Goal: Task Accomplishment & Management: Manage account settings

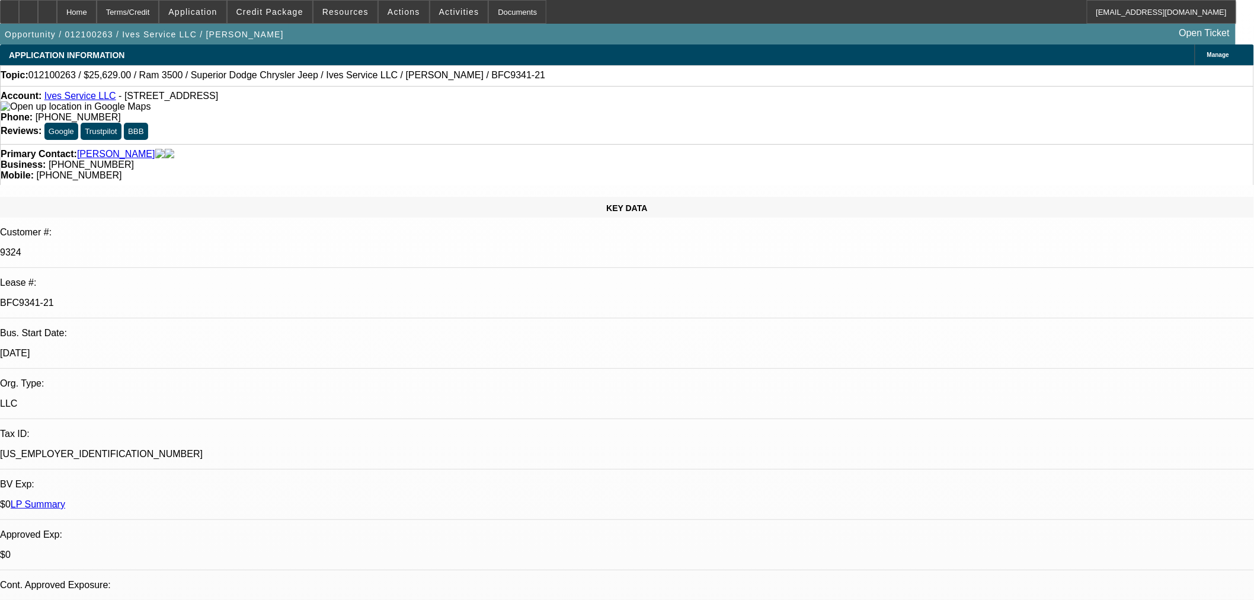
select select "0"
select select "2"
select select "0"
select select "2"
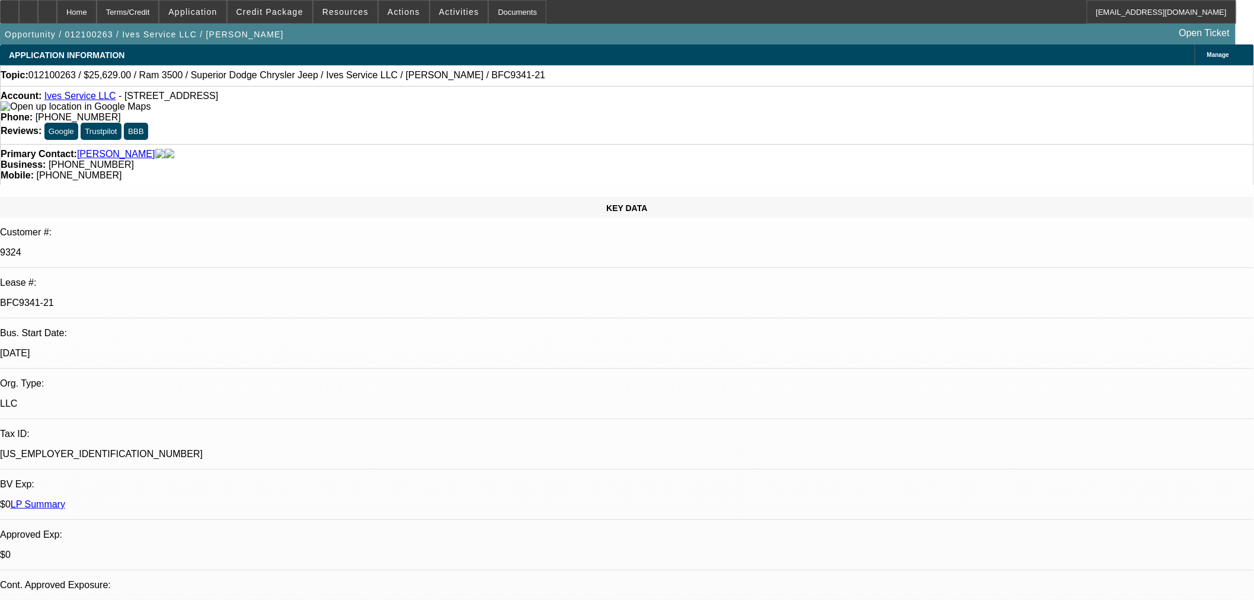
select select "0"
select select "2"
select select "0"
click at [87, 101] on link "Ives Service LLC" at bounding box center [80, 96] width 72 height 10
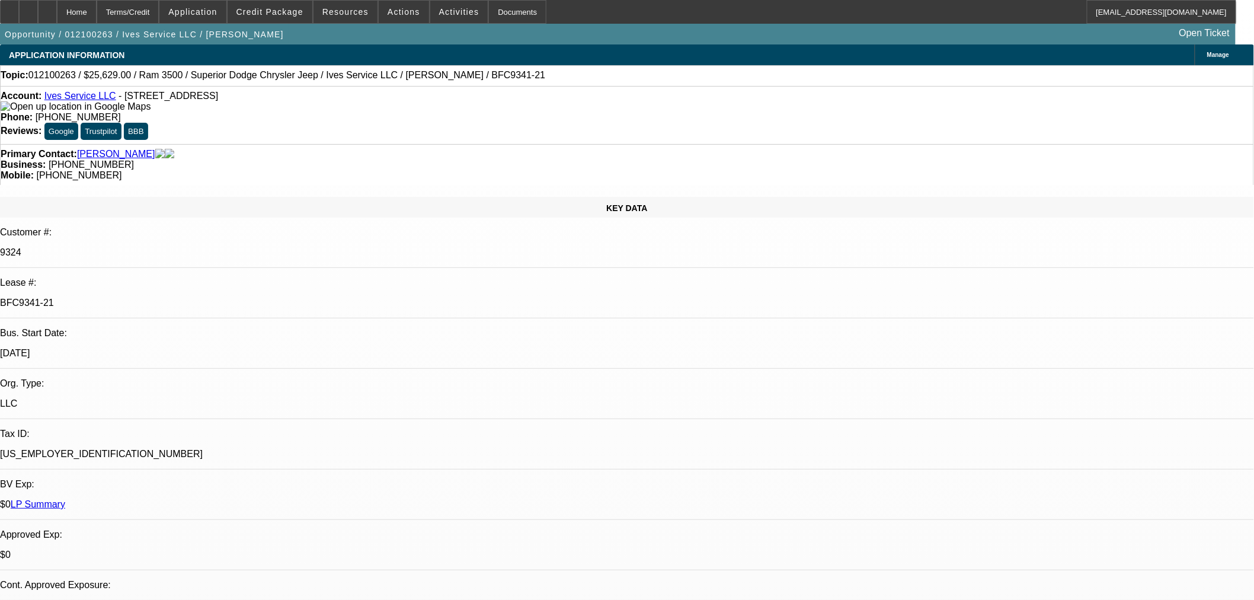
select select "1"
select select "2"
select select "6"
select select "1"
select select "2"
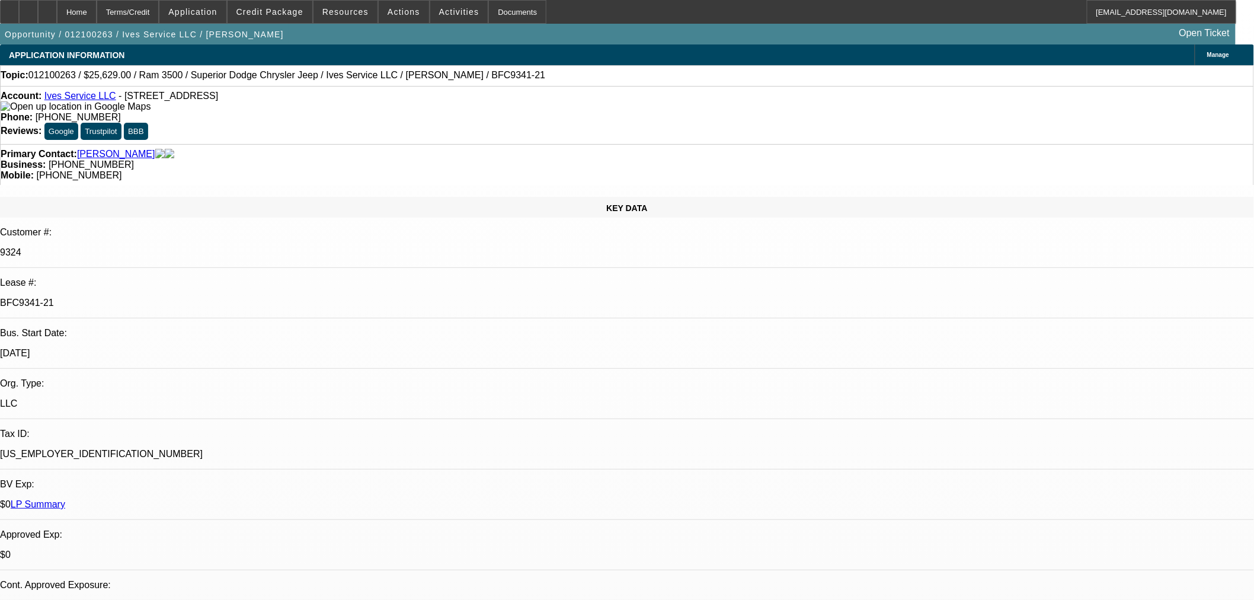
select select "6"
select select "1"
select select "2"
select select "6"
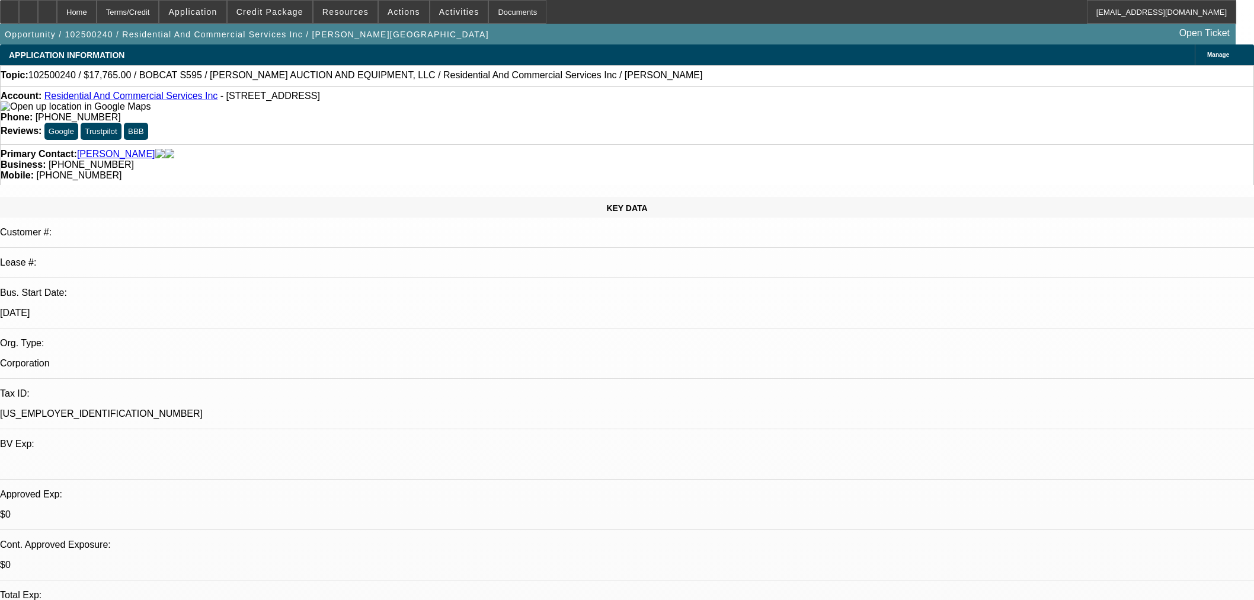
select select "0.15"
select select "2"
select select "0"
select select "6"
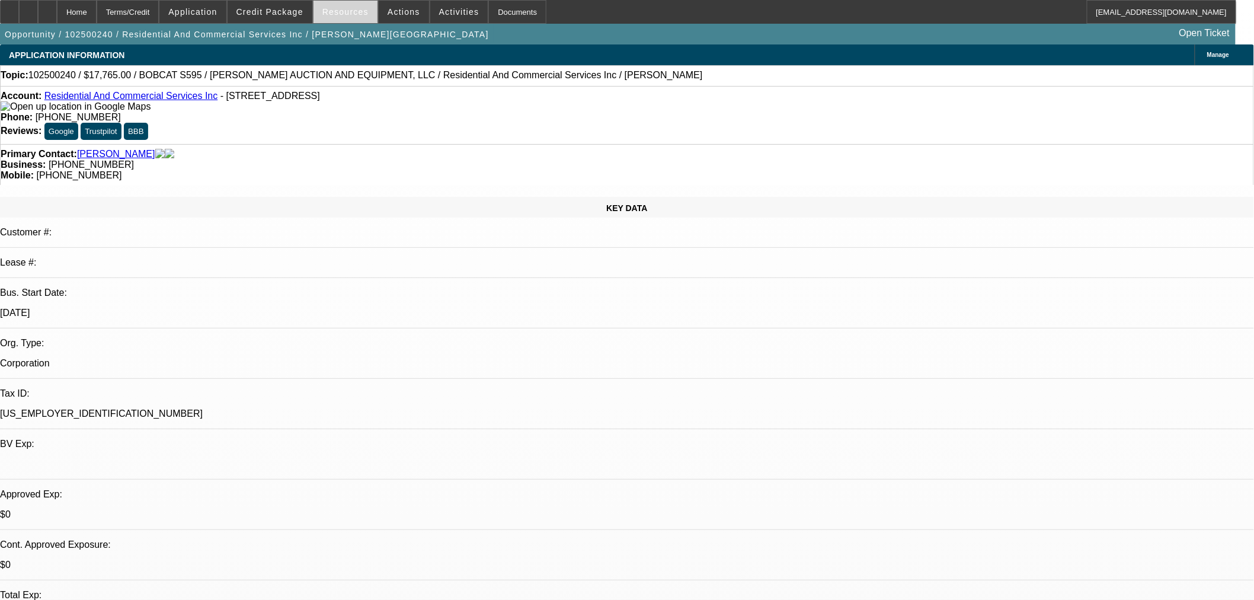
click at [357, 13] on span "Resources" at bounding box center [345, 11] width 46 height 9
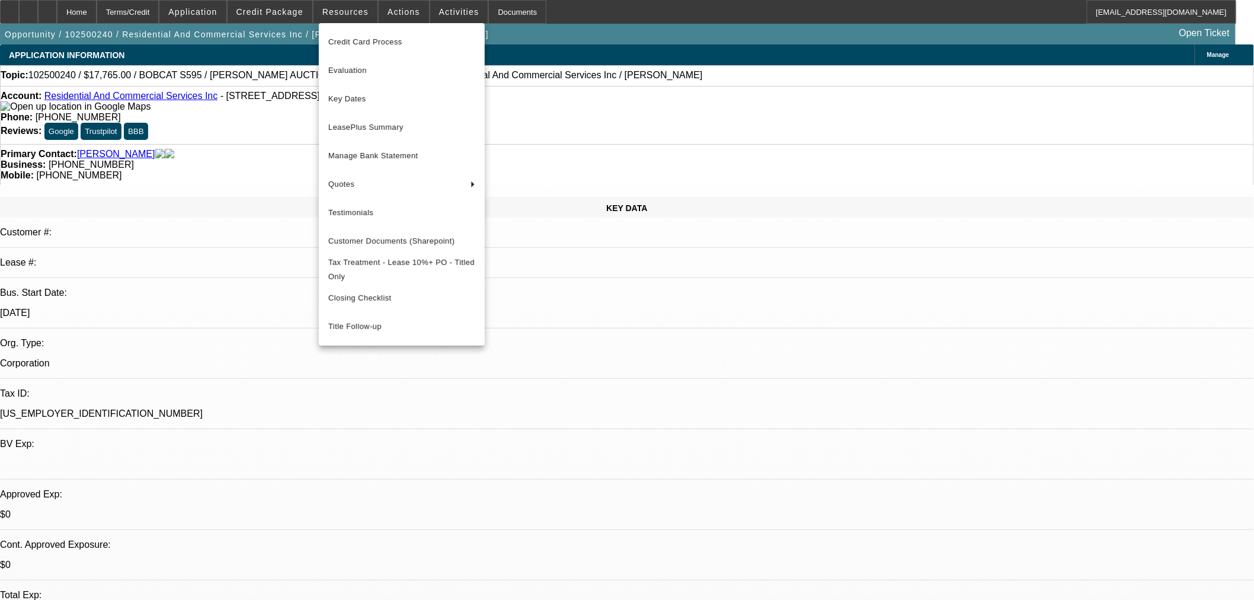
click at [379, 12] on div at bounding box center [627, 300] width 1254 height 600
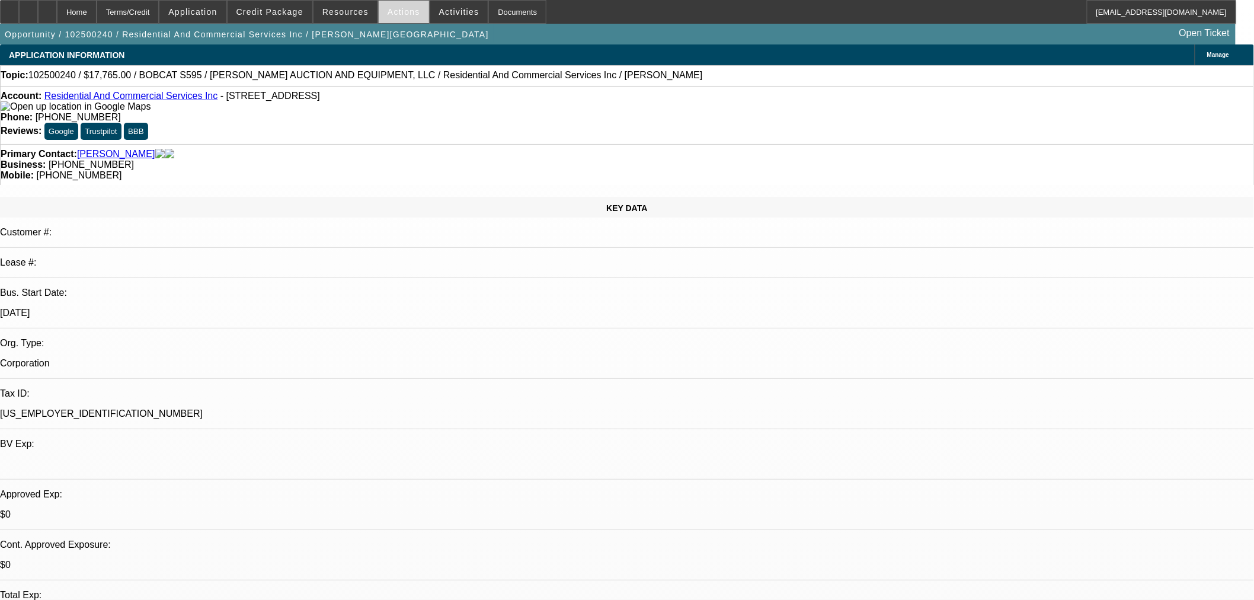
click at [394, 11] on span "Actions" at bounding box center [404, 11] width 33 height 9
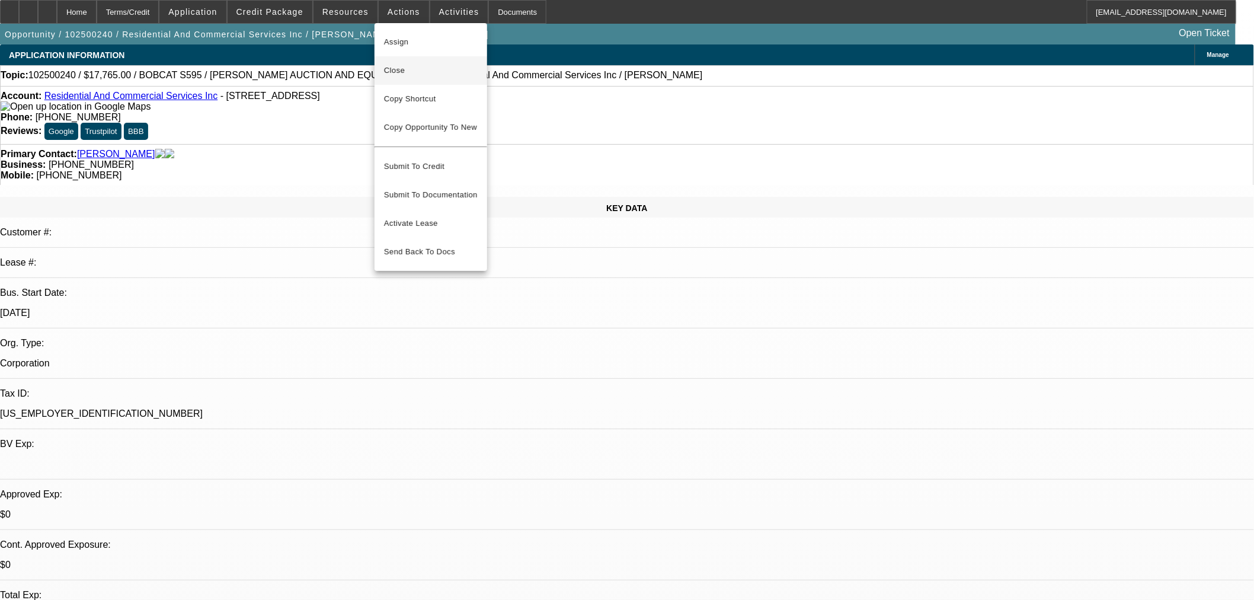
click at [413, 66] on span "Close" at bounding box center [431, 70] width 94 height 14
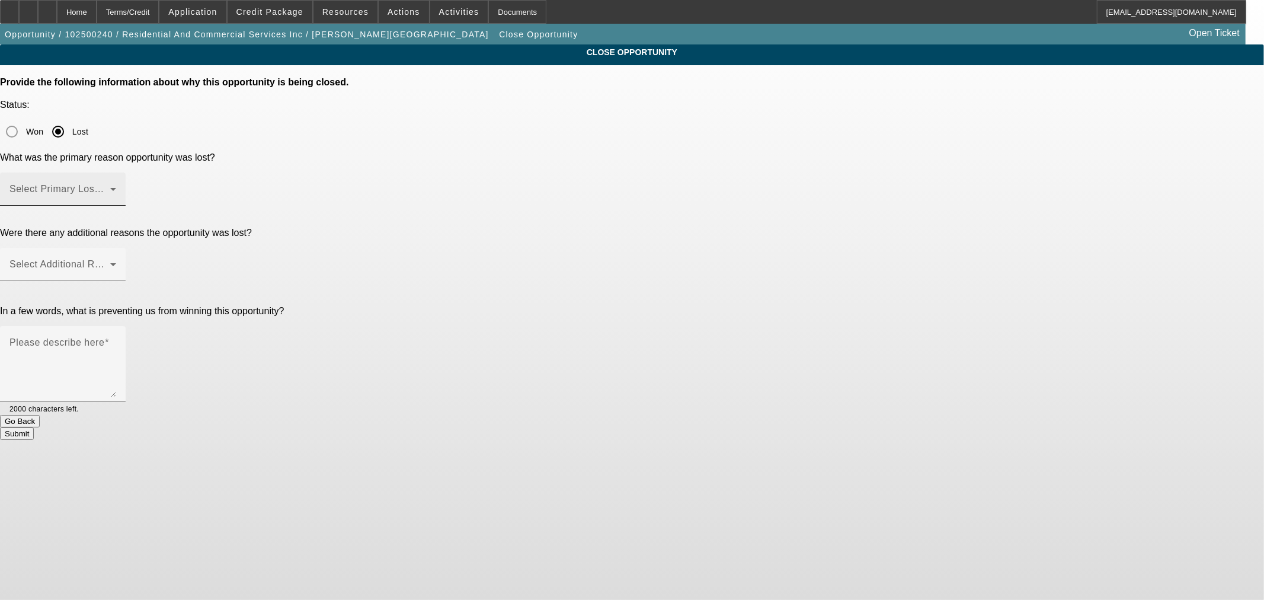
click at [135, 184] on mat-label "Select Primary Lost Reason" at bounding box center [71, 189] width 125 height 10
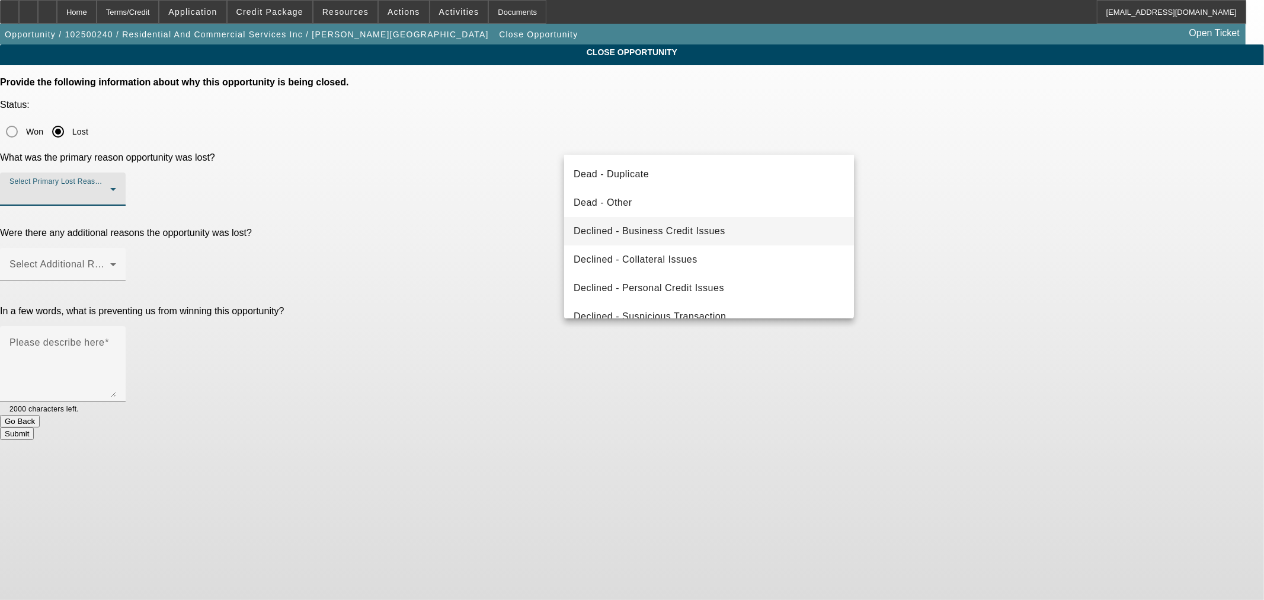
scroll to position [158, 0]
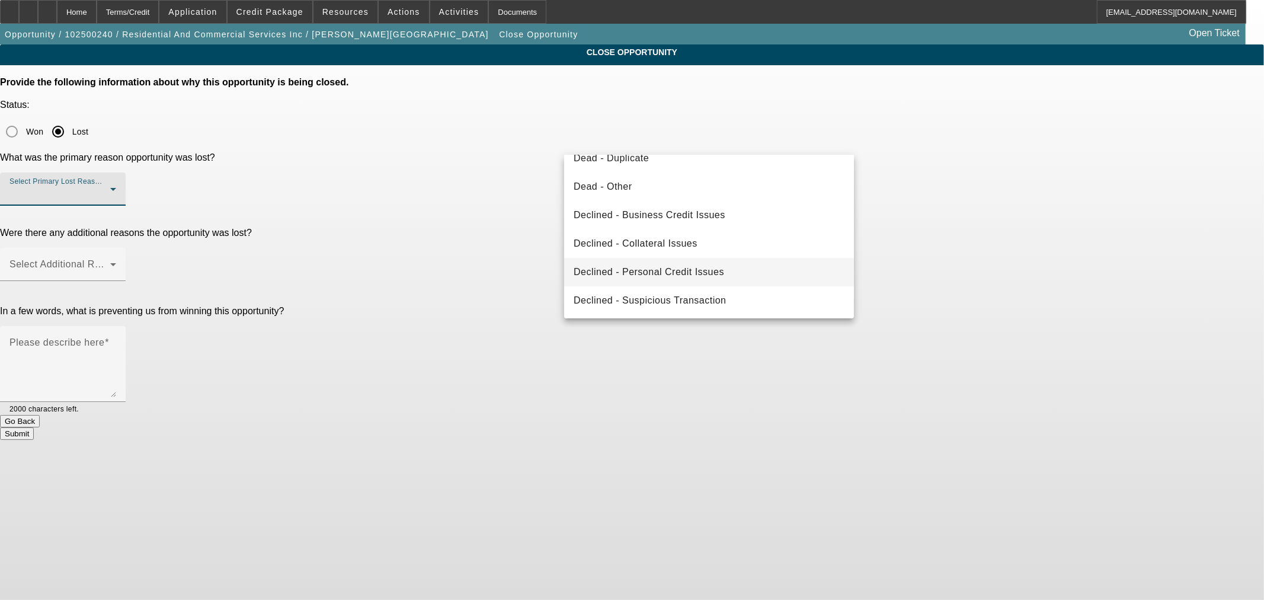
click at [644, 274] on span "Declined - Personal Credit Issues" at bounding box center [649, 272] width 151 height 14
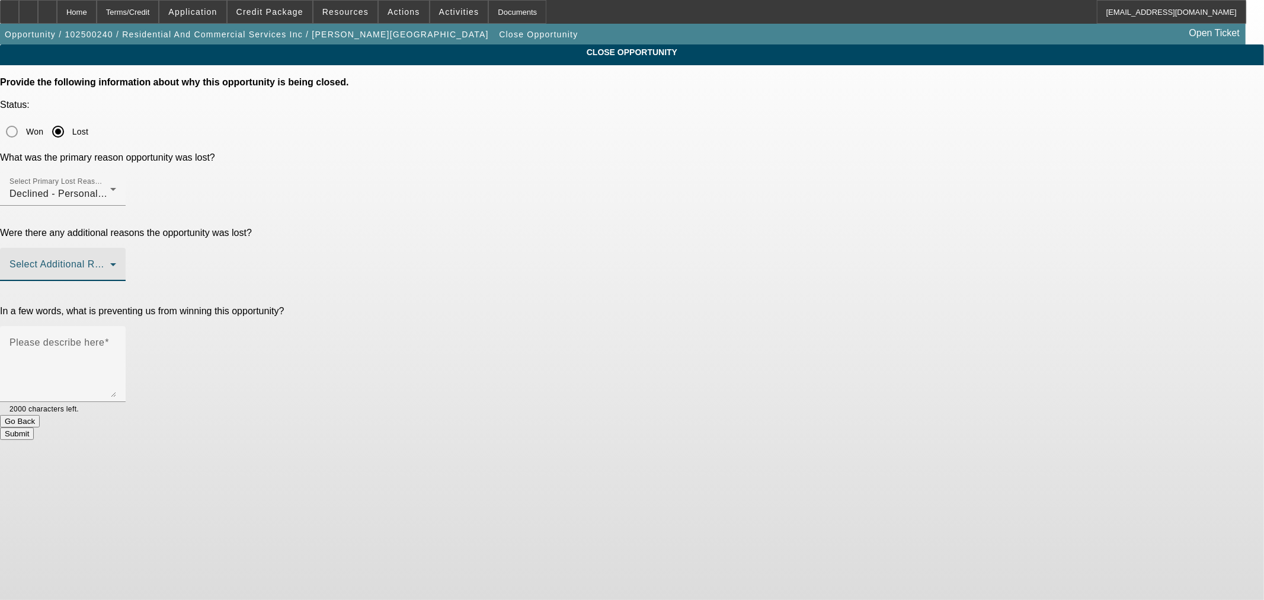
click at [110, 262] on span at bounding box center [59, 269] width 101 height 14
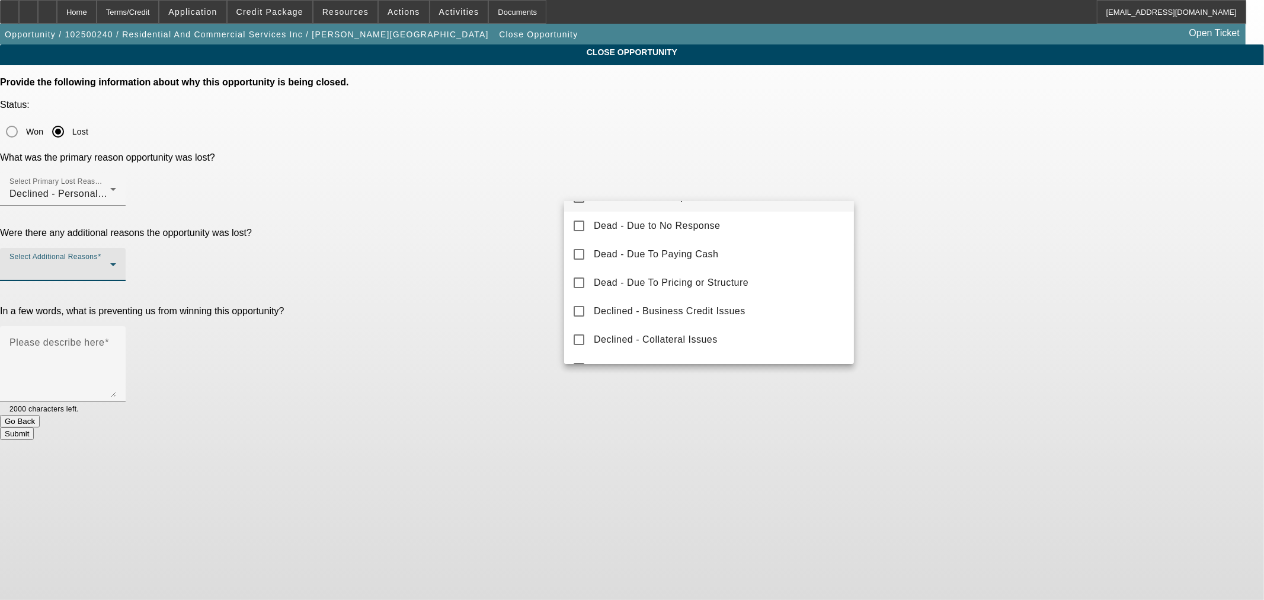
scroll to position [110, 0]
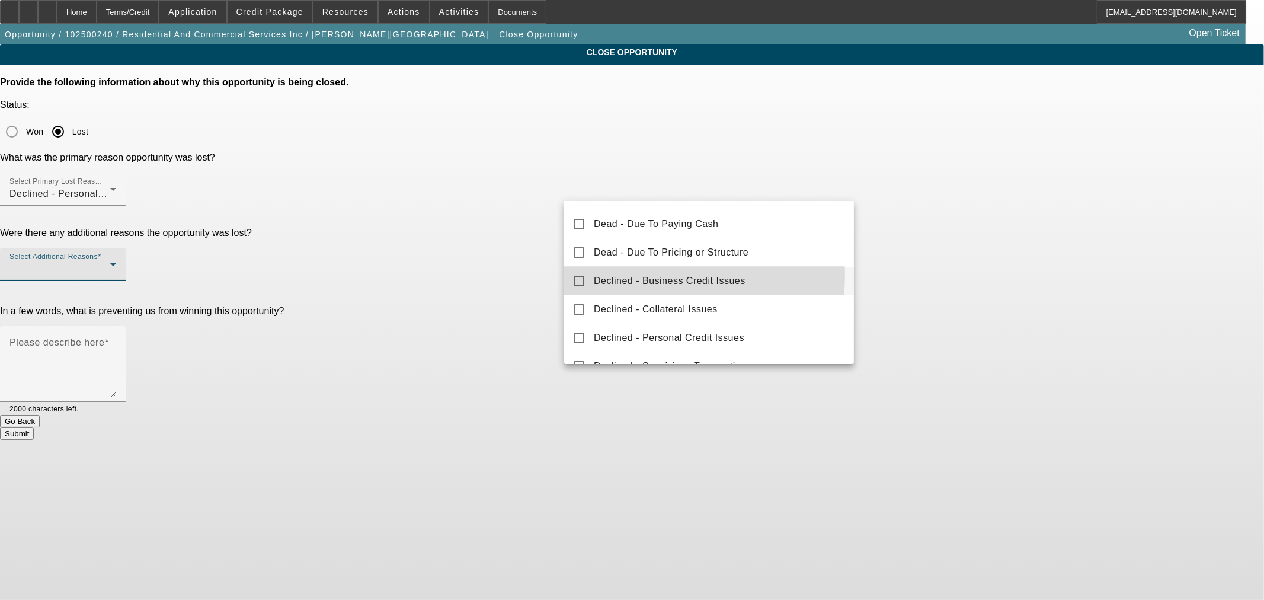
click at [647, 274] on span "Declined - Business Credit Issues" at bounding box center [670, 281] width 152 height 14
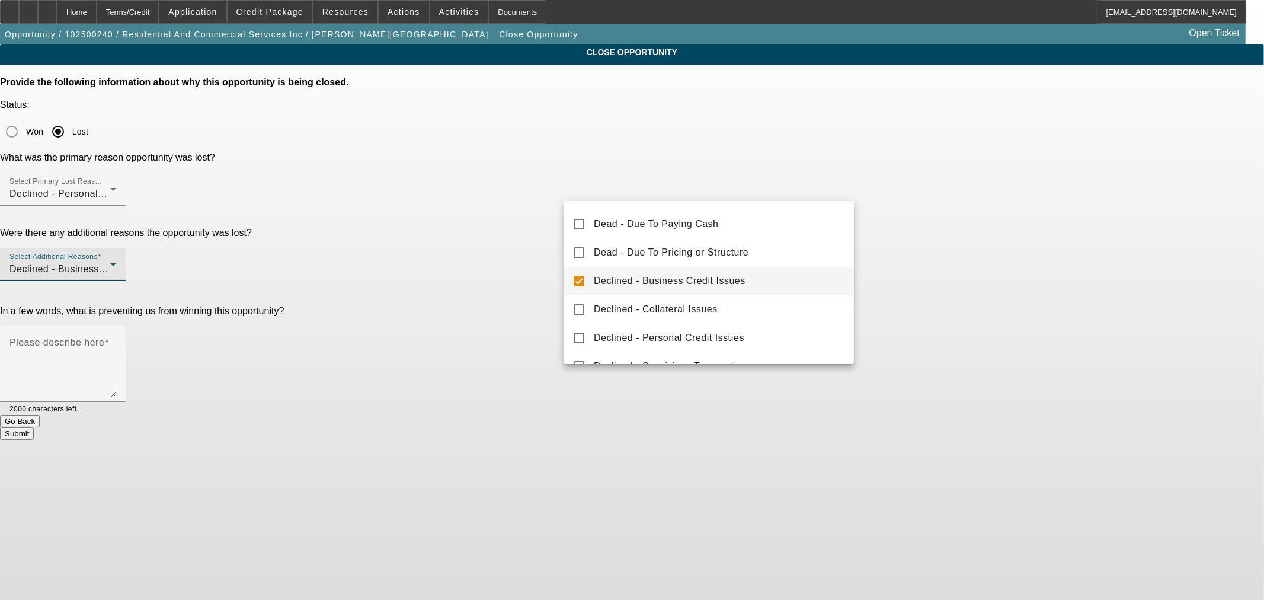
click at [447, 219] on div at bounding box center [632, 300] width 1264 height 600
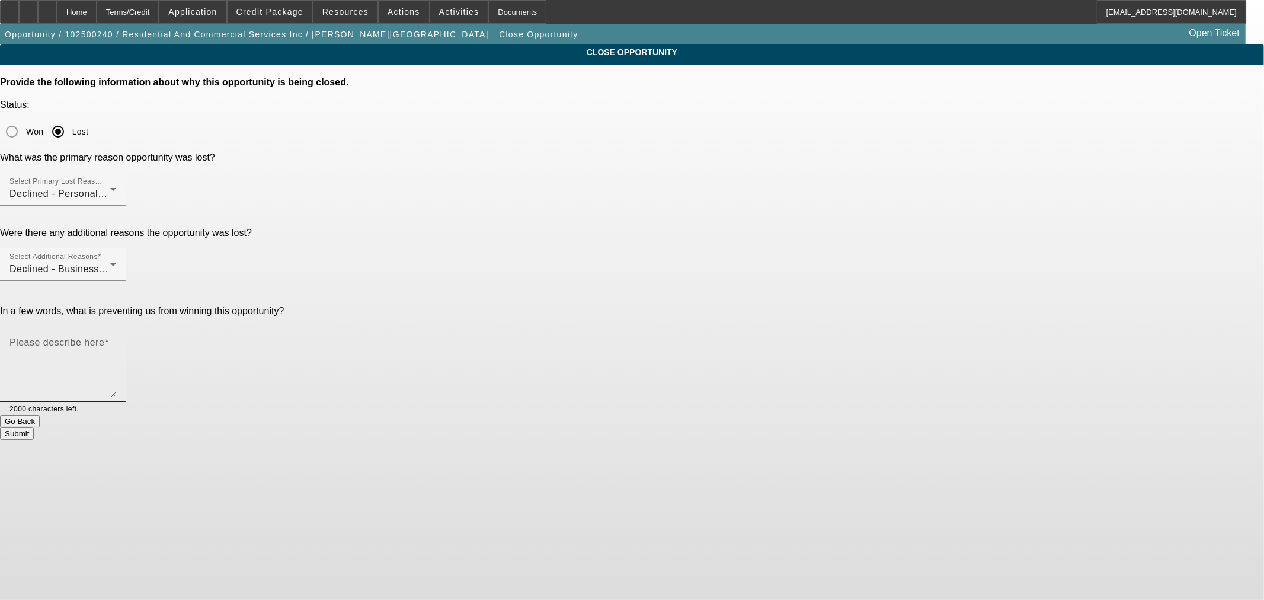
click at [116, 340] on textarea "Please describe here" at bounding box center [62, 368] width 107 height 57
type textarea "Just no positives"
click at [34, 427] on button "Submit" at bounding box center [17, 433] width 34 height 12
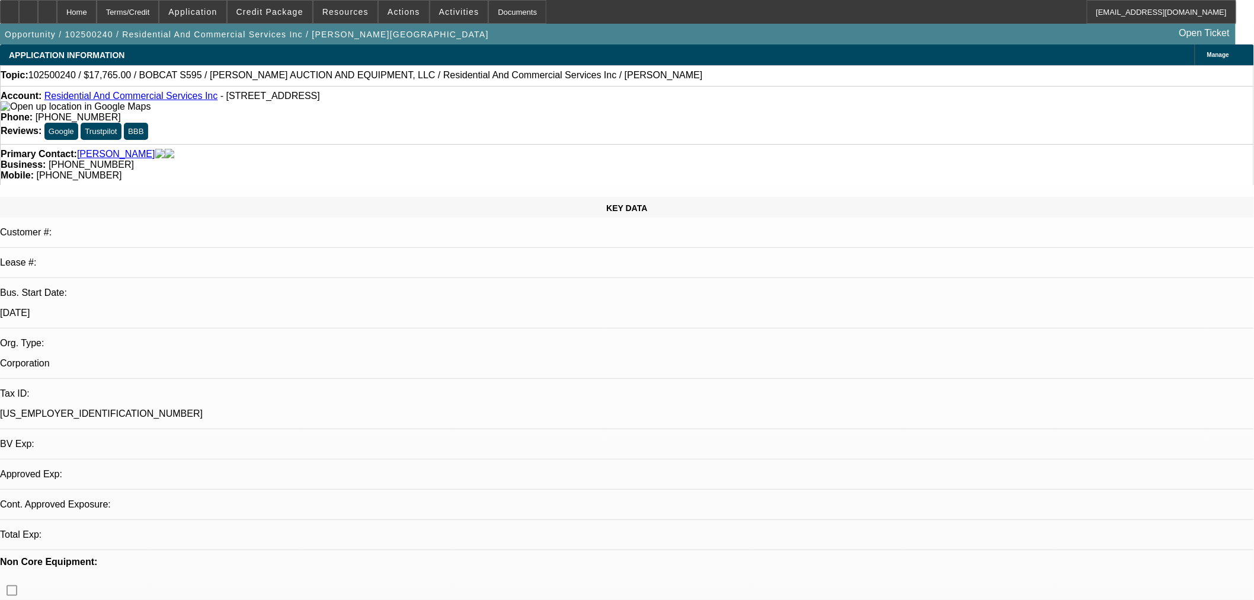
select select "0.15"
select select "2"
select select "0"
select select "6"
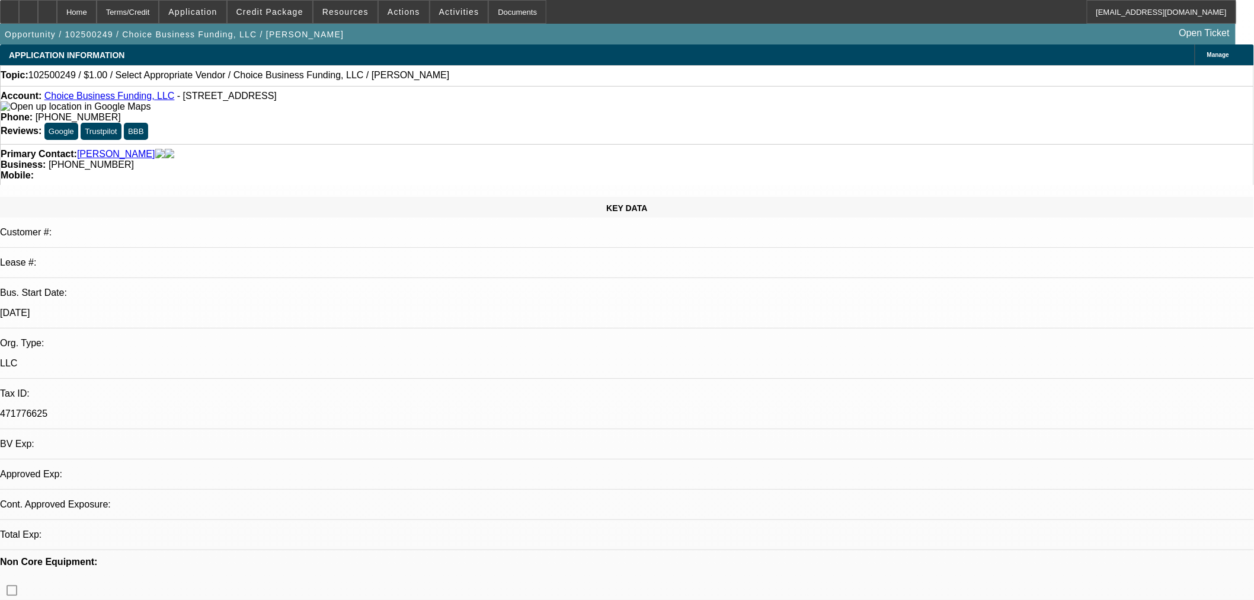
select select "0"
select select "2"
select select "0.1"
select select "4"
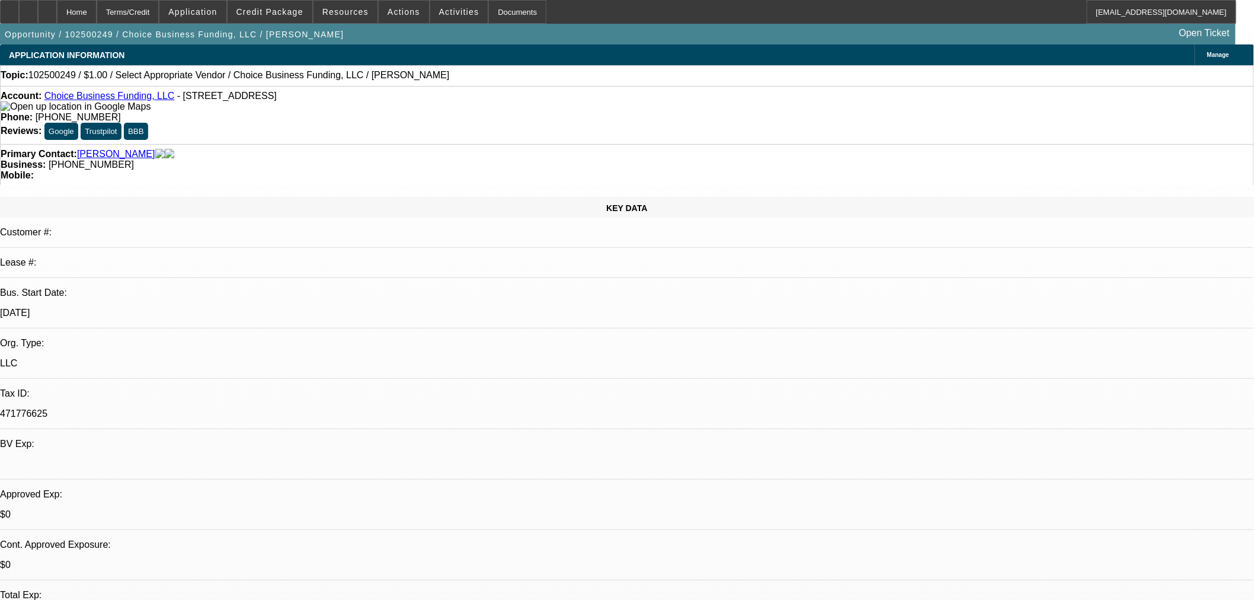
scroll to position [110, 0]
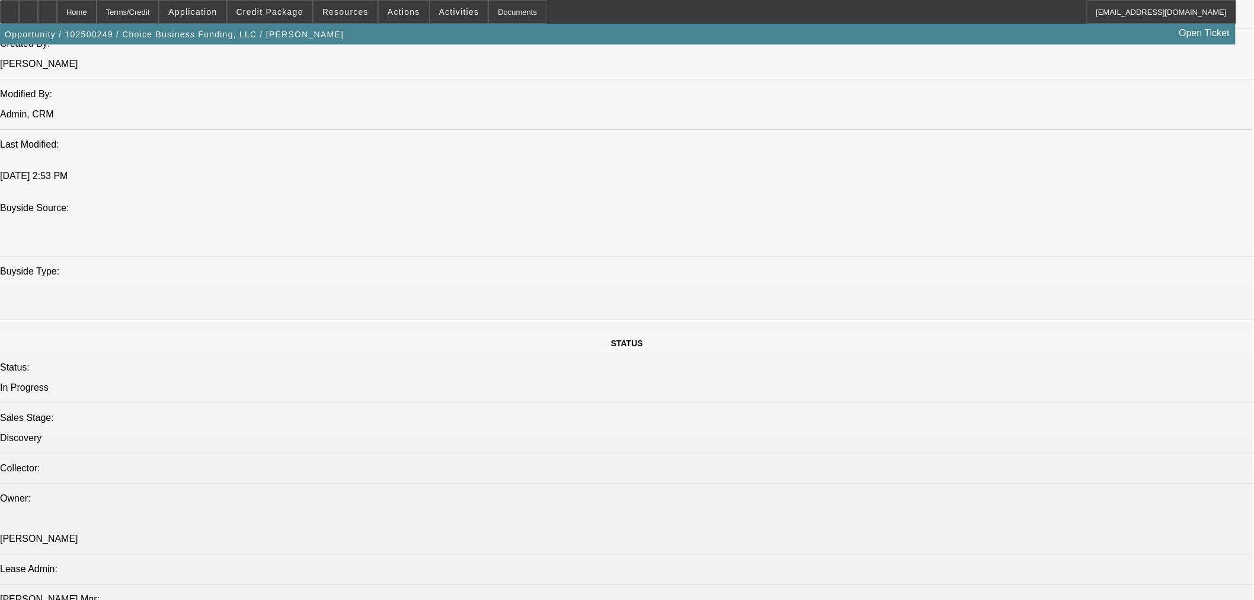
scroll to position [1098, 0]
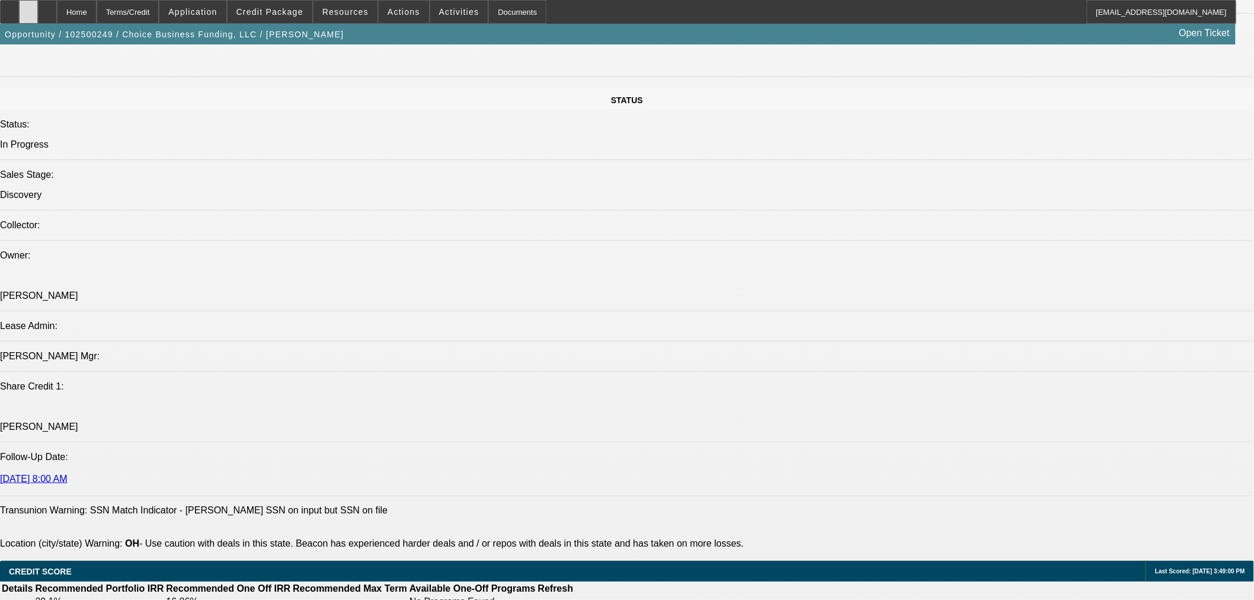
click at [38, 7] on div at bounding box center [28, 12] width 19 height 24
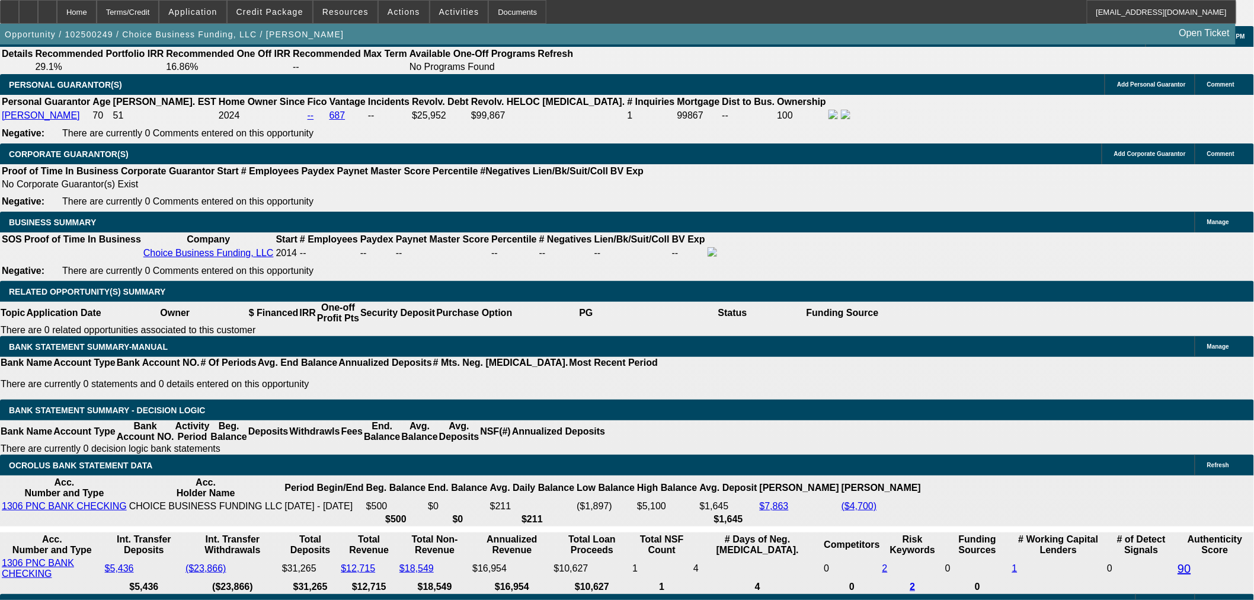
scroll to position [1756, 0]
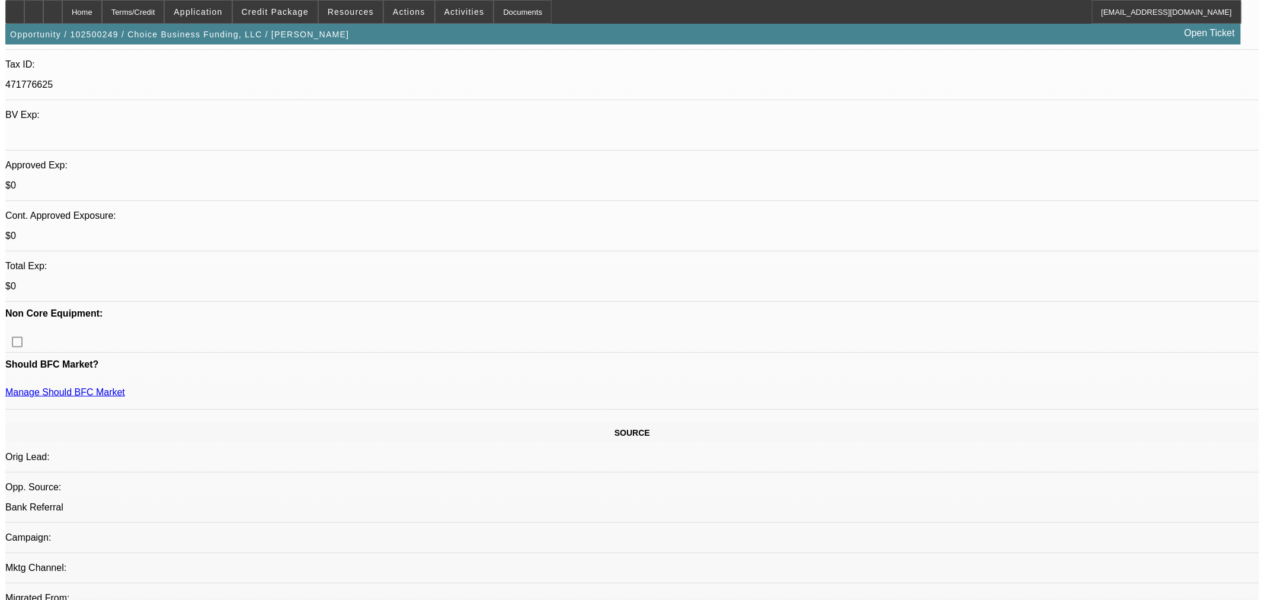
scroll to position [0, 0]
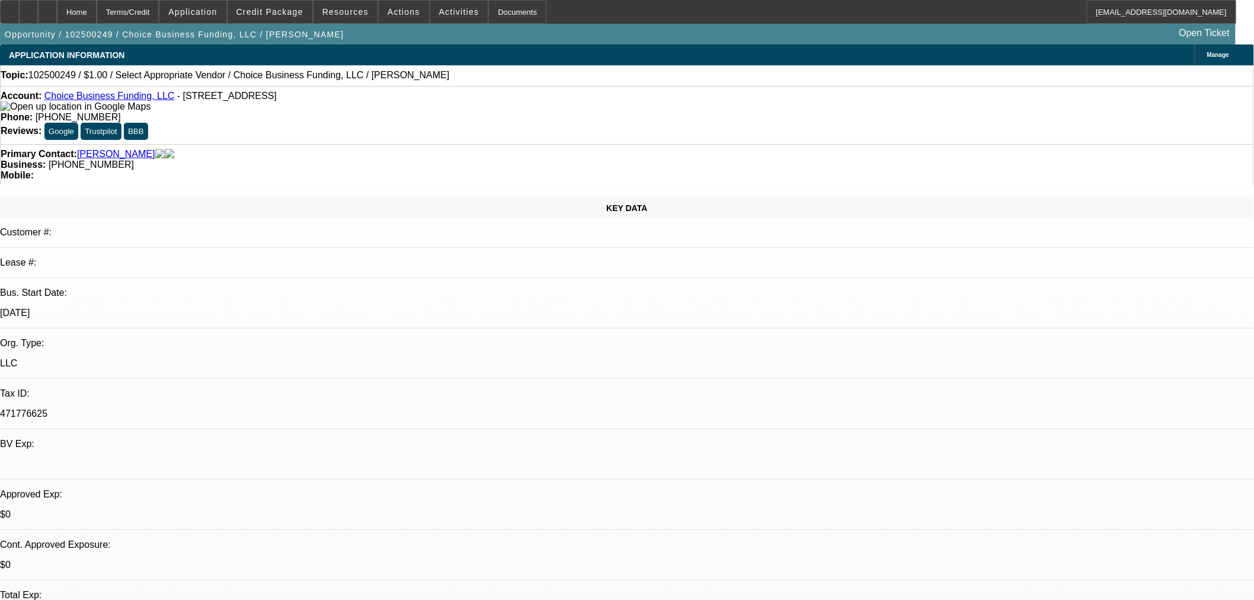
type input "$0.00"
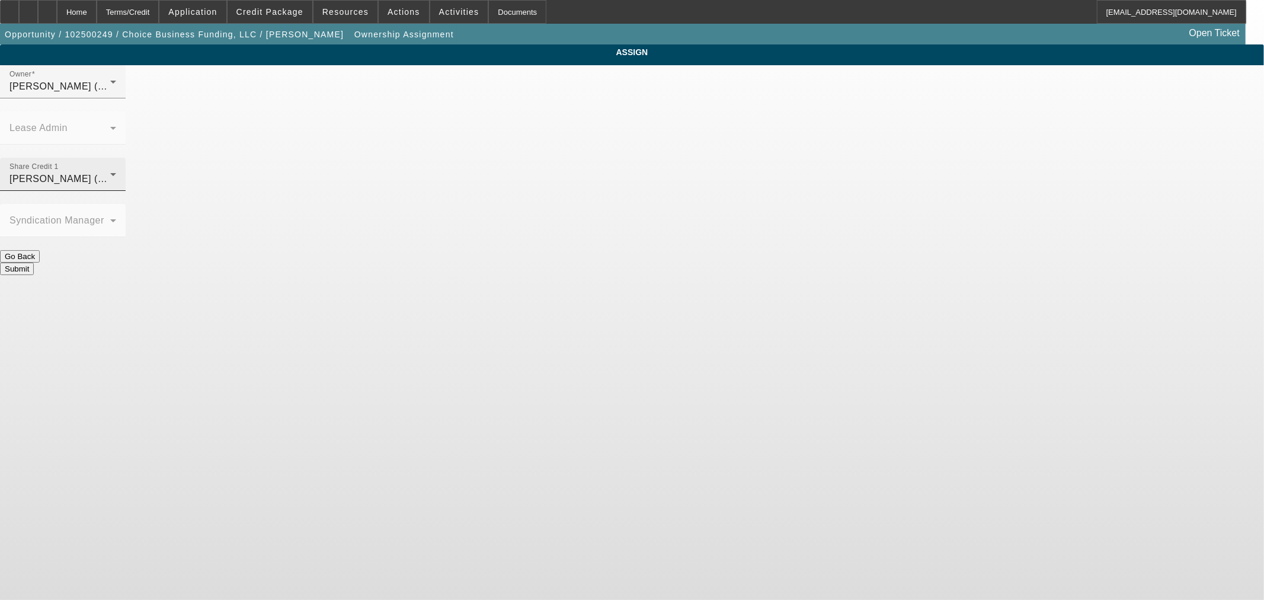
click at [110, 172] on div "Richards, Stephanie (Lvl 3)" at bounding box center [59, 179] width 101 height 14
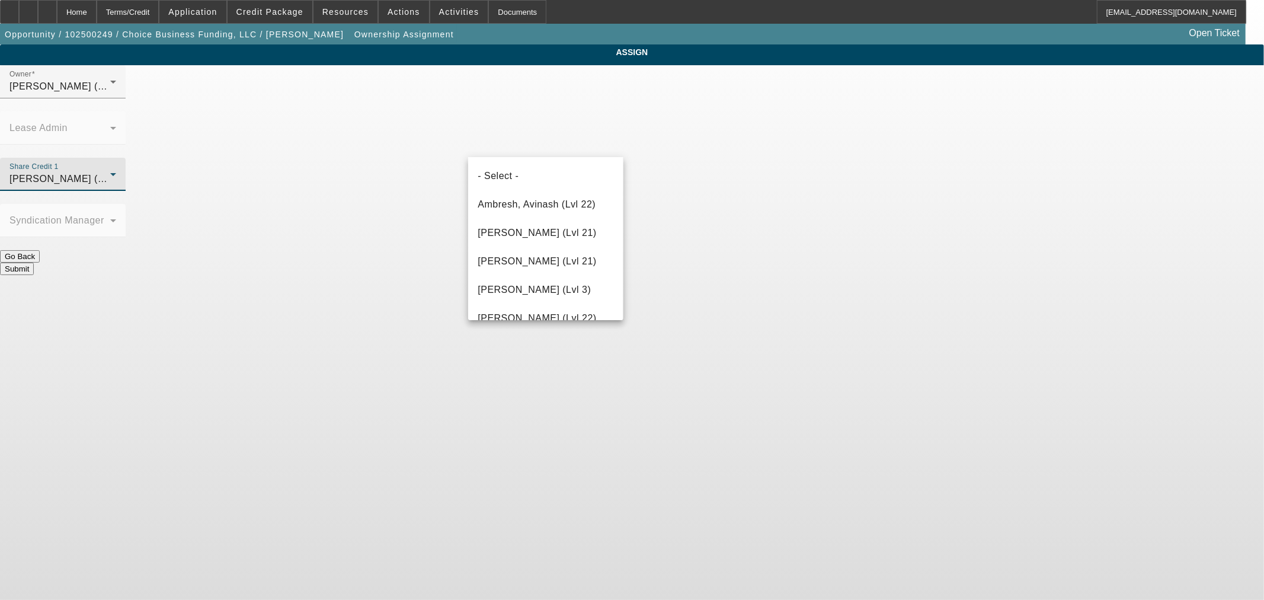
scroll to position [1127, 0]
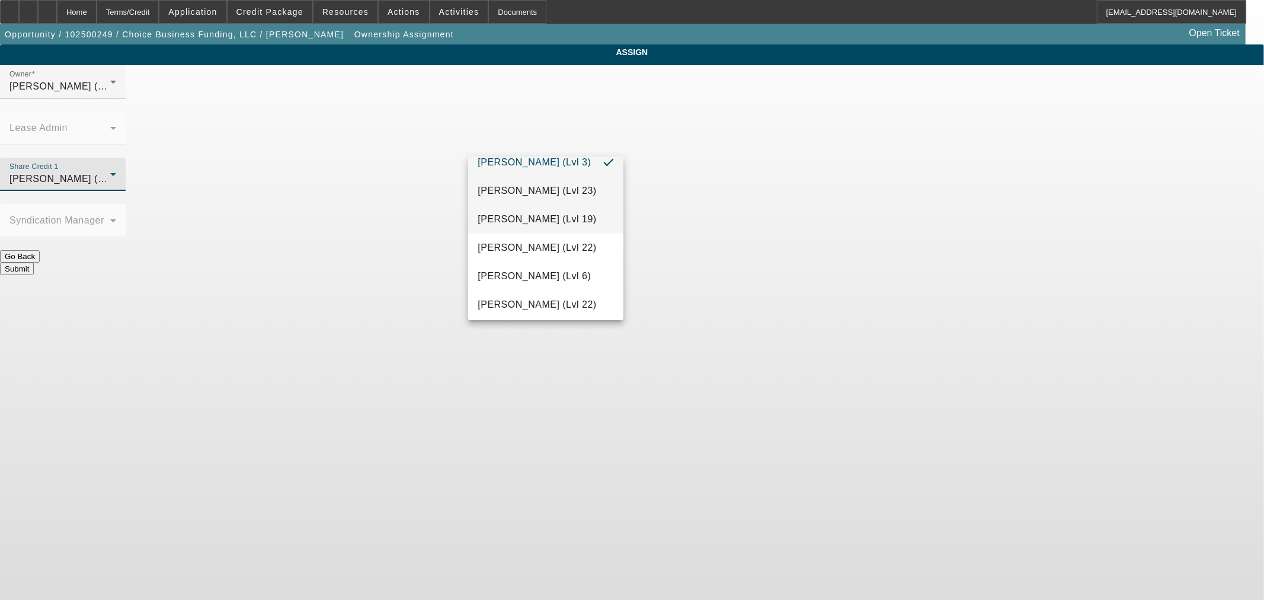
click at [537, 226] on span "Rustebakke, Aaron (Lvl 19)" at bounding box center [537, 219] width 119 height 14
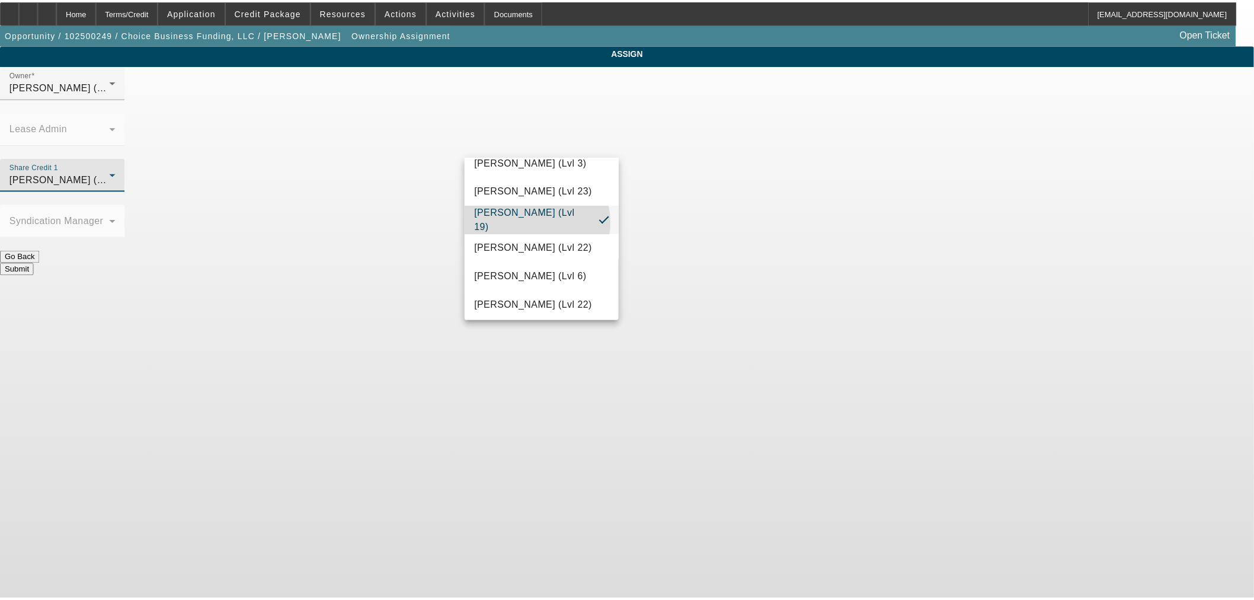
scroll to position [1269, 0]
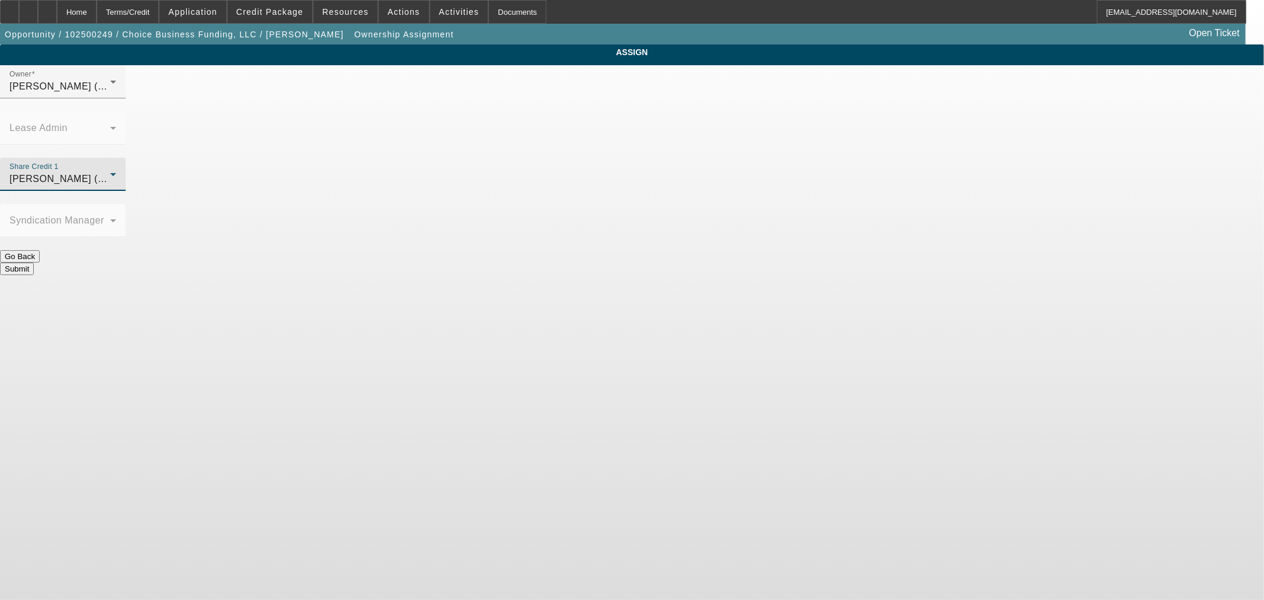
click at [34, 263] on button "Submit" at bounding box center [17, 269] width 34 height 12
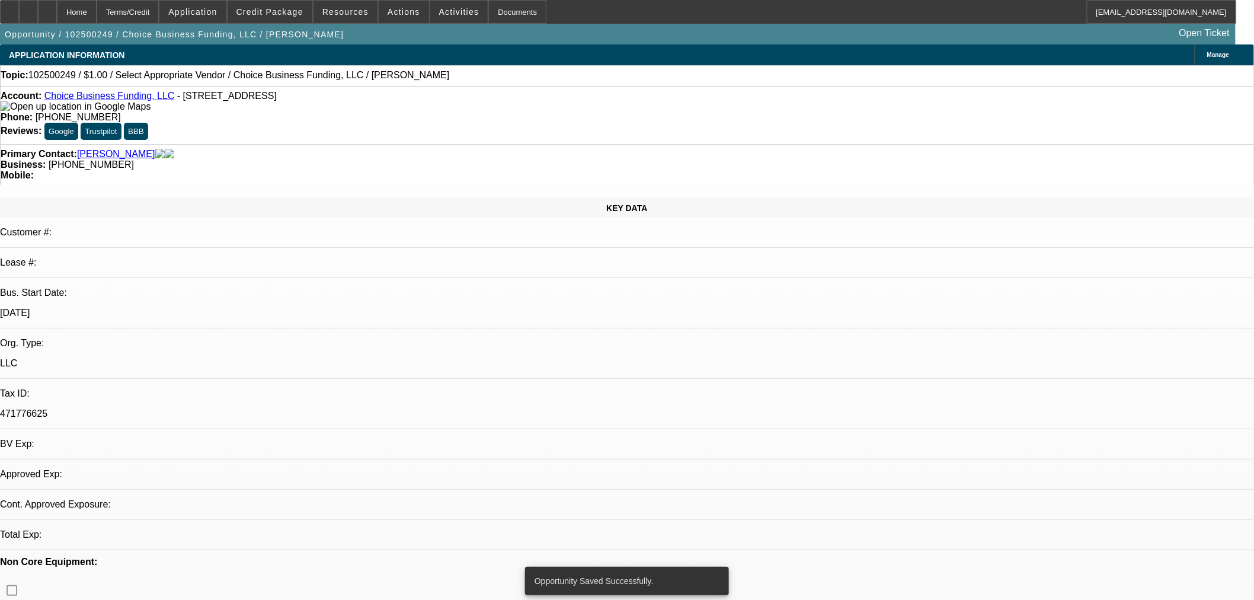
select select "0"
select select "2"
select select "0.1"
select select "4"
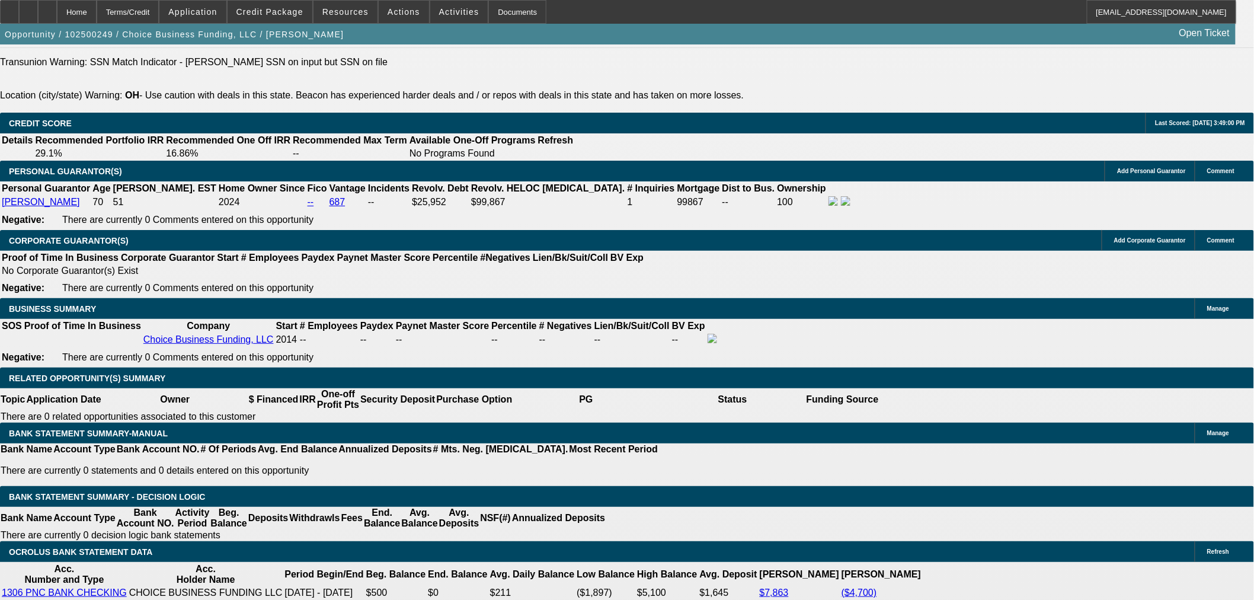
scroll to position [1536, 0]
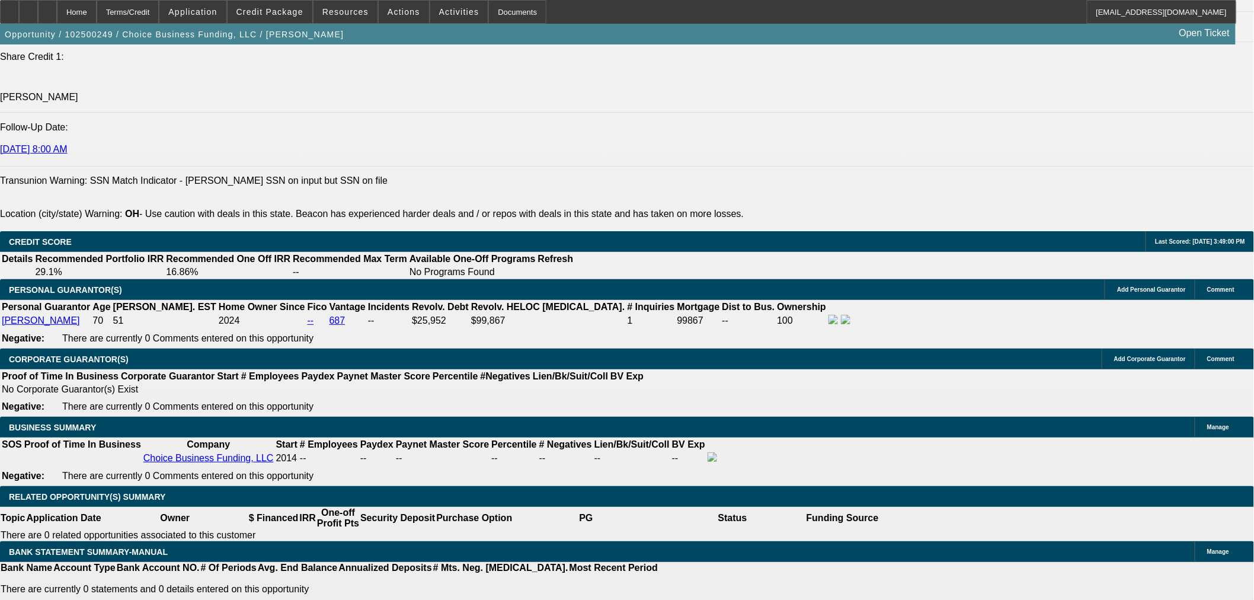
type input "$0.00"
type input "$0.09"
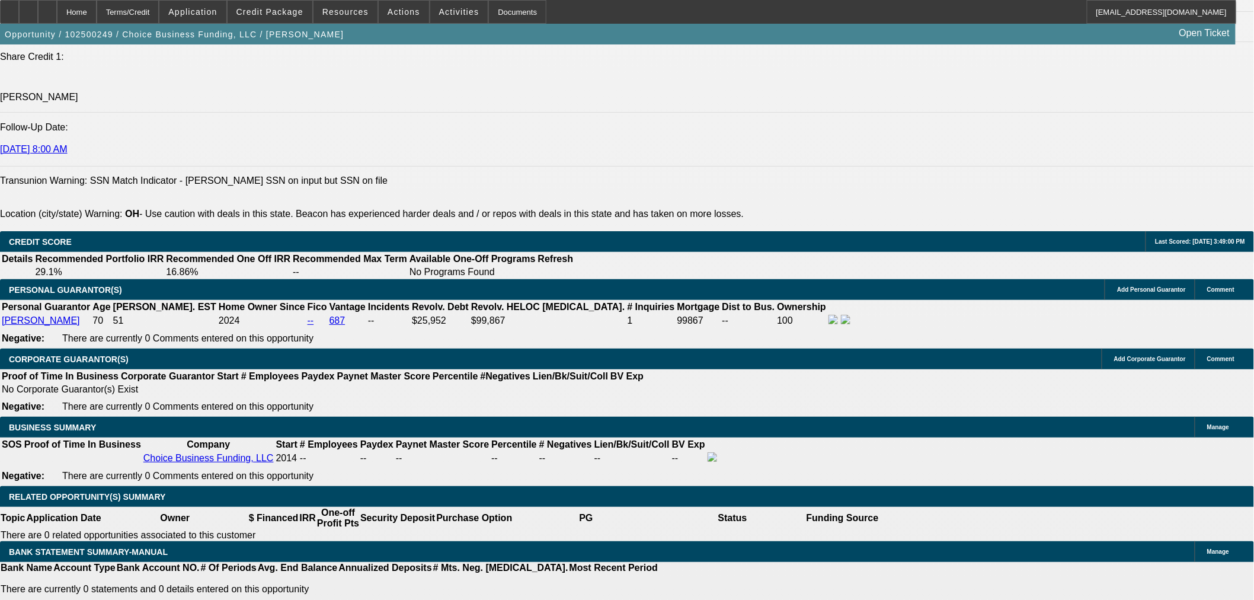
type input "$0.18"
type input "12"
type input "$0.28"
type input "$0.14"
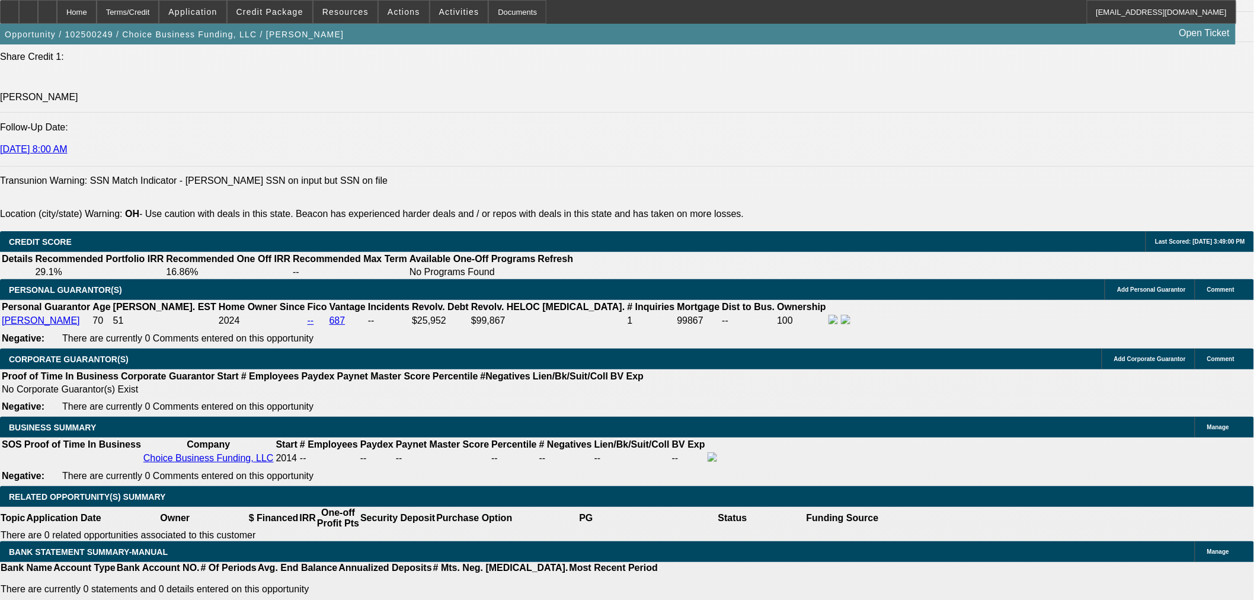
scroll to position [1646, 0]
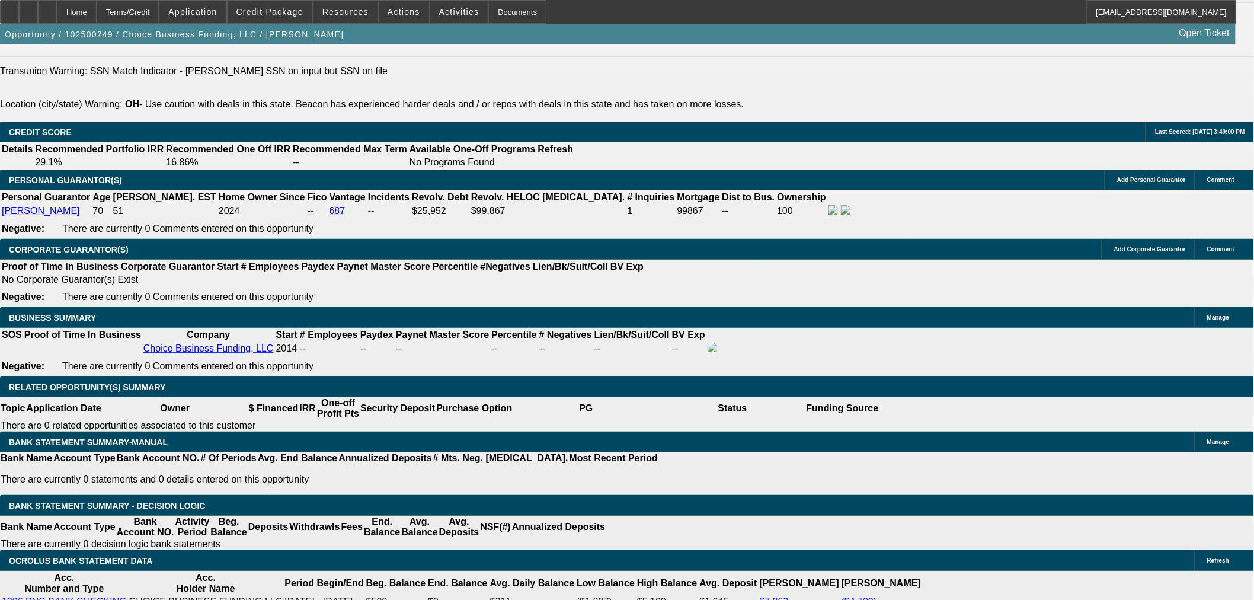
type input "12"
select select "6"
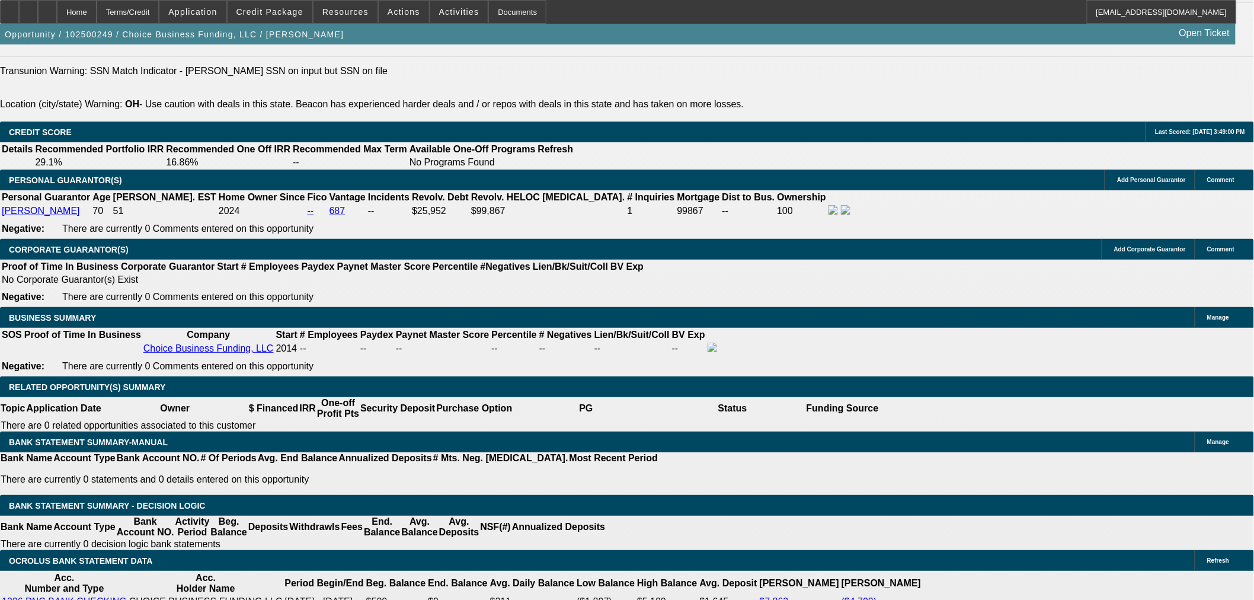
select select "0"
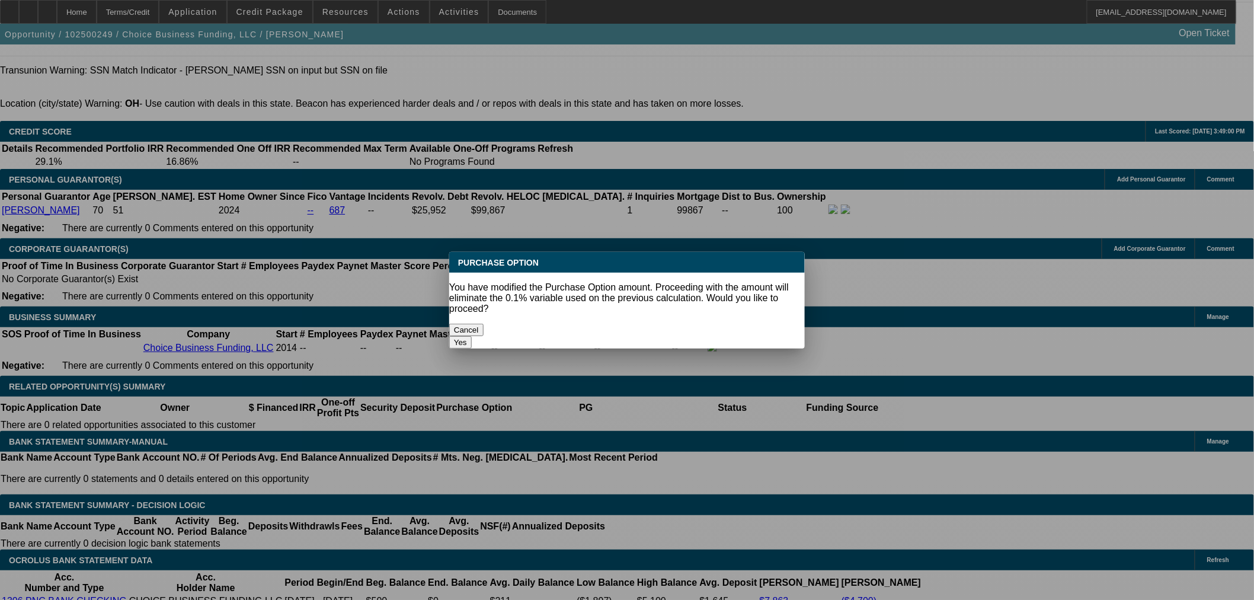
scroll to position [0, 0]
click at [674, 303] on div "You have modified the Purchase Option amount. Proceeding with the amount will e…" at bounding box center [627, 298] width 356 height 32
click at [472, 336] on button "Yes" at bounding box center [460, 342] width 23 height 12
type input "$0.00"
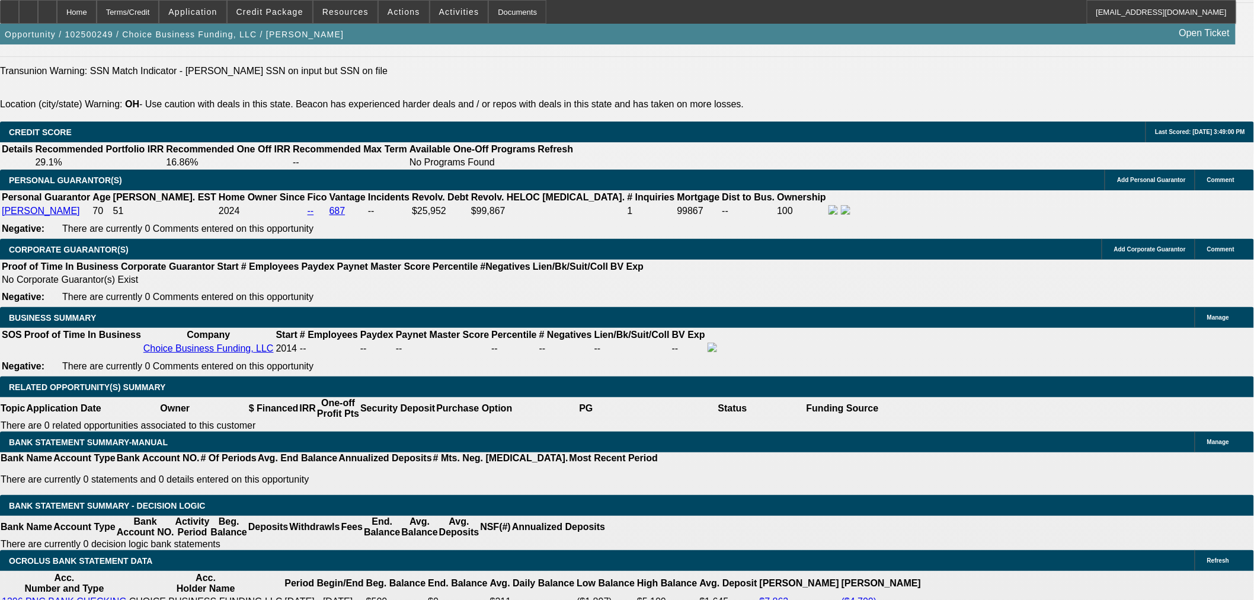
scroll to position [1663, 0]
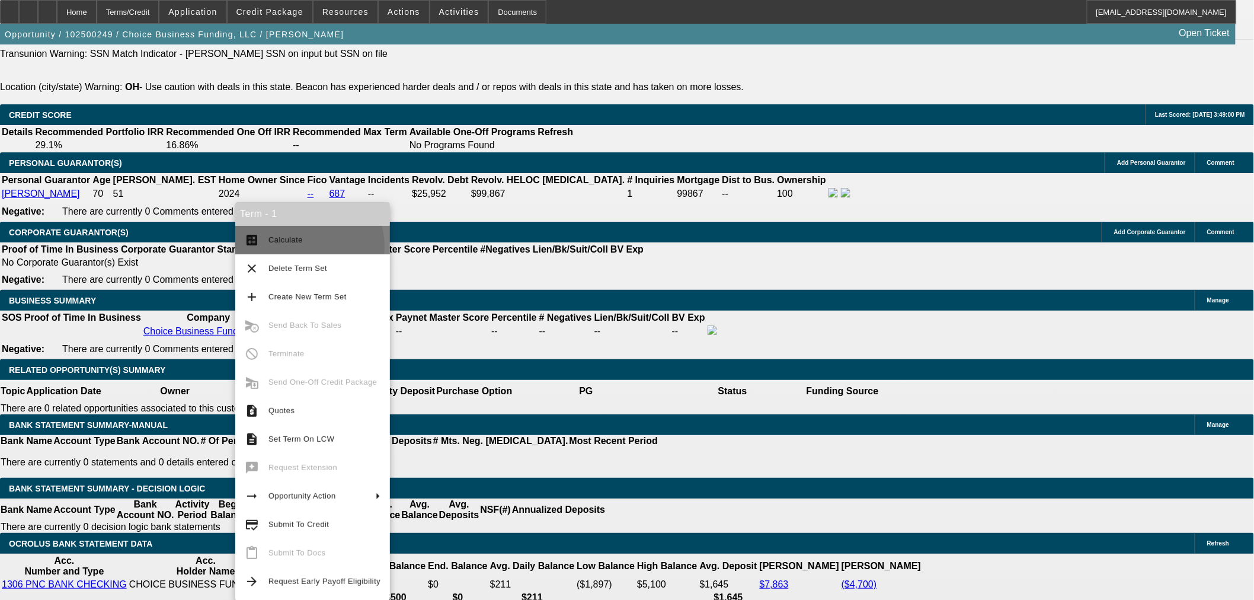
click at [298, 247] on span "Calculate" at bounding box center [324, 240] width 112 height 14
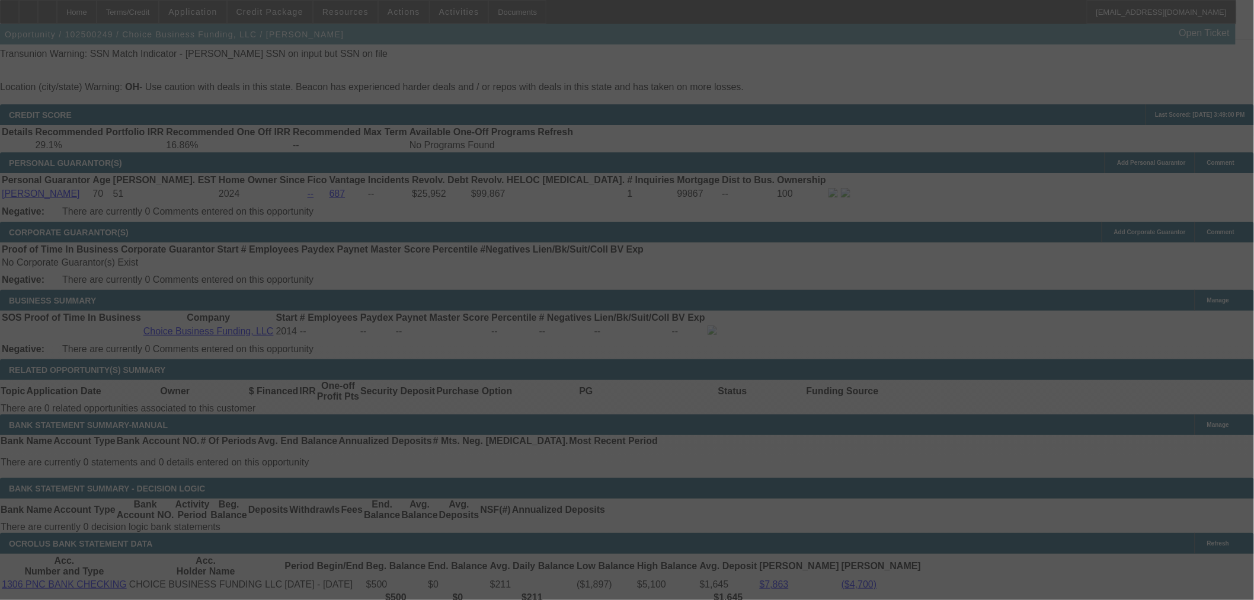
select select "0"
select select "2"
select select "0"
select select "6"
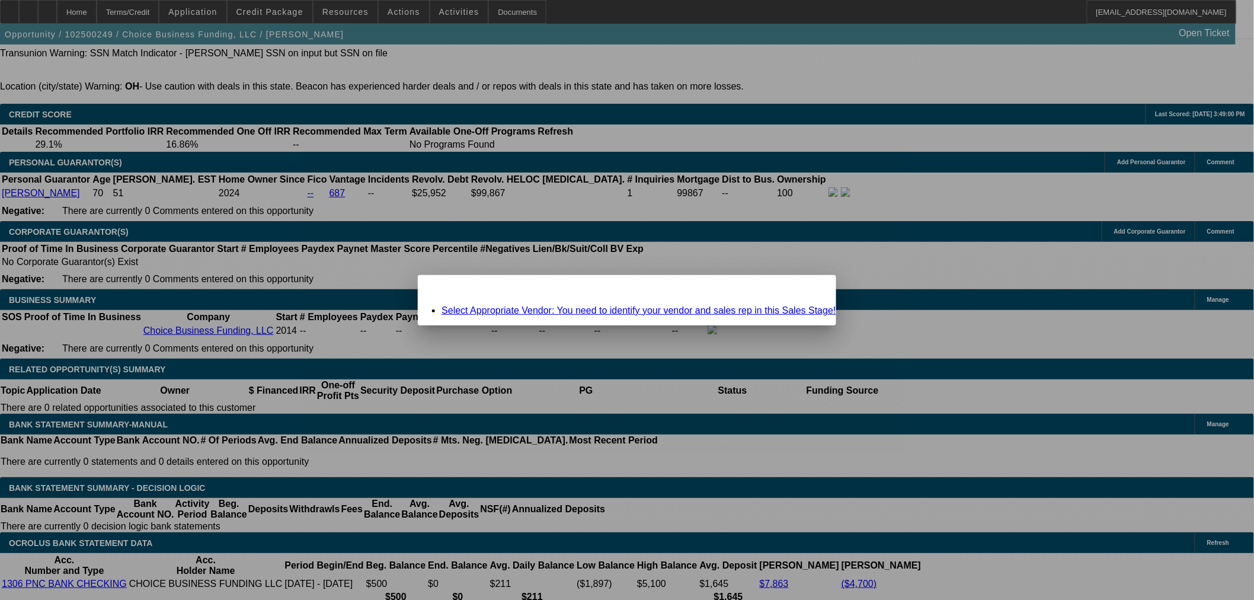
click at [550, 311] on link "Select Appropriate Vendor: You need to identify your vendor and sales rep in th…" at bounding box center [639, 310] width 394 height 10
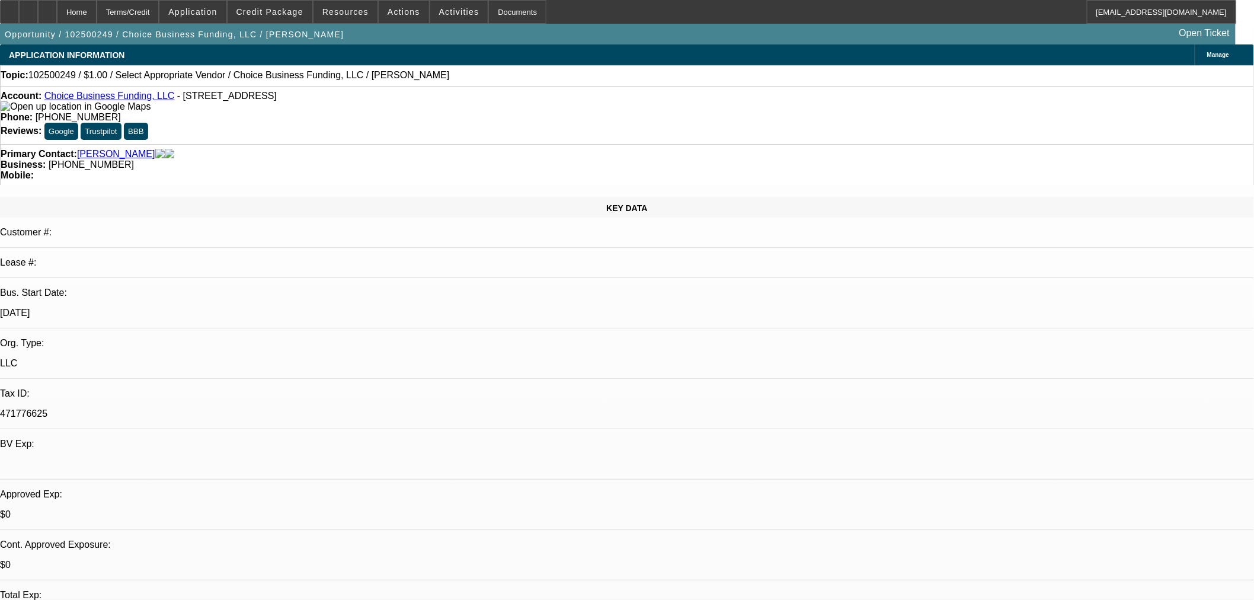
scroll to position [1663, 0]
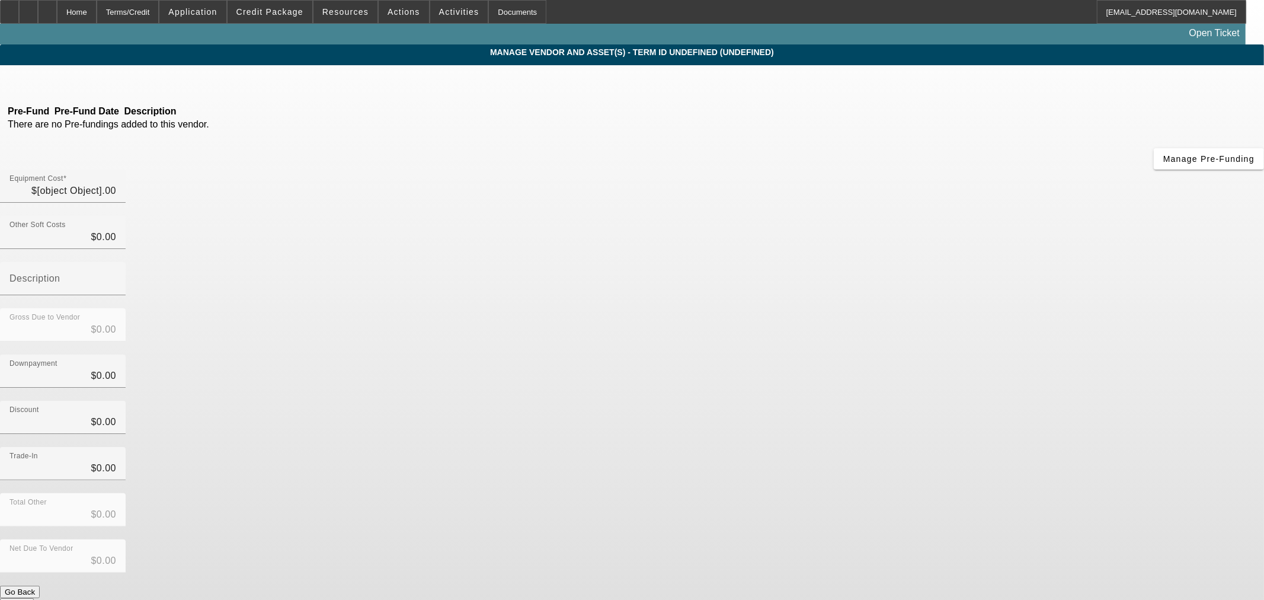
type input "$1.00"
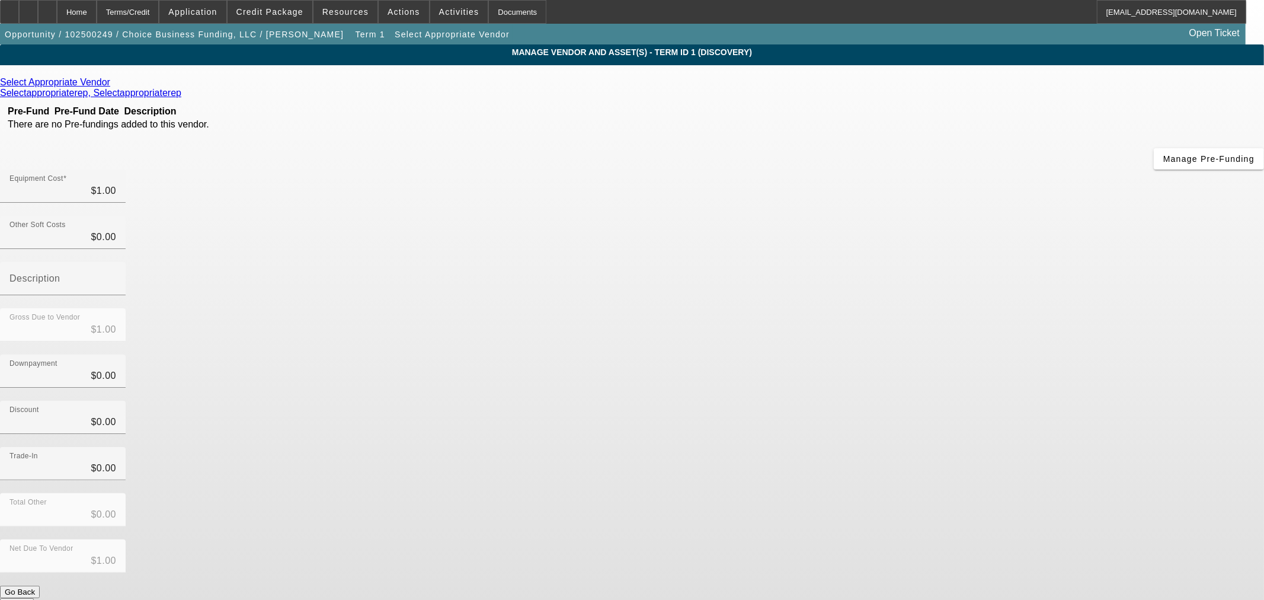
click at [113, 85] on icon at bounding box center [113, 82] width 0 height 10
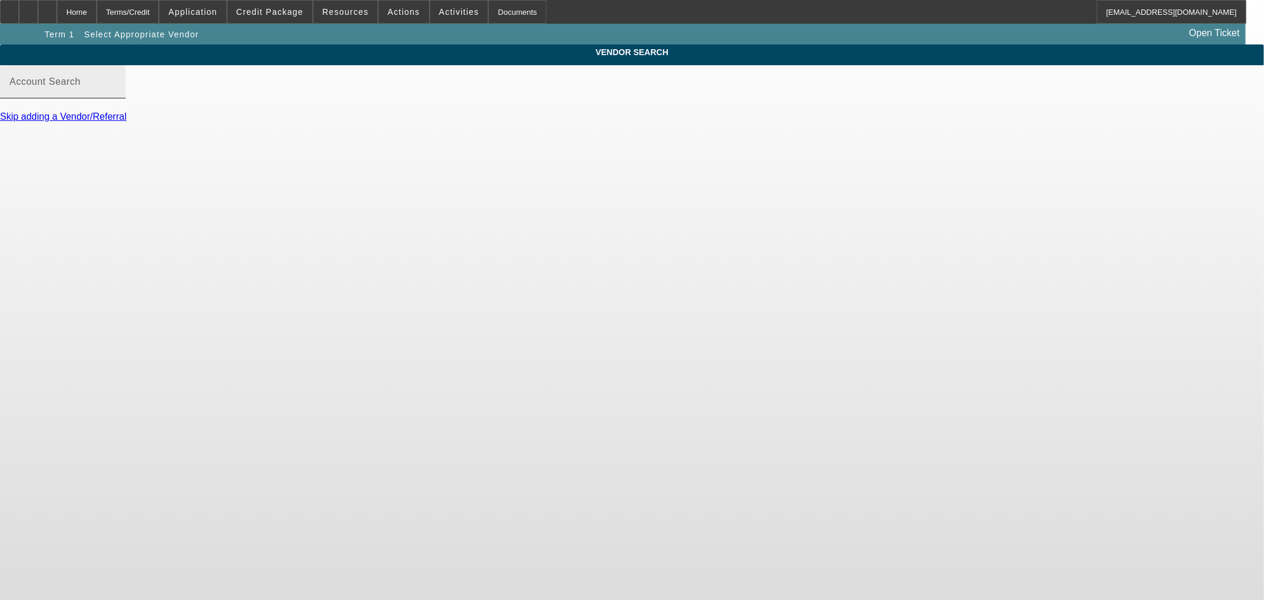
click at [116, 94] on input "Account Search" at bounding box center [62, 86] width 107 height 14
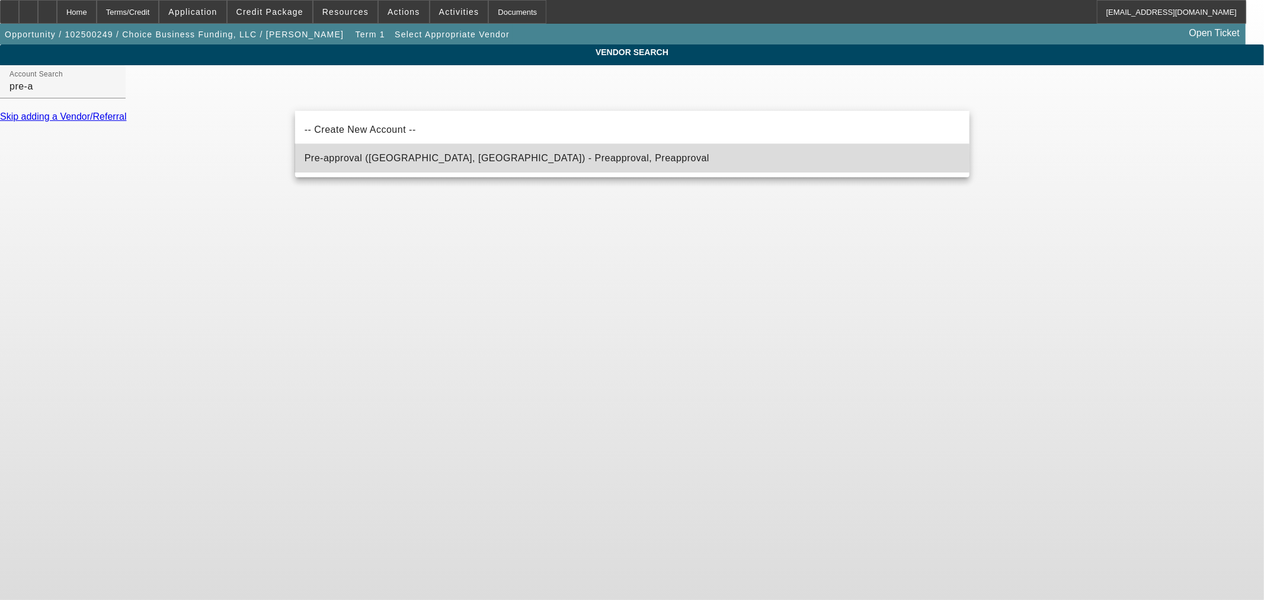
click at [390, 157] on span "Pre-approval (Northbrook, IL) - Preapproval, Preapproval" at bounding box center [507, 158] width 405 height 10
type input "Pre-approval (Northbrook, IL) - Preapproval, Preapproval"
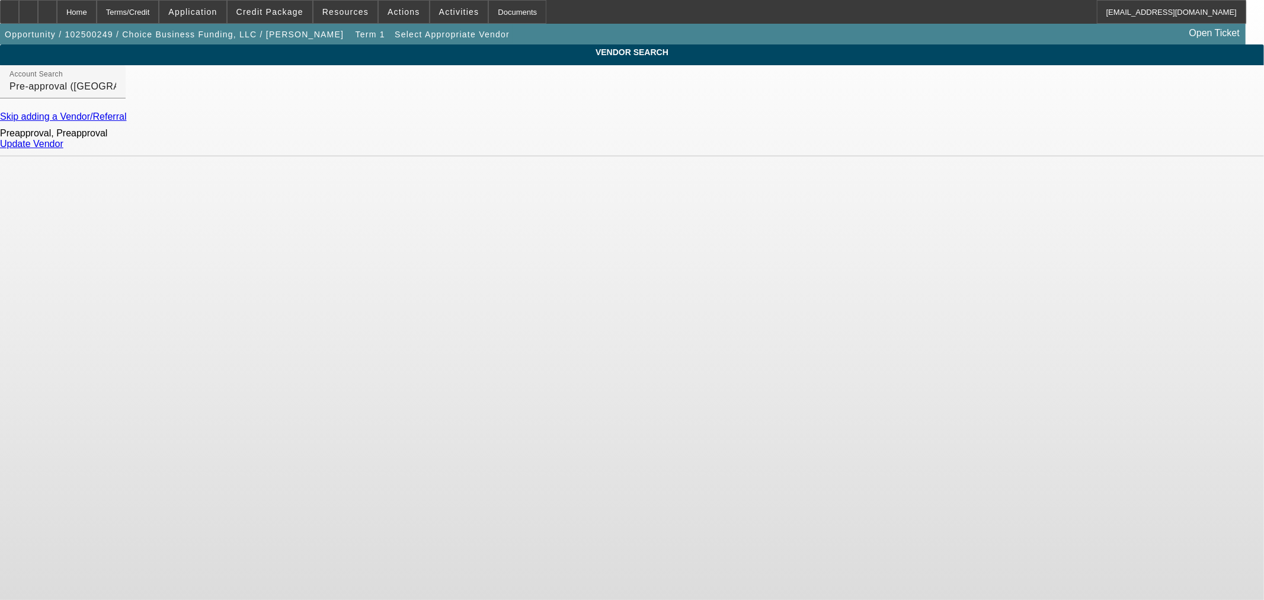
click at [63, 149] on link "Update Vendor" at bounding box center [31, 144] width 63 height 10
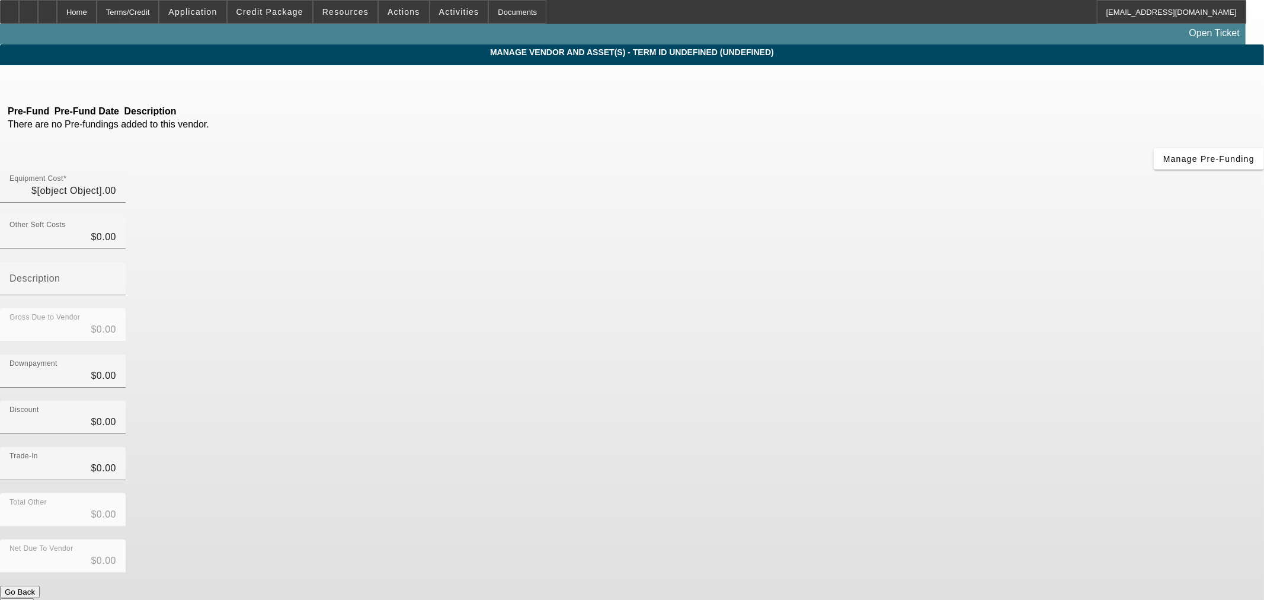
type input "$1.00"
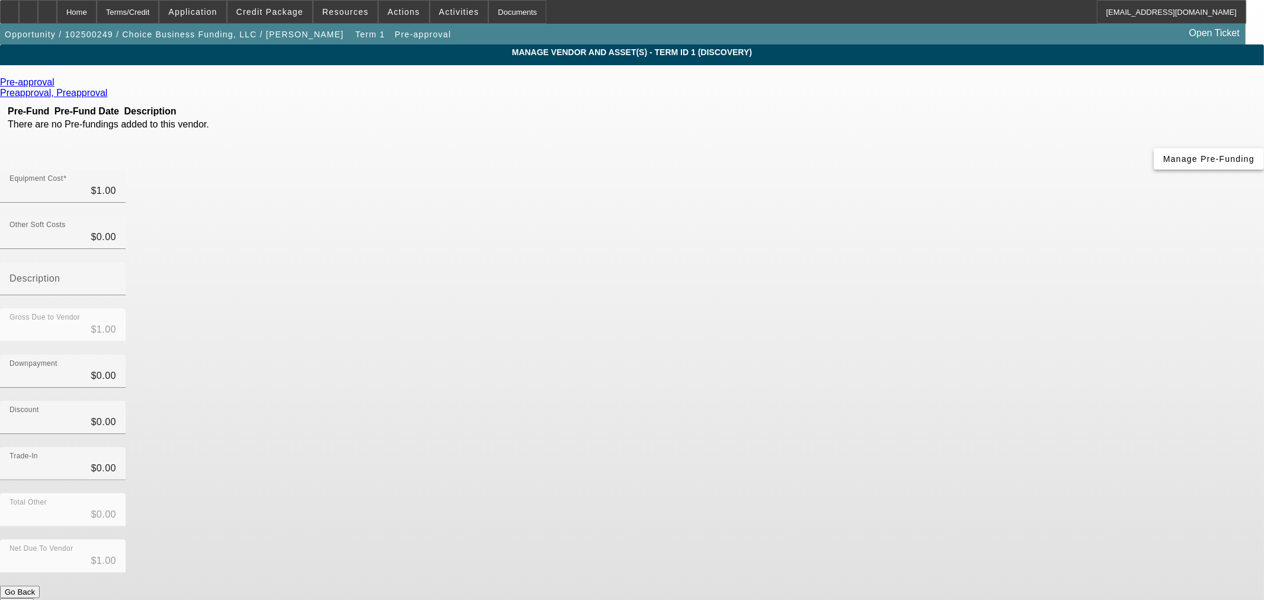
click at [1163, 164] on span "Manage Pre-Funding" at bounding box center [1208, 158] width 91 height 9
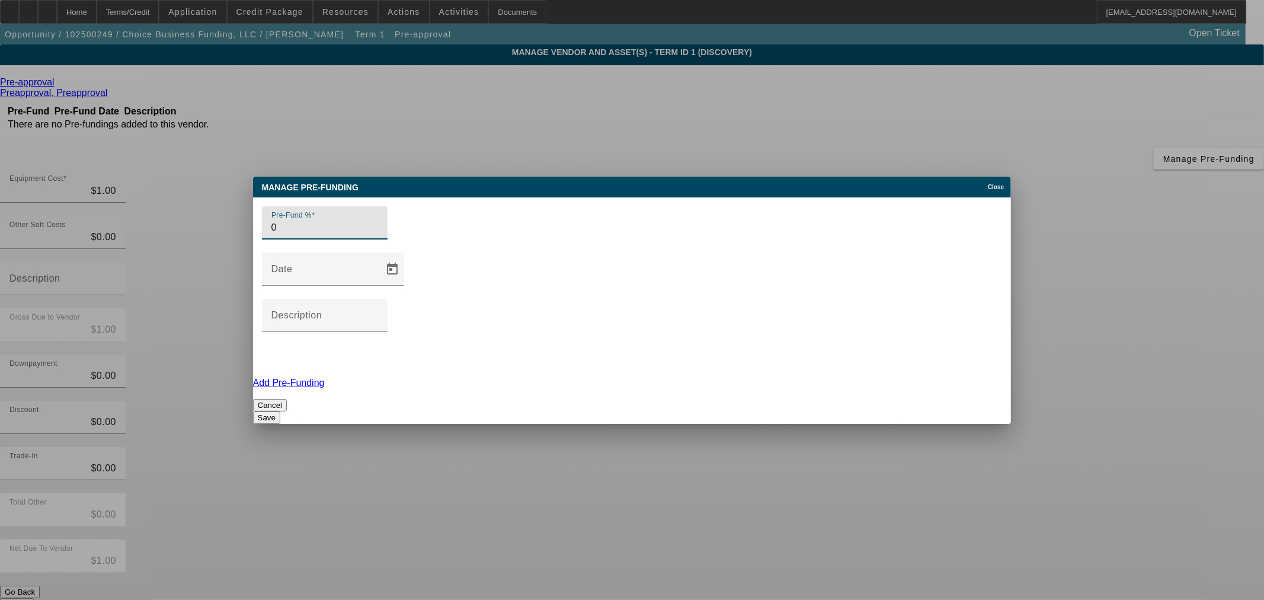
type input "0"
click at [280, 411] on button "Save" at bounding box center [266, 417] width 27 height 12
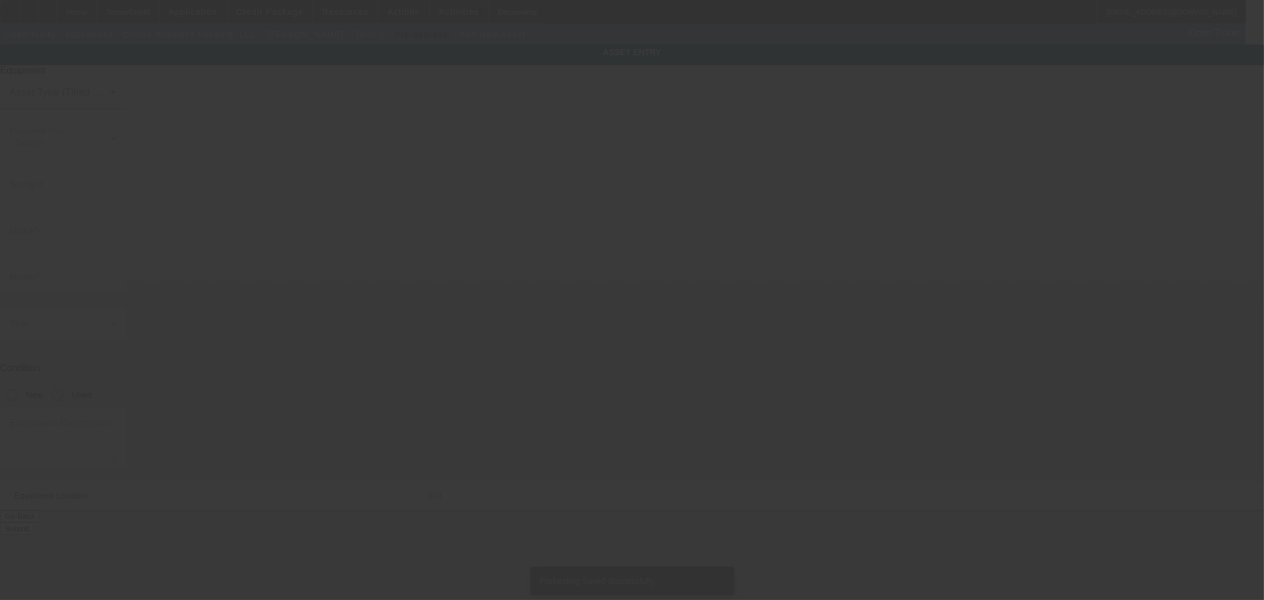
type input "9538 Benchmark Ln"
type input "Blue Ash"
type input "45242"
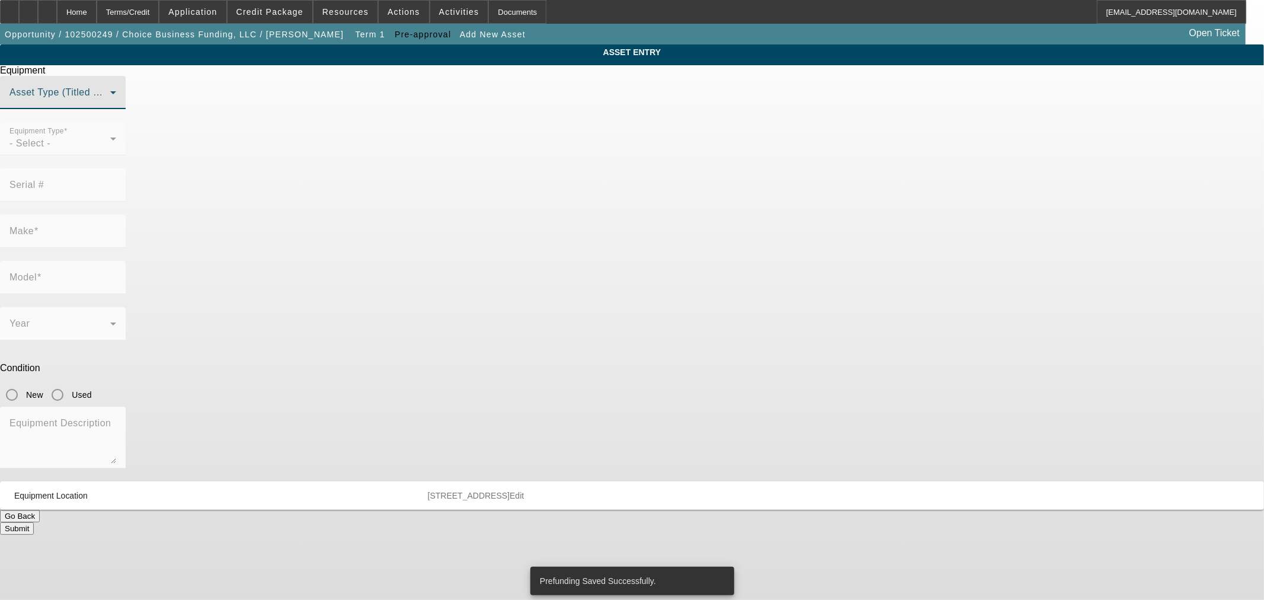
click at [110, 104] on span at bounding box center [59, 97] width 101 height 14
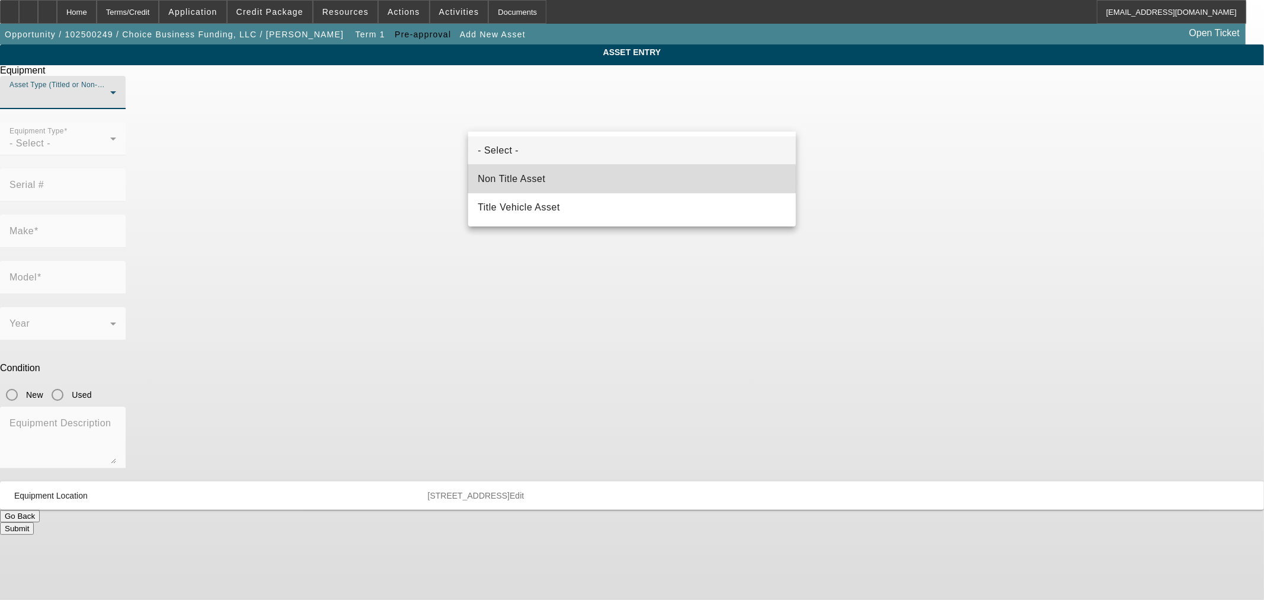
click at [536, 182] on span "Non Title Asset" at bounding box center [512, 179] width 68 height 14
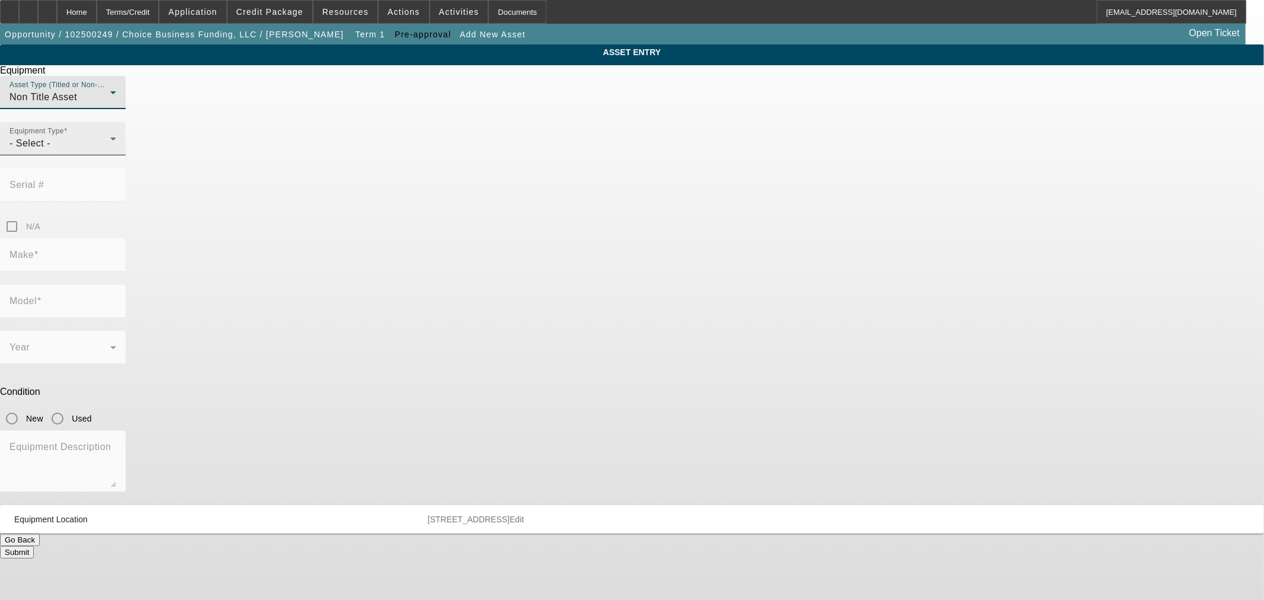
click at [110, 151] on div "- Select -" at bounding box center [59, 143] width 101 height 14
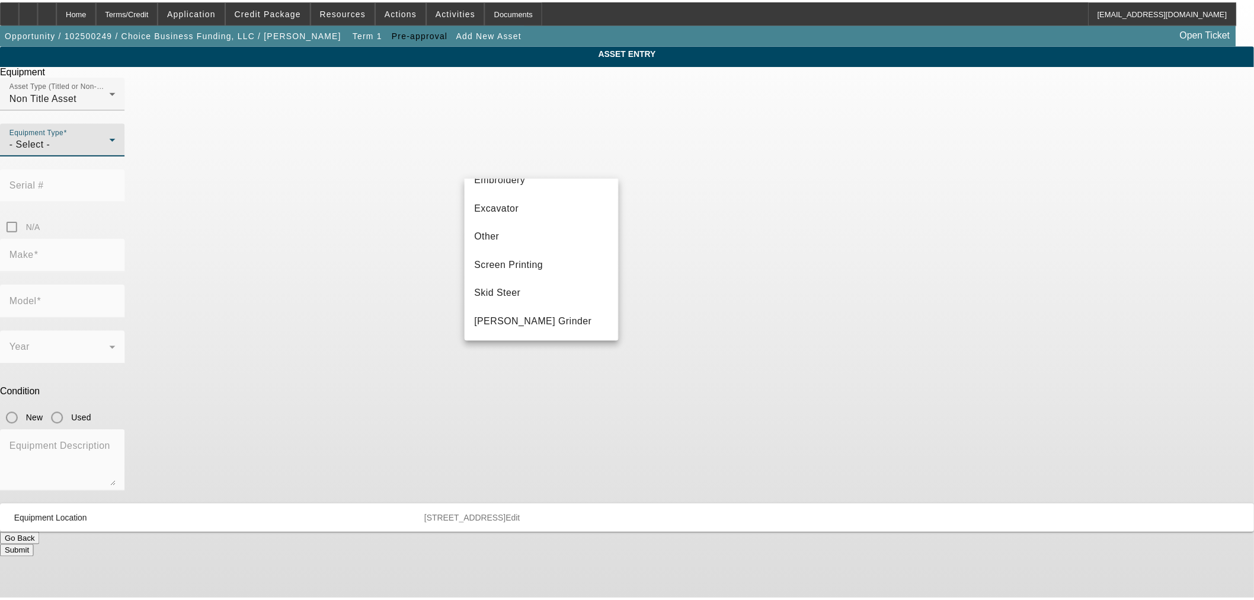
scroll to position [219, 0]
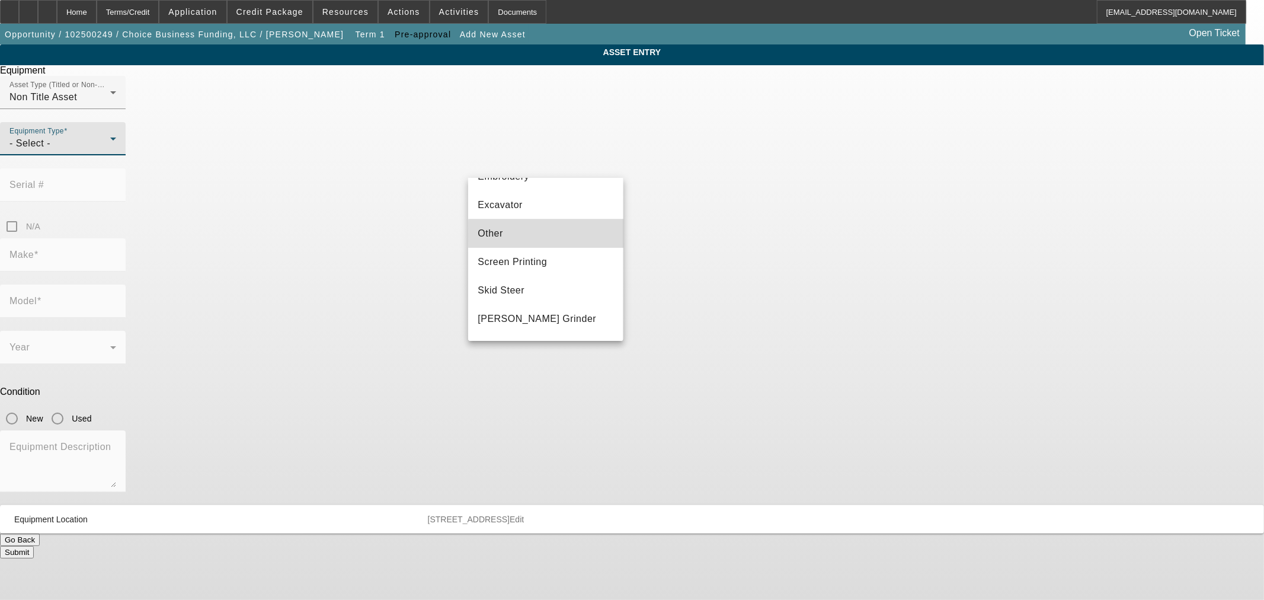
click at [546, 233] on mat-option "Other" at bounding box center [545, 233] width 155 height 28
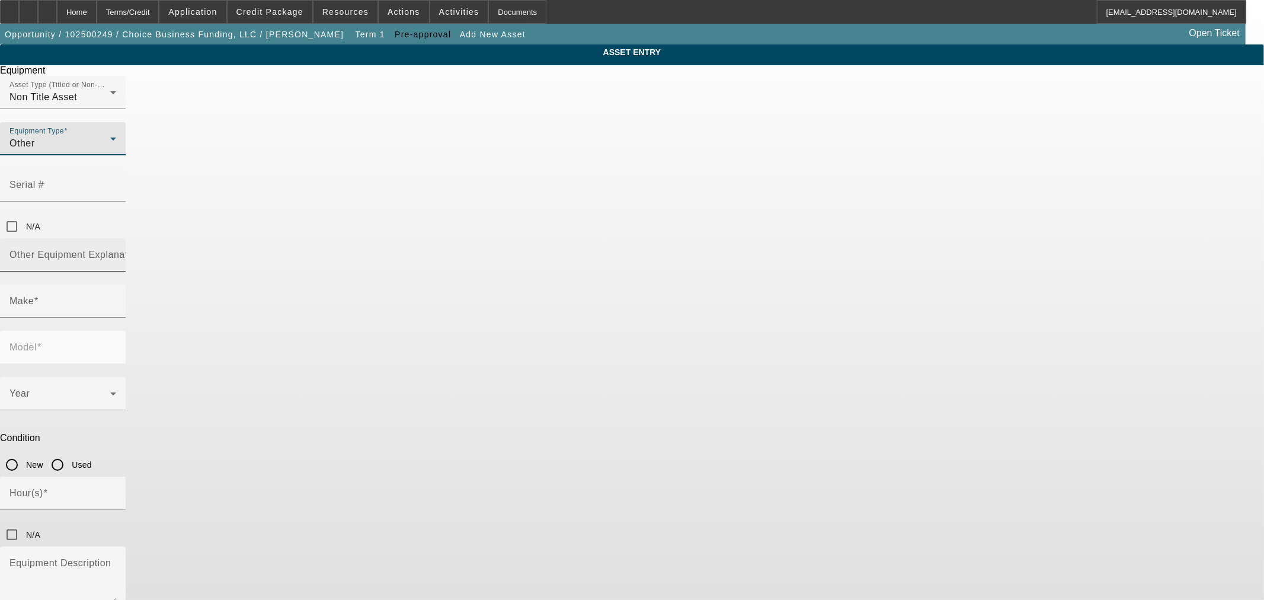
click at [142, 249] on mat-label "Other Equipment Explanation" at bounding box center [75, 254] width 132 height 10
click at [116, 252] on input "Other Equipment Explanation" at bounding box center [62, 259] width 107 height 14
type input "Broker"
click at [116, 299] on input "Make" at bounding box center [62, 306] width 107 height 14
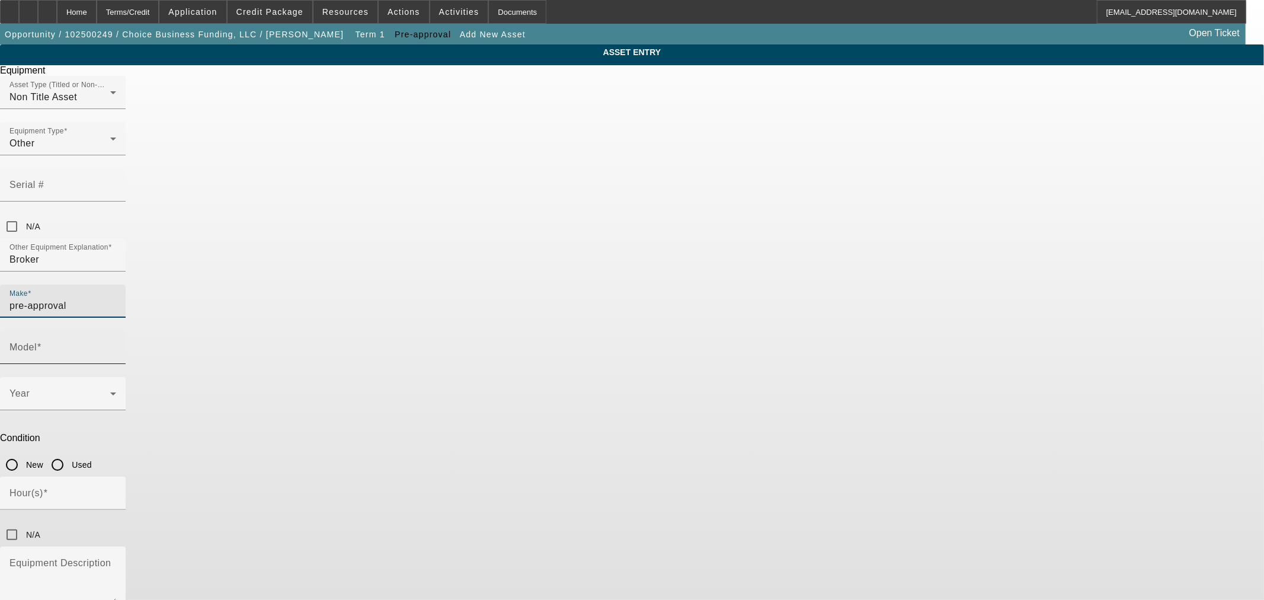
type input "pre-approval"
drag, startPoint x: 660, startPoint y: 251, endPoint x: 684, endPoint y: 261, distance: 26.3
click at [37, 342] on mat-label "Model" at bounding box center [22, 347] width 27 height 10
click at [116, 345] on input "Model" at bounding box center [62, 352] width 107 height 14
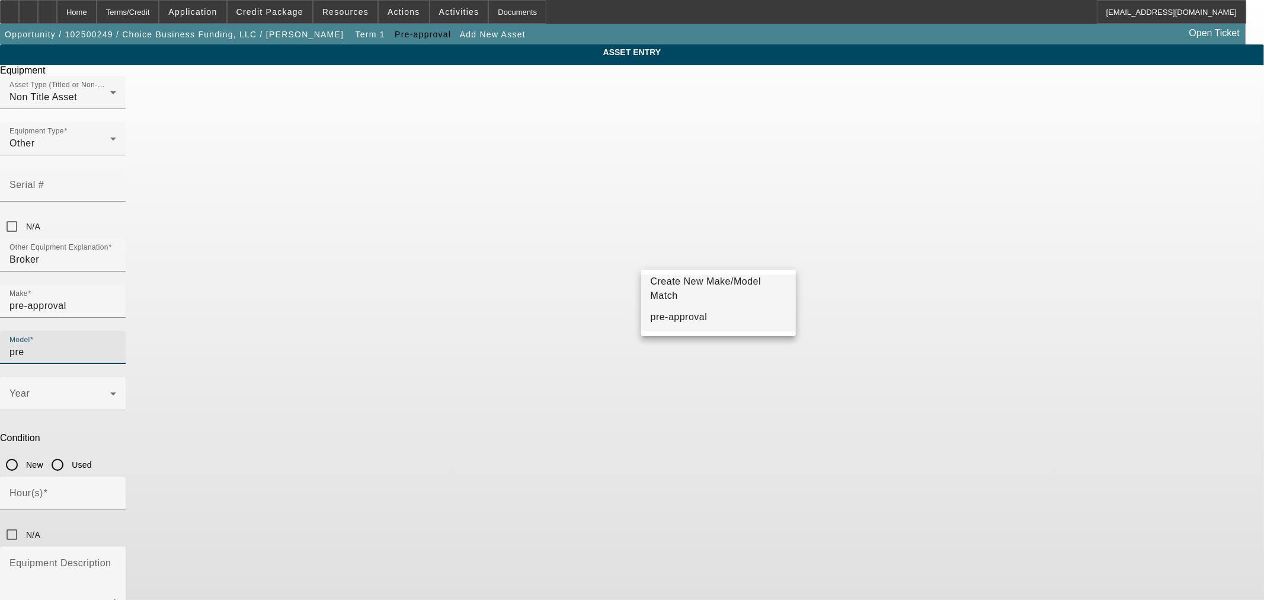
click at [689, 319] on span "pre-approval" at bounding box center [679, 317] width 57 height 10
type input "pre-approval"
click at [24, 453] on input "New" at bounding box center [12, 465] width 24 height 24
radio input "true"
click at [120, 386] on icon at bounding box center [113, 393] width 14 height 14
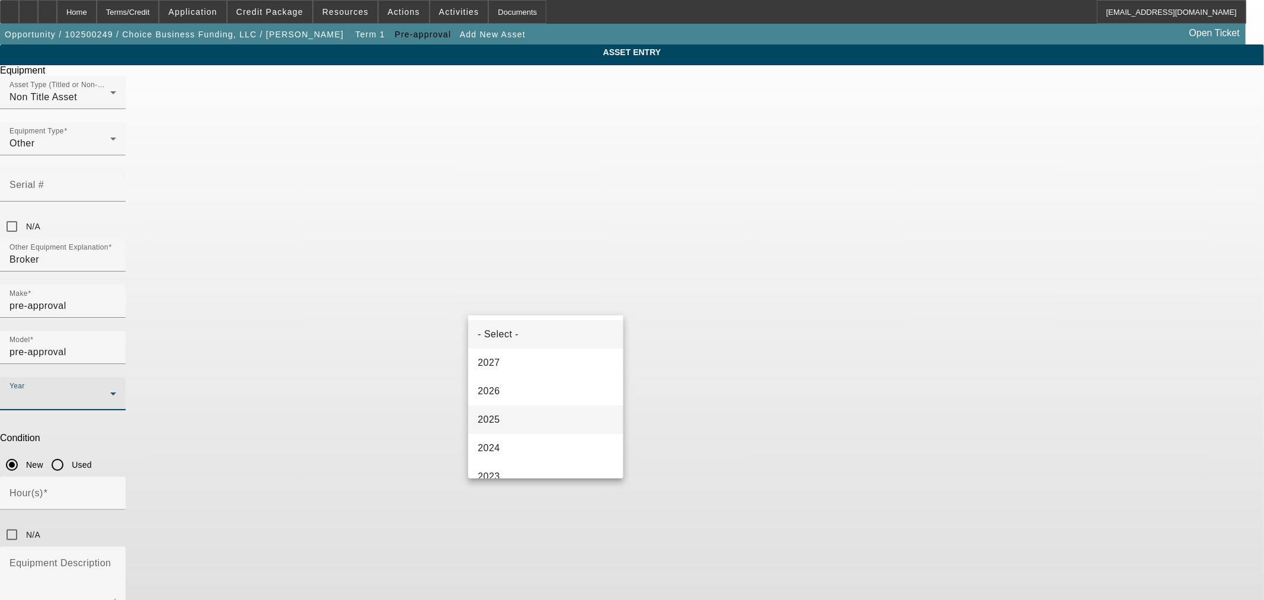
click at [570, 410] on mat-option "2025" at bounding box center [545, 419] width 155 height 28
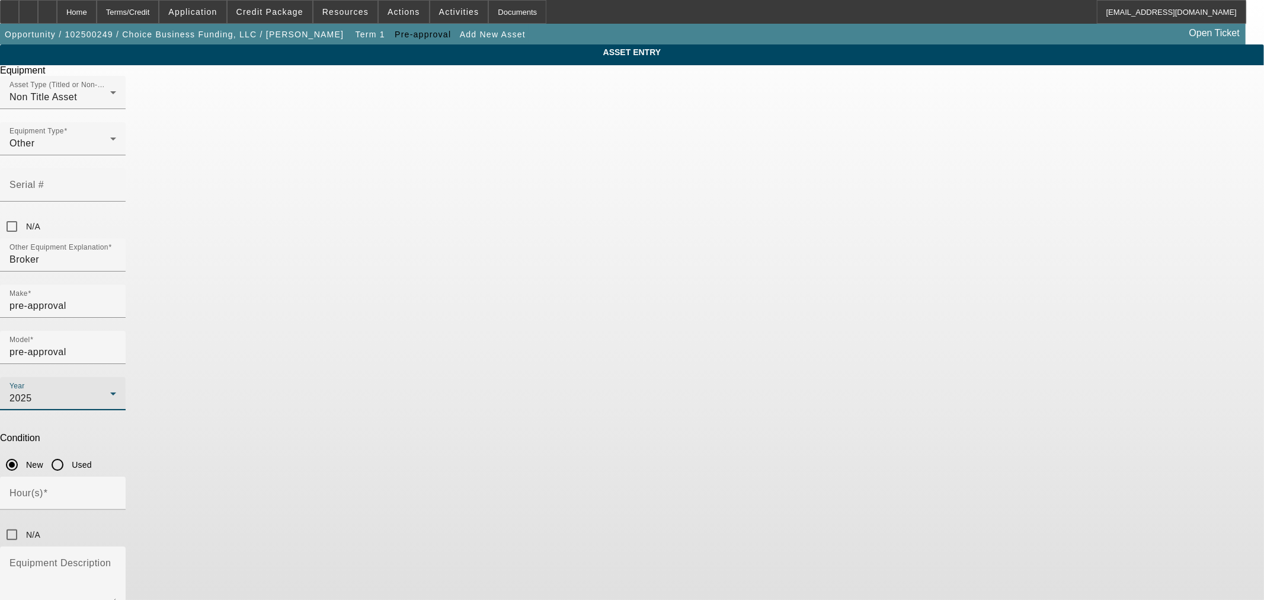
click at [24, 523] on input "N/A" at bounding box center [12, 535] width 24 height 24
checkbox input "true"
click at [24, 215] on input "N/A" at bounding box center [12, 227] width 24 height 24
checkbox input "true"
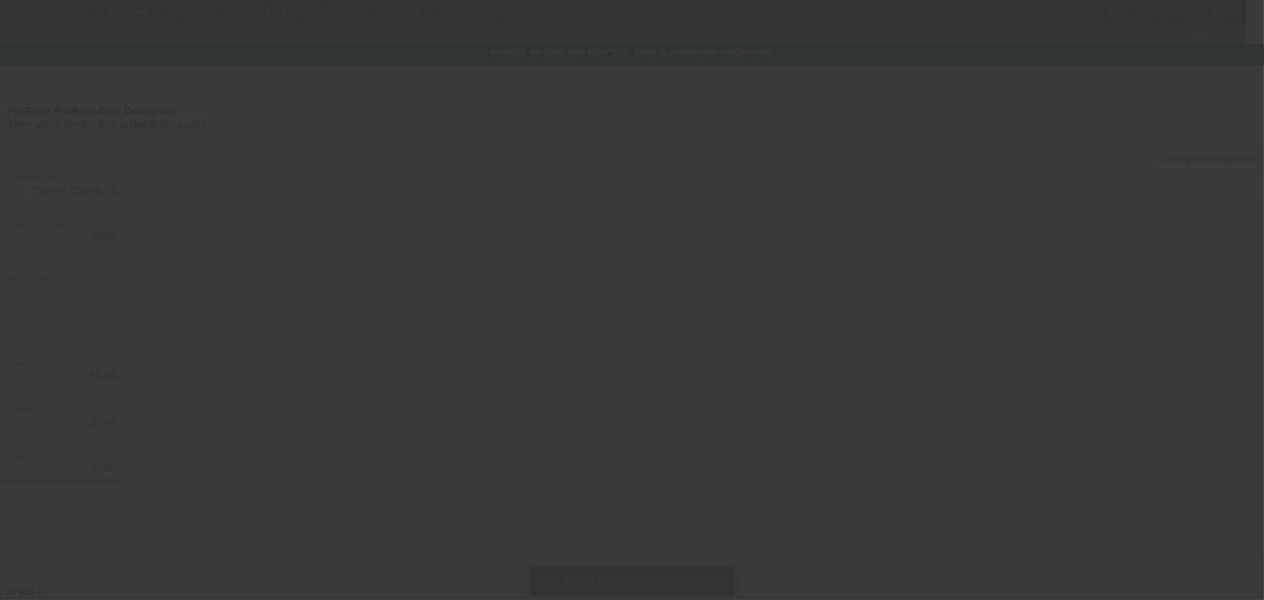
type input "$1.00"
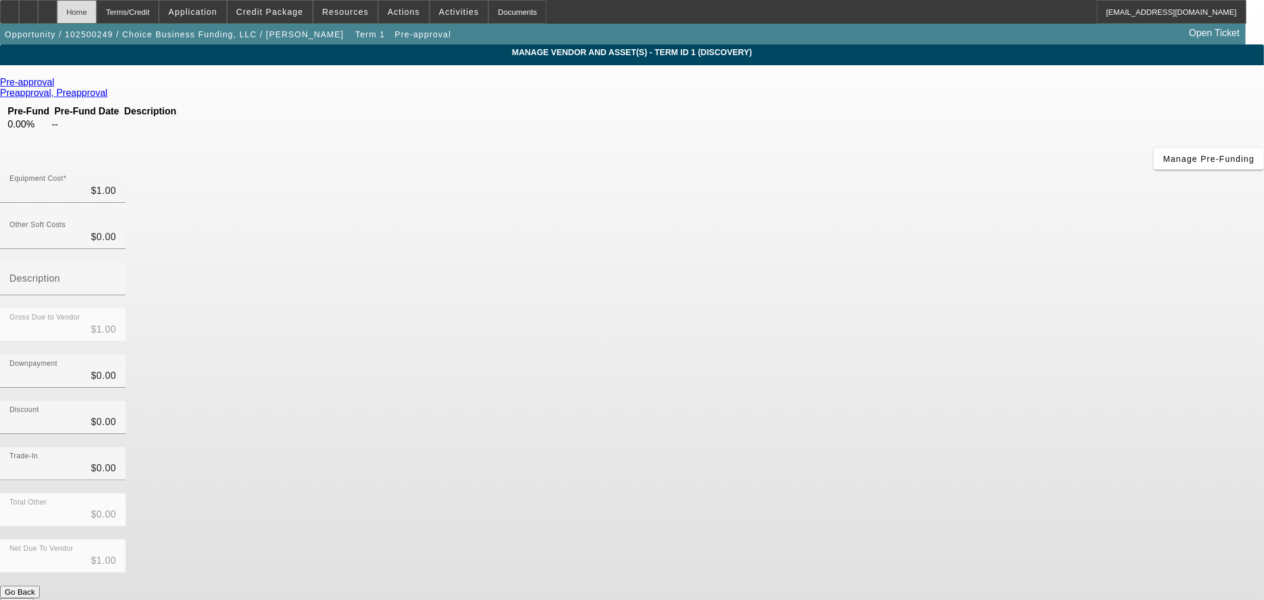
click at [97, 15] on div "Home" at bounding box center [77, 12] width 40 height 24
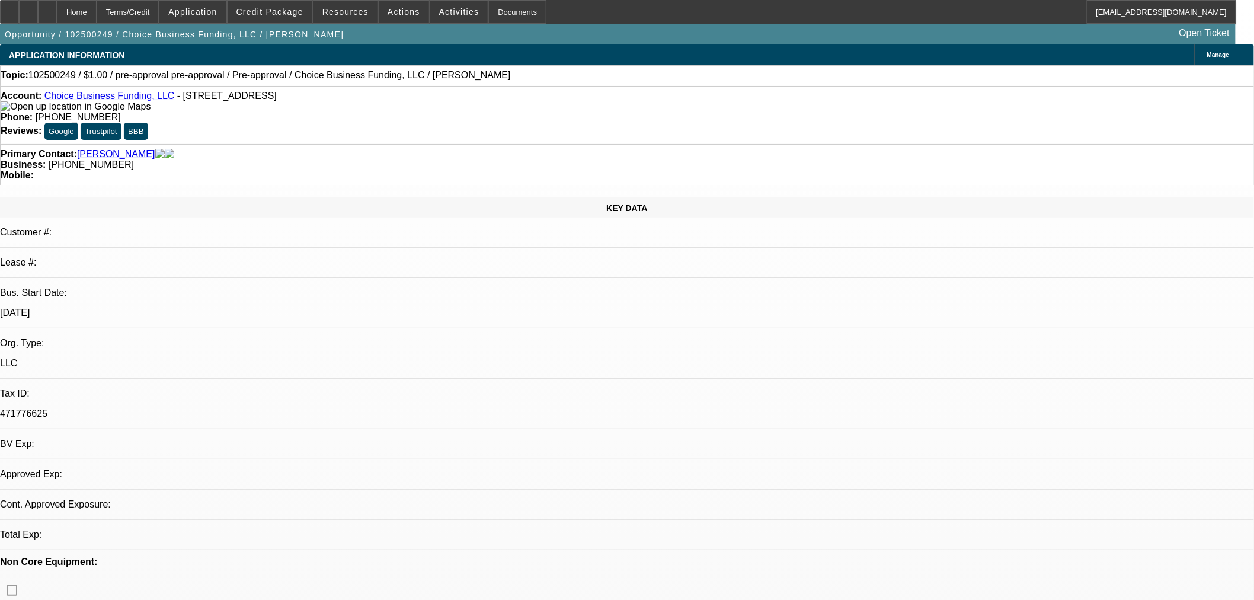
select select "0"
select select "2"
select select "0"
select select "6"
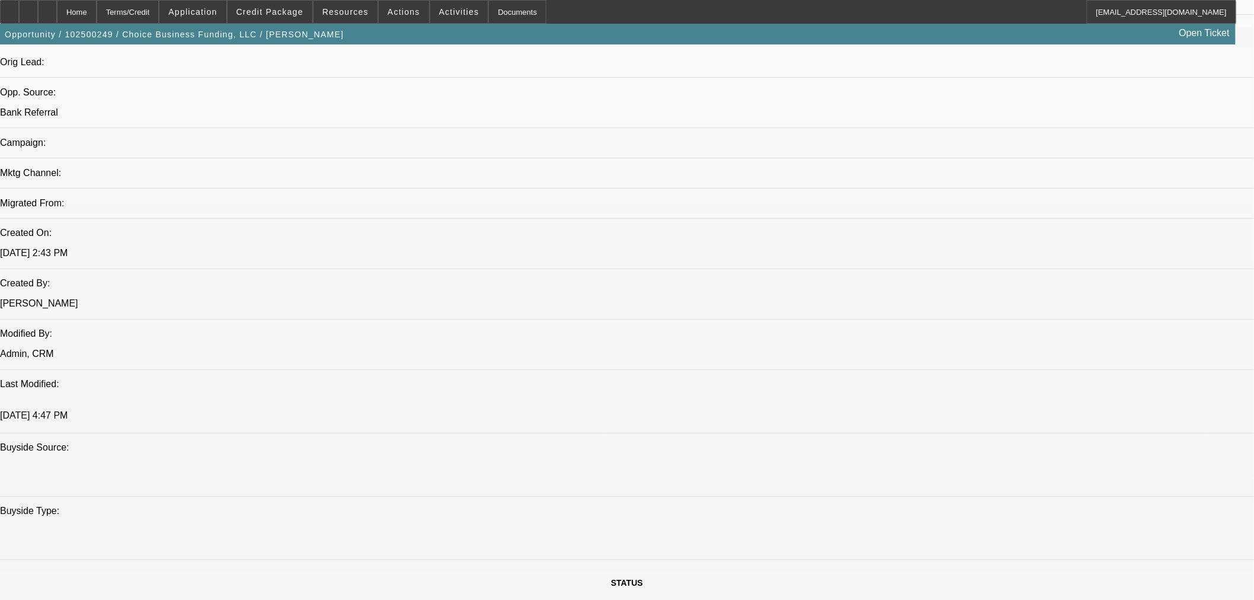
scroll to position [768, 0]
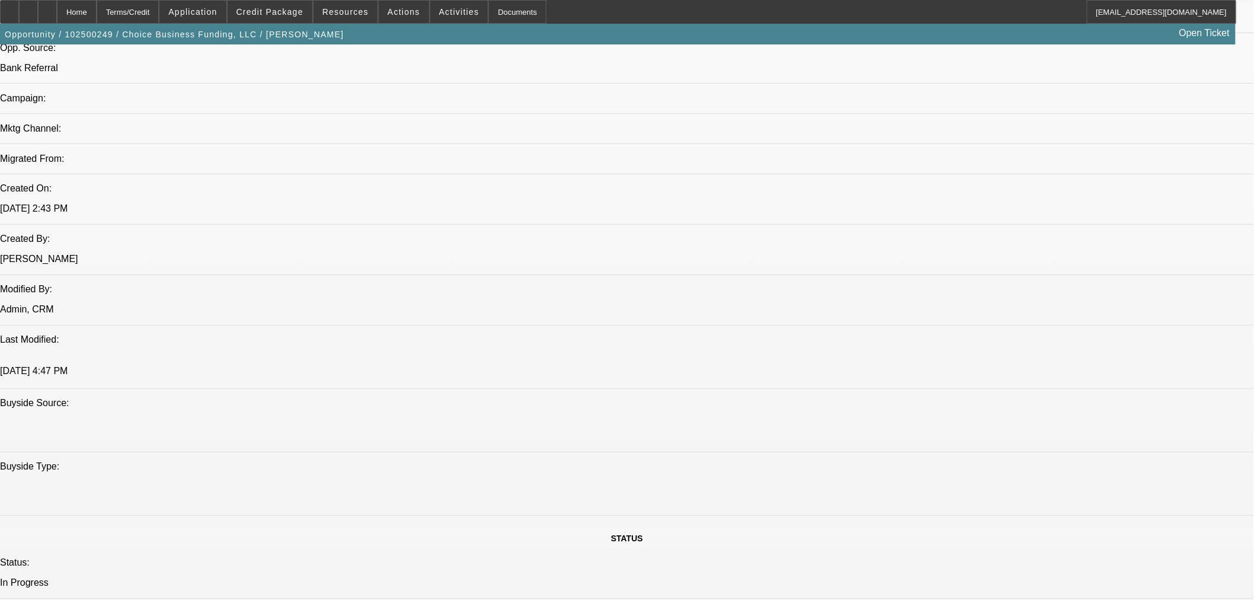
click at [47, 8] on icon at bounding box center [47, 8] width 0 height 0
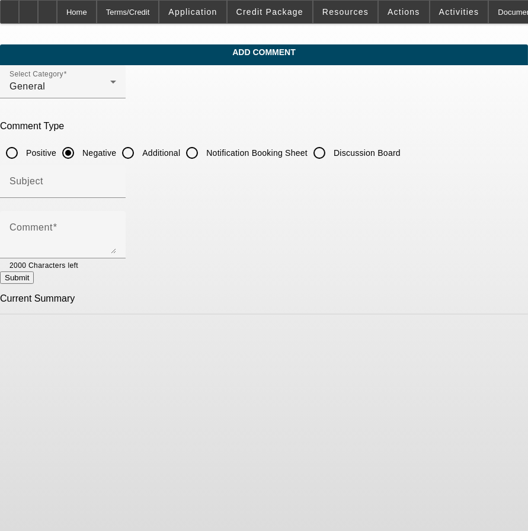
click at [140, 149] on input "Additional" at bounding box center [128, 153] width 24 height 24
radio input "true"
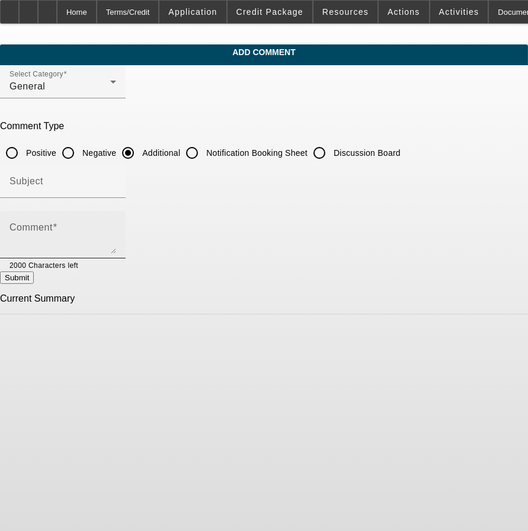
click at [116, 225] on textarea "Comment" at bounding box center [62, 239] width 107 height 28
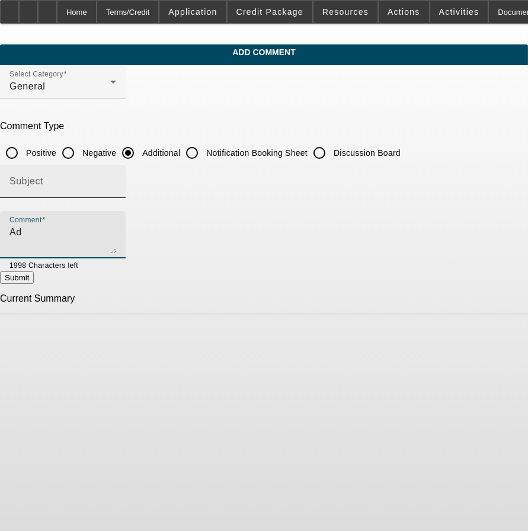
type textarea "A"
type textarea "F"
paste textarea "https://www.linkedin.com/in/dfox55/"
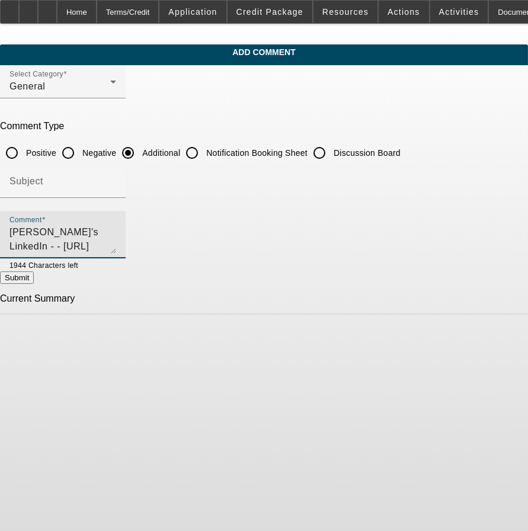
type textarea "David's LinkedIn - - https://www.linkedin.com/in/dfox55/"
click at [34, 276] on button "Submit" at bounding box center [17, 277] width 34 height 12
radio input "true"
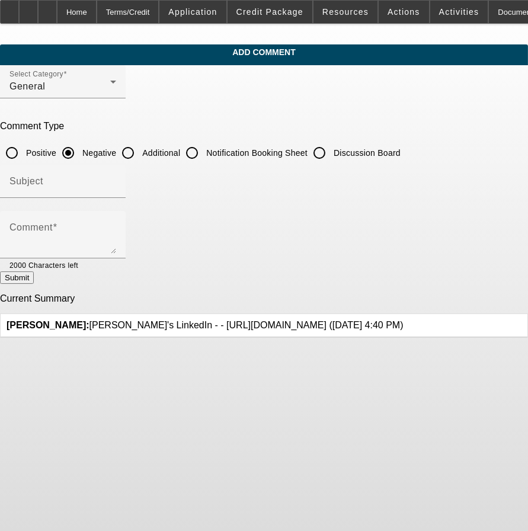
click at [140, 143] on input "Additional" at bounding box center [128, 153] width 24 height 24
radio input "true"
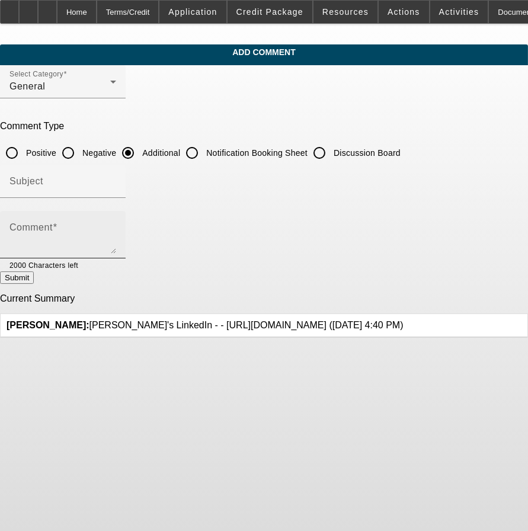
click at [116, 226] on textarea "Comment" at bounding box center [62, 239] width 107 height 28
paste textarea "https://www.fundsbychoice.com/"
type textarea "Company Website - - https://www.fundsbychoice.com/"
click at [34, 279] on button "Submit" at bounding box center [17, 277] width 34 height 12
radio input "true"
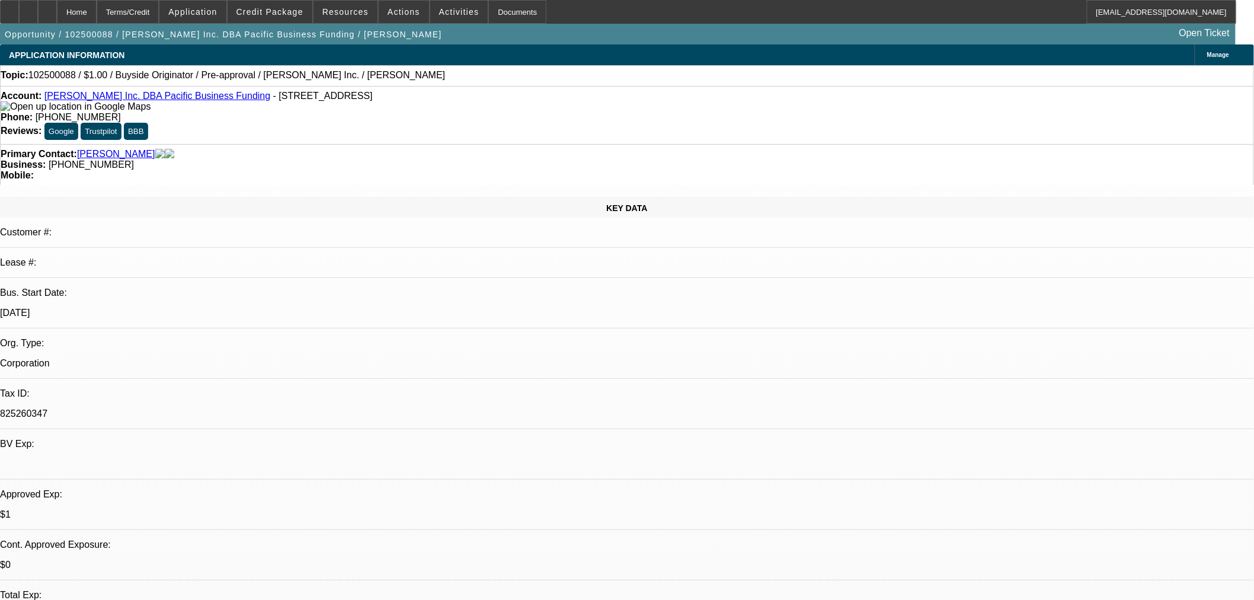
select select "0"
select select "2"
select select "0"
select select "2"
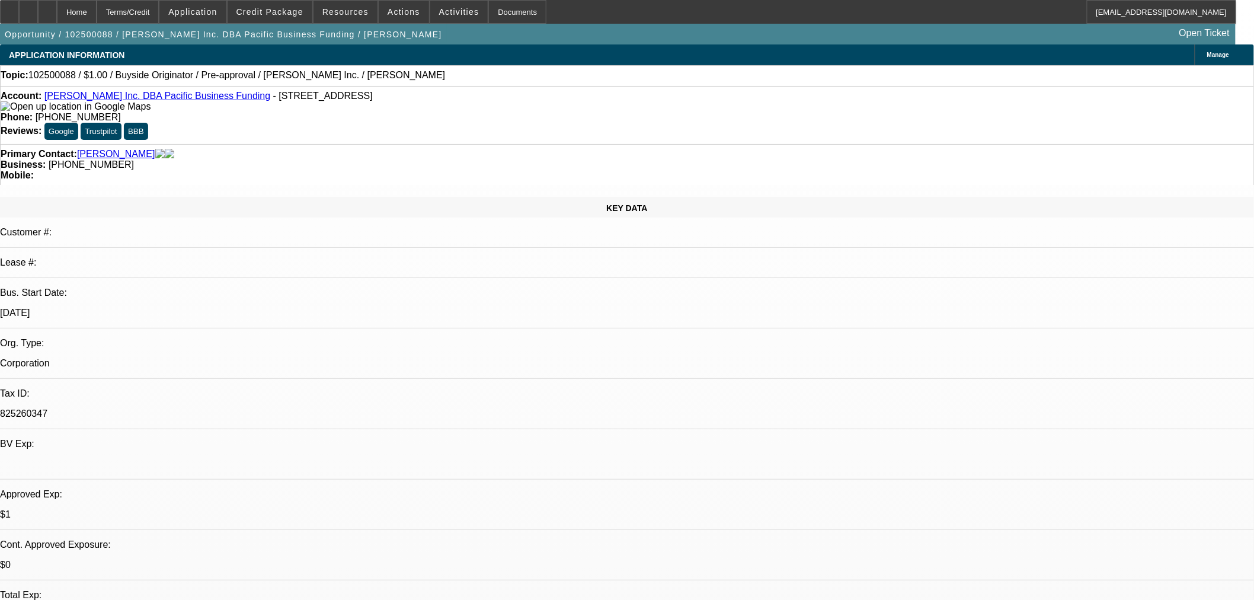
select select "0"
select select "1"
select select "2"
select select "6"
select select "1"
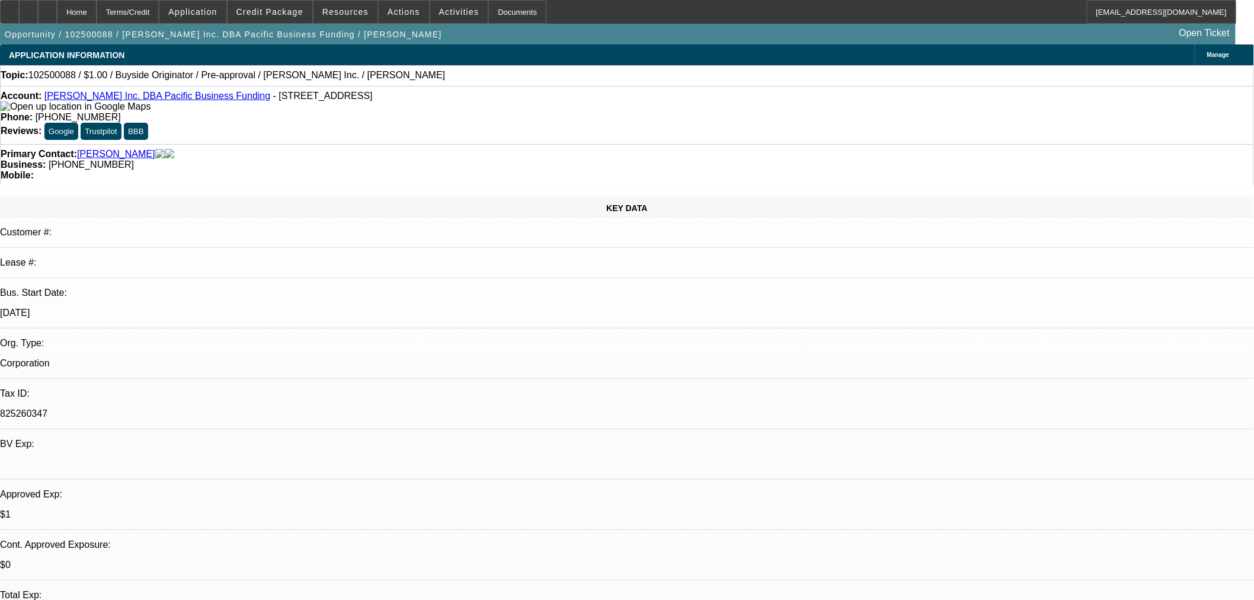
select select "2"
select select "6"
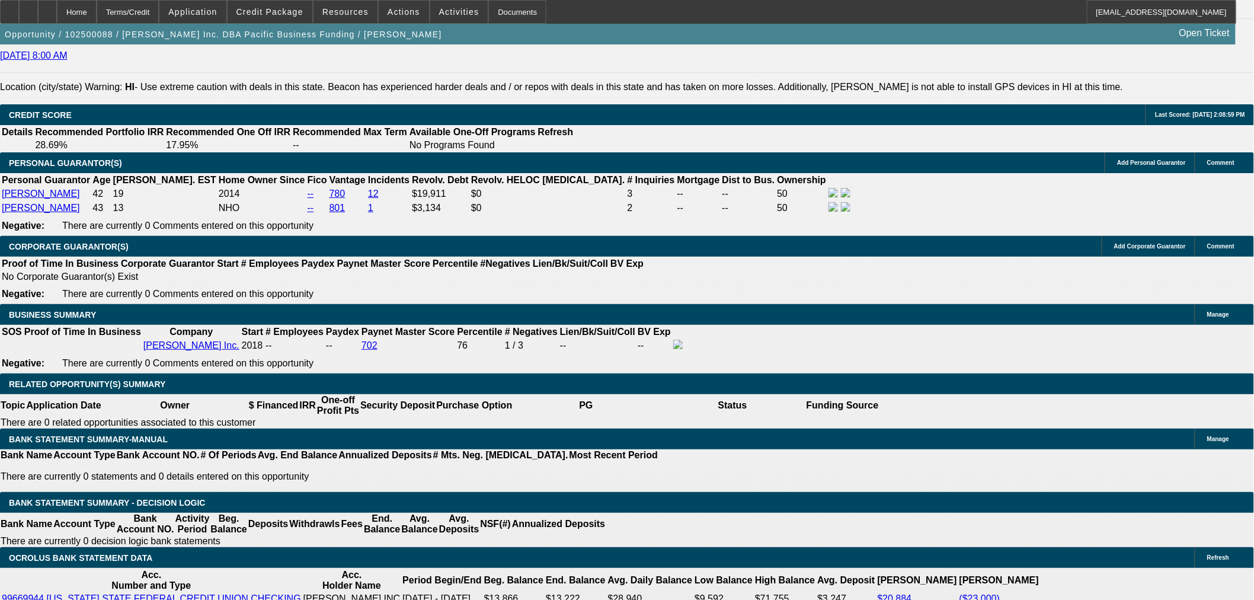
scroll to position [1571, 0]
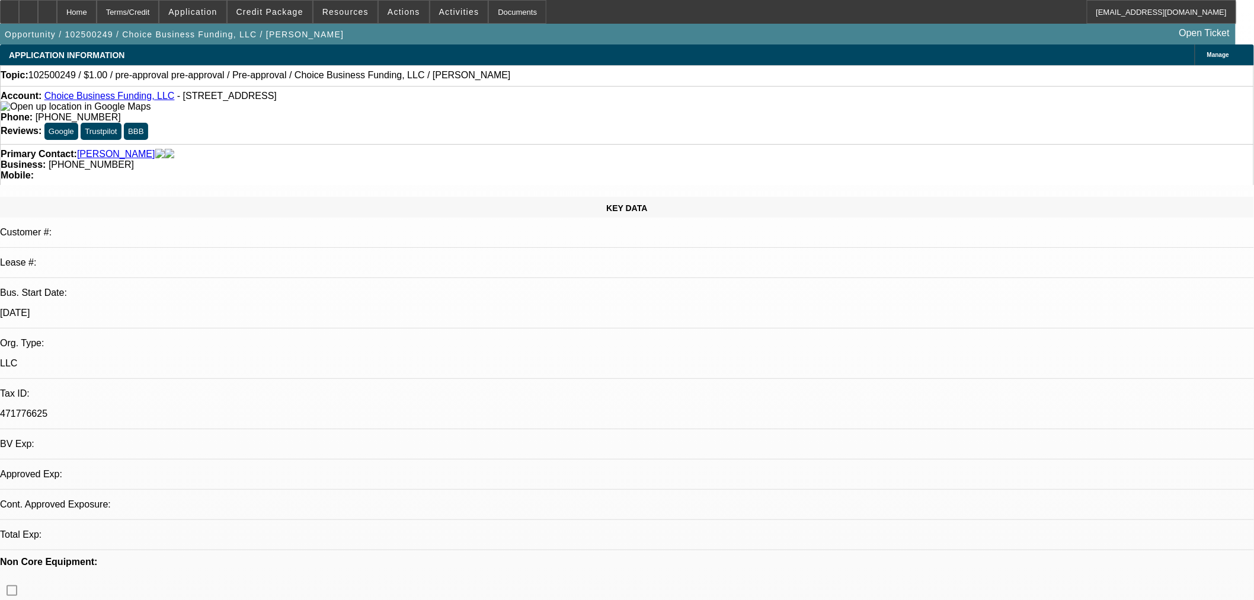
select select "0"
select select "2"
select select "0"
select select "6"
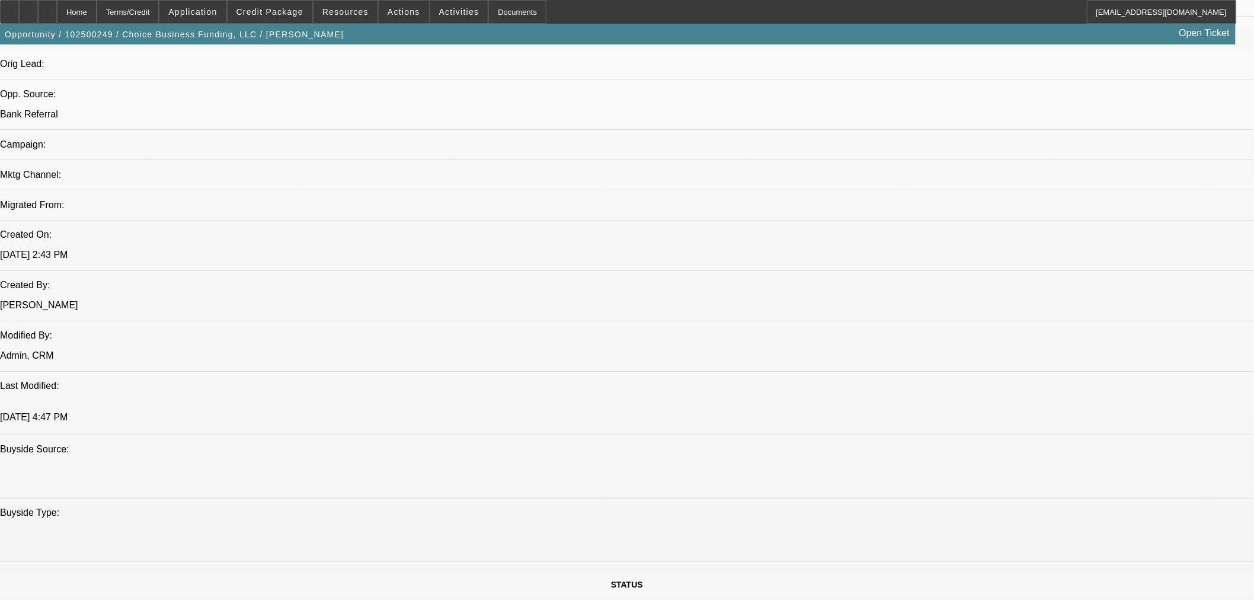
scroll to position [768, 0]
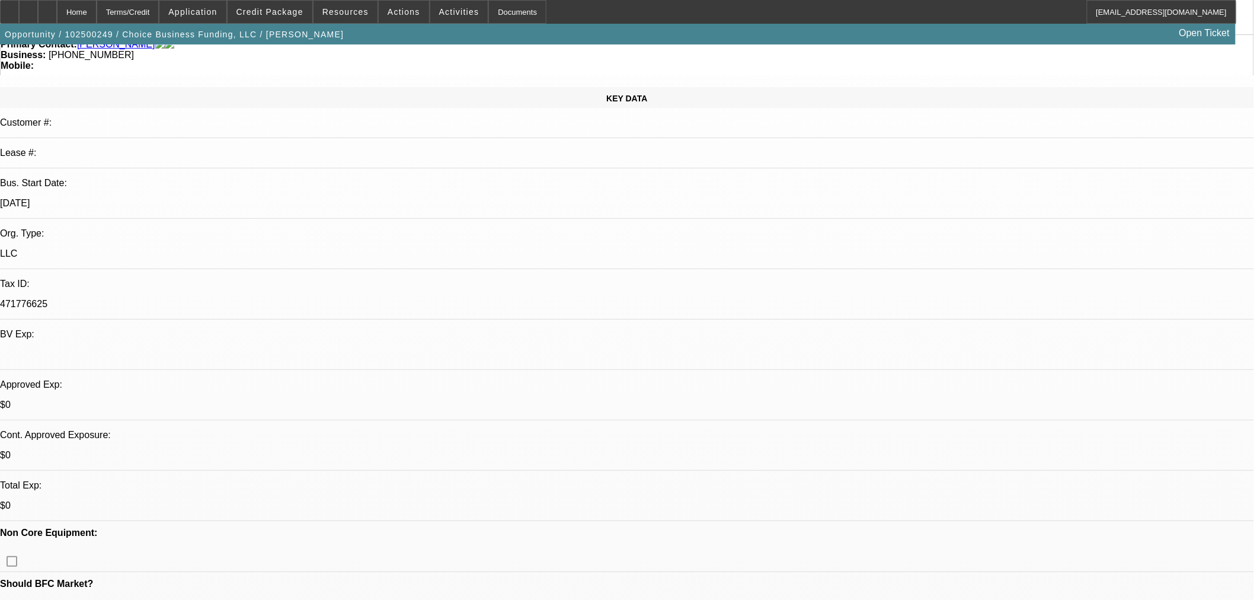
scroll to position [0, 0]
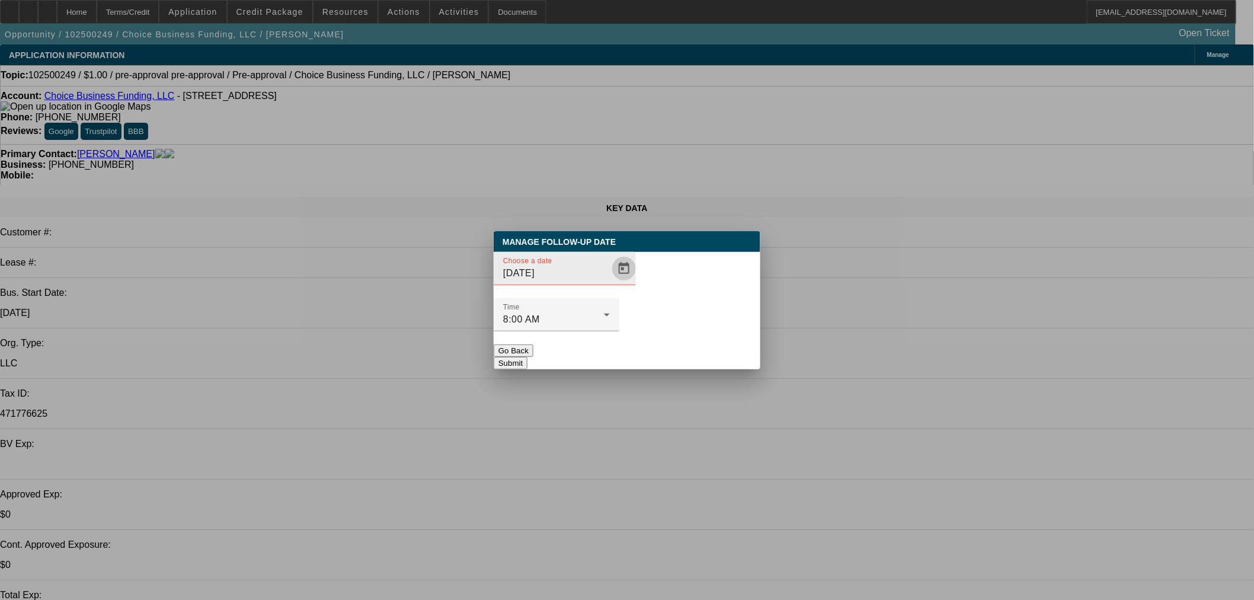
click at [610, 283] on span "Open calendar" at bounding box center [624, 268] width 28 height 28
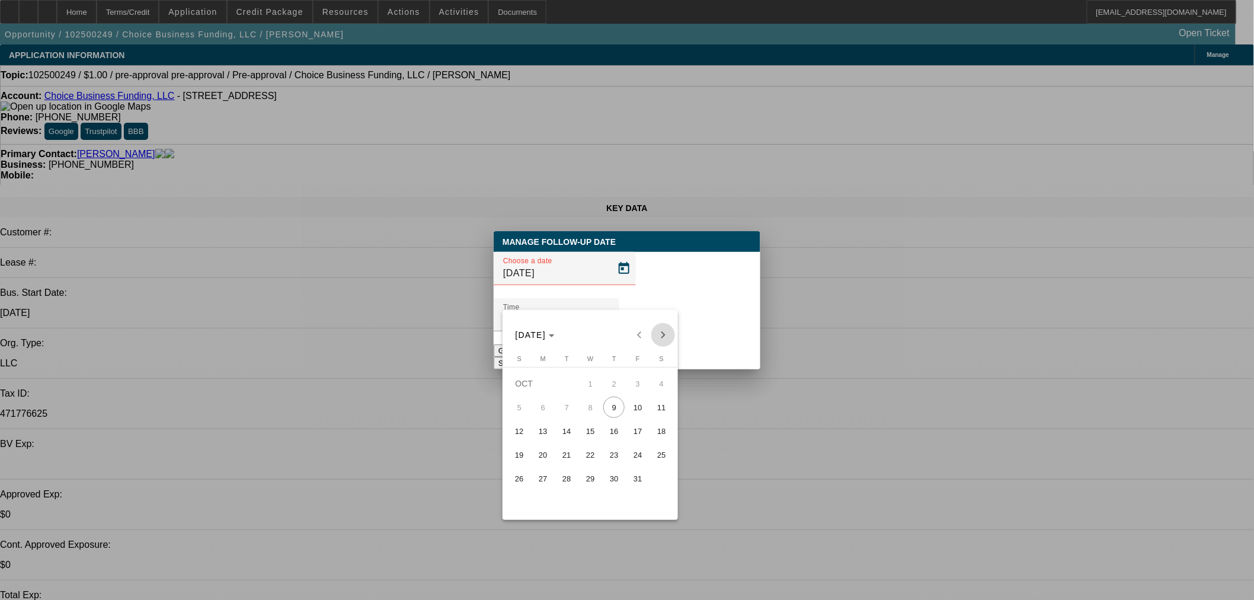
click at [656, 331] on span "Next month" at bounding box center [663, 335] width 24 height 24
click at [656, 331] on div "[DATE] [DATE]" at bounding box center [590, 335] width 169 height 24
click at [636, 332] on span "Previous month" at bounding box center [640, 335] width 24 height 24
click at [636, 410] on span "10" at bounding box center [637, 406] width 21 height 21
type input "10/10/2025"
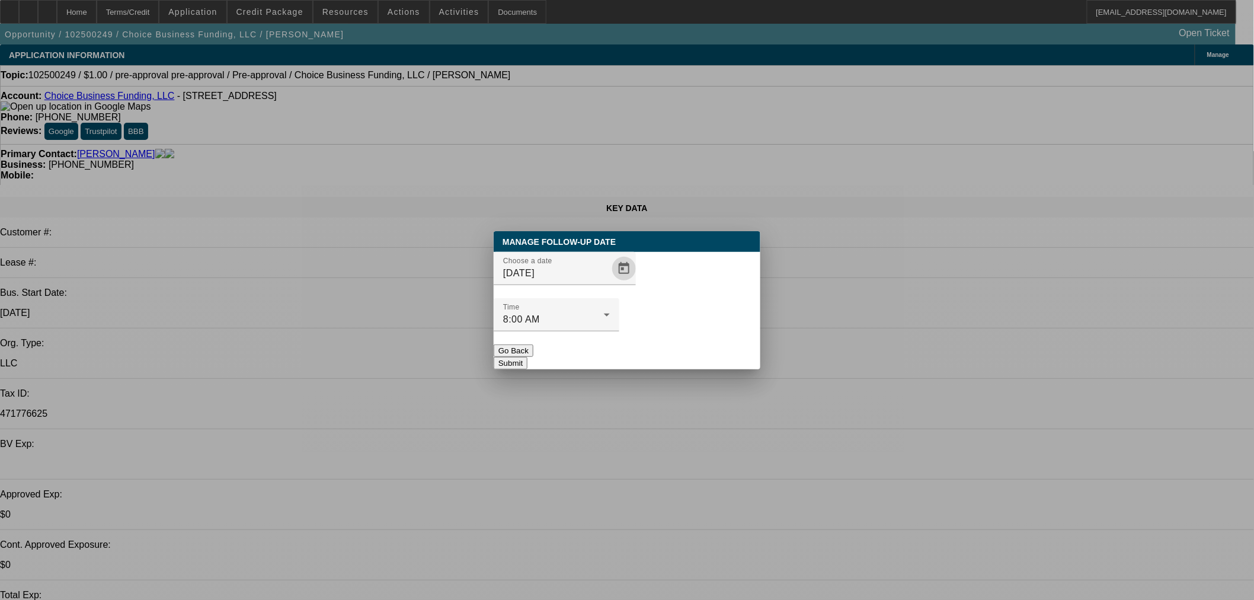
click at [527, 357] on button "Submit" at bounding box center [511, 363] width 34 height 12
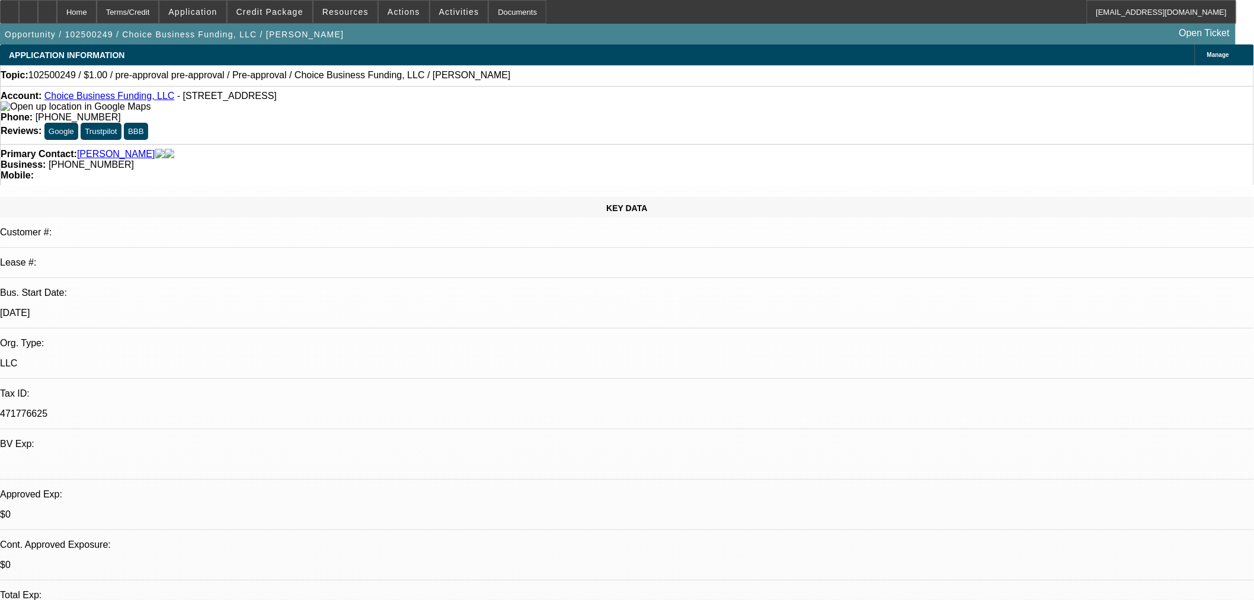
click at [124, 99] on link "Choice Business Funding, LLC" at bounding box center [109, 96] width 130 height 10
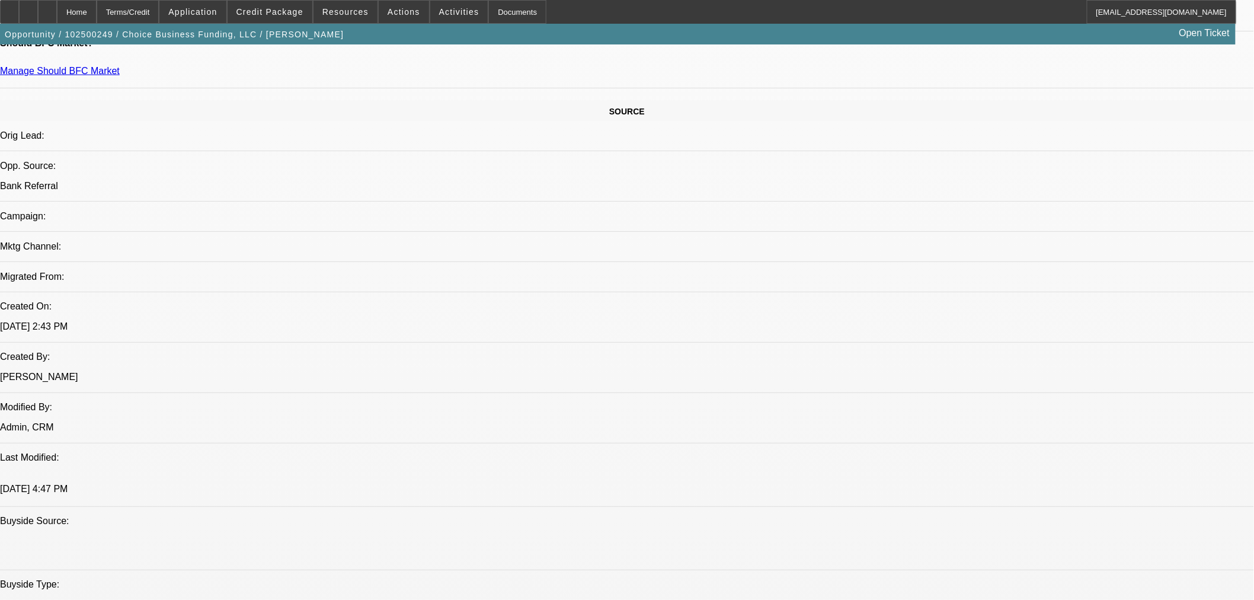
scroll to position [768, 0]
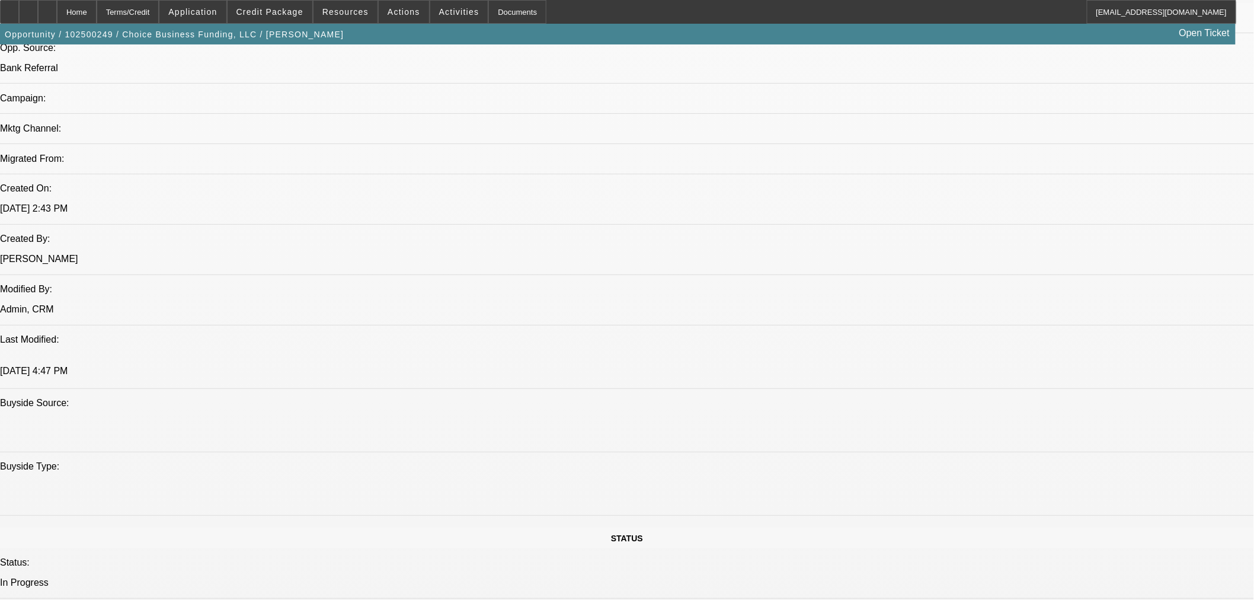
radio input "true"
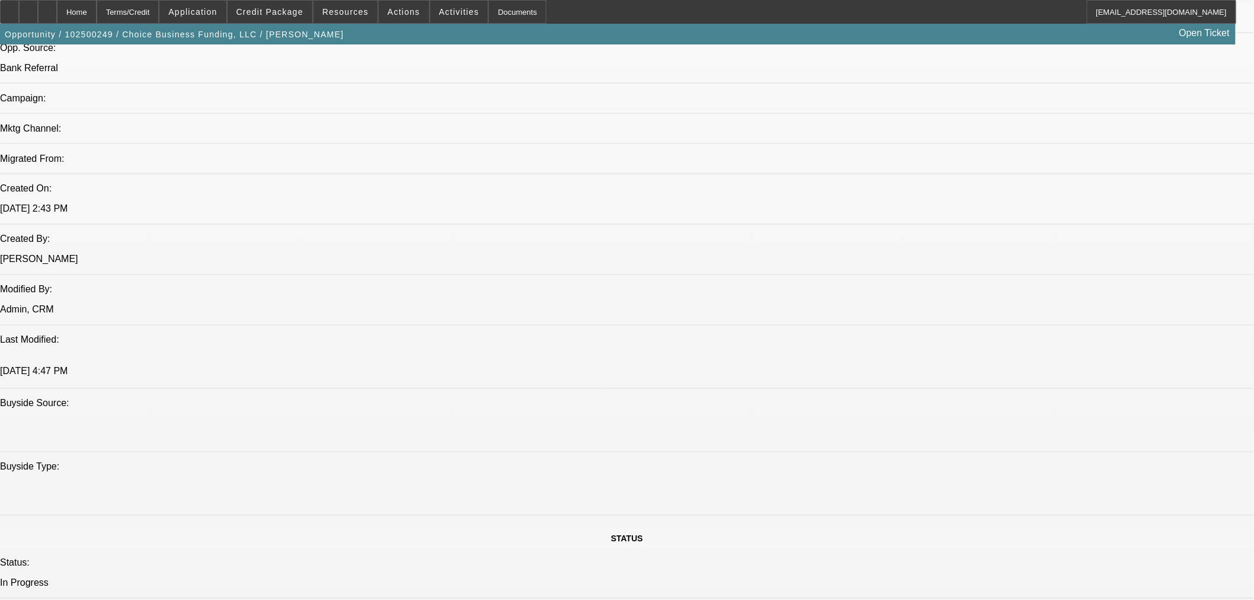
drag, startPoint x: 1223, startPoint y: 243, endPoint x: 1178, endPoint y: 300, distance: 72.2
type textarea "Have yet to receive a submission from [PERSON_NAME]. Got into commercial financ…"
radio input "true"
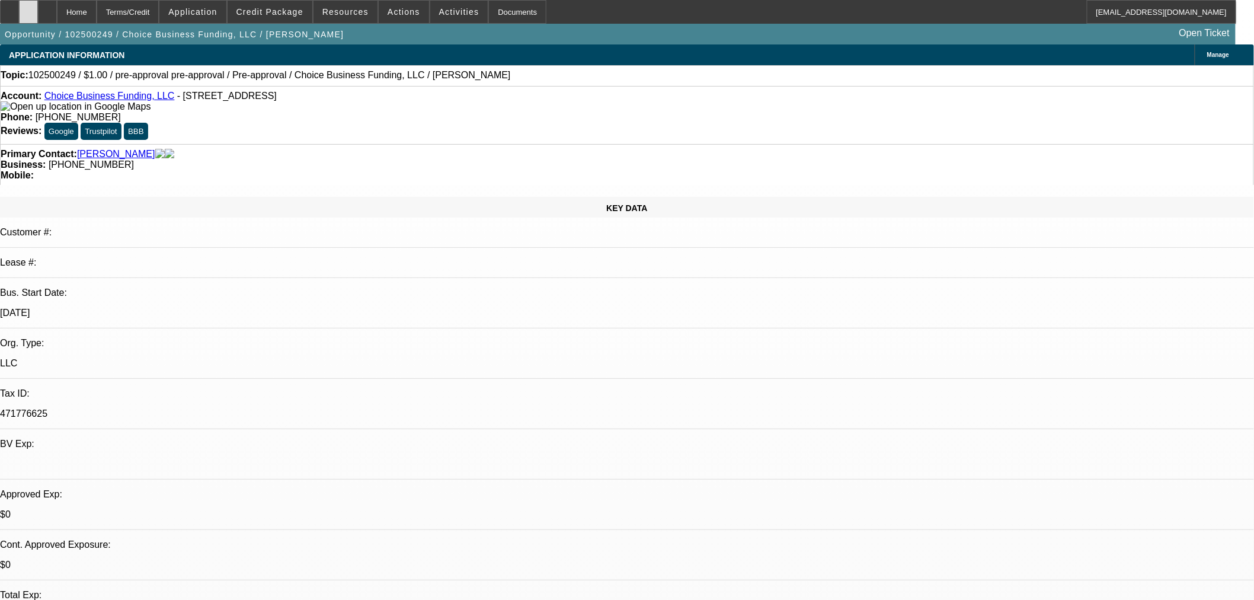
click at [38, 13] on div at bounding box center [28, 12] width 19 height 24
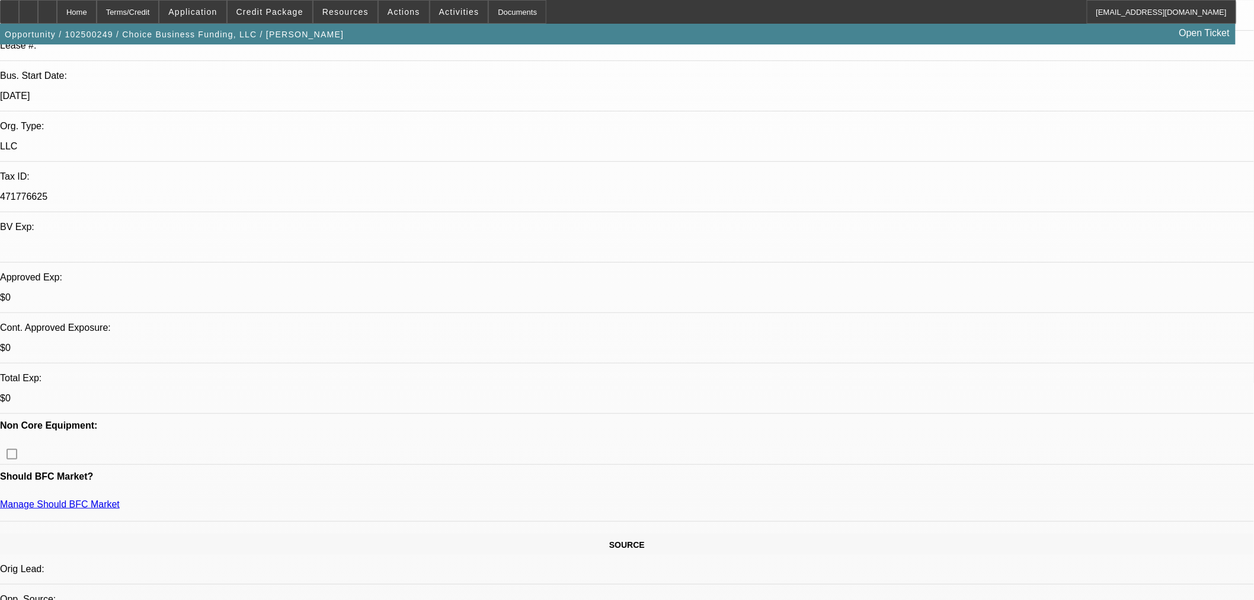
scroll to position [219, 0]
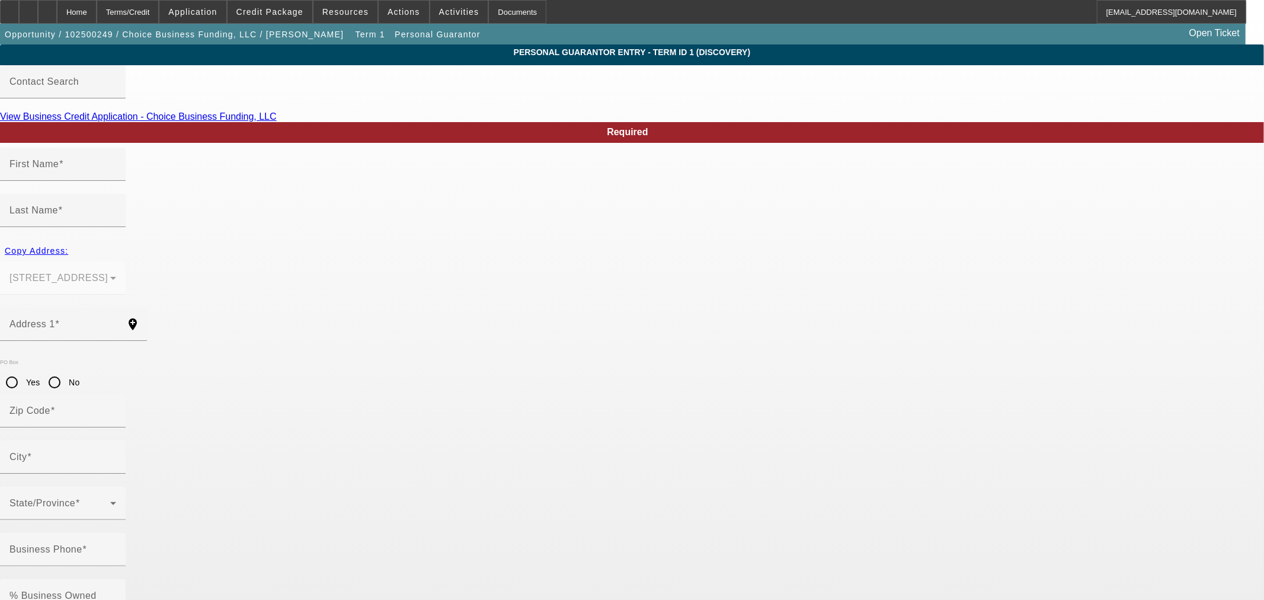
type input "David"
type input "Fox"
type input "9538 Benchmark Ln"
radio input "true"
type input "45242"
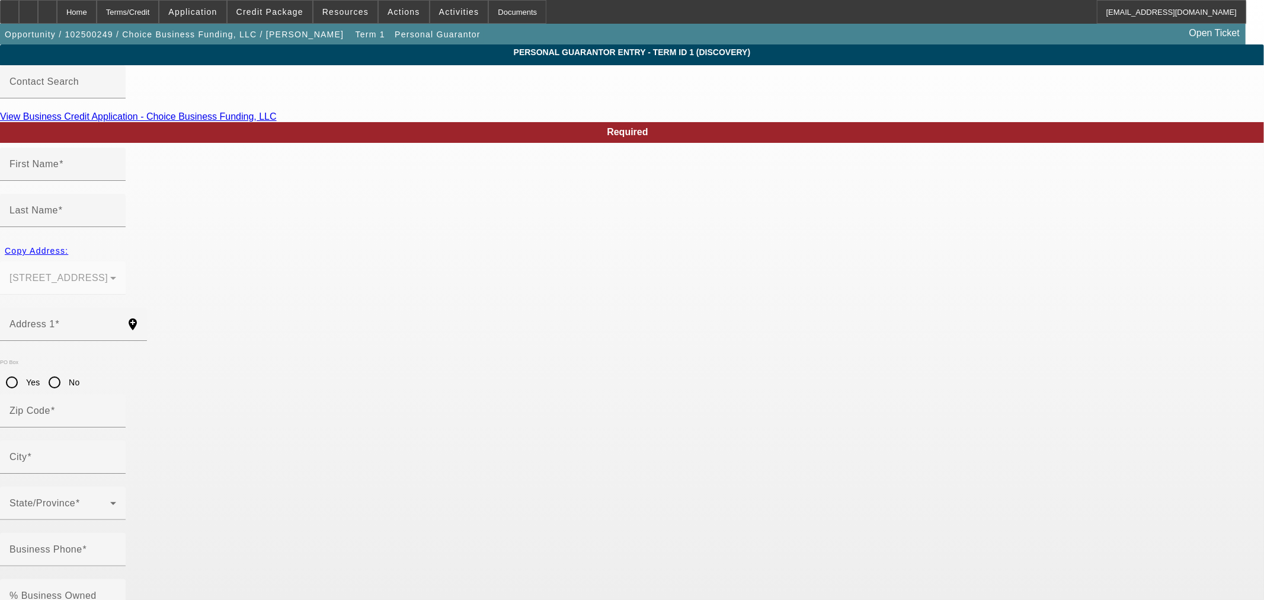
type input "Blue Ash"
type input "[PHONE_NUMBER]"
type input "100"
type input "000-00-0000"
type input "david@fundsbychoice.com"
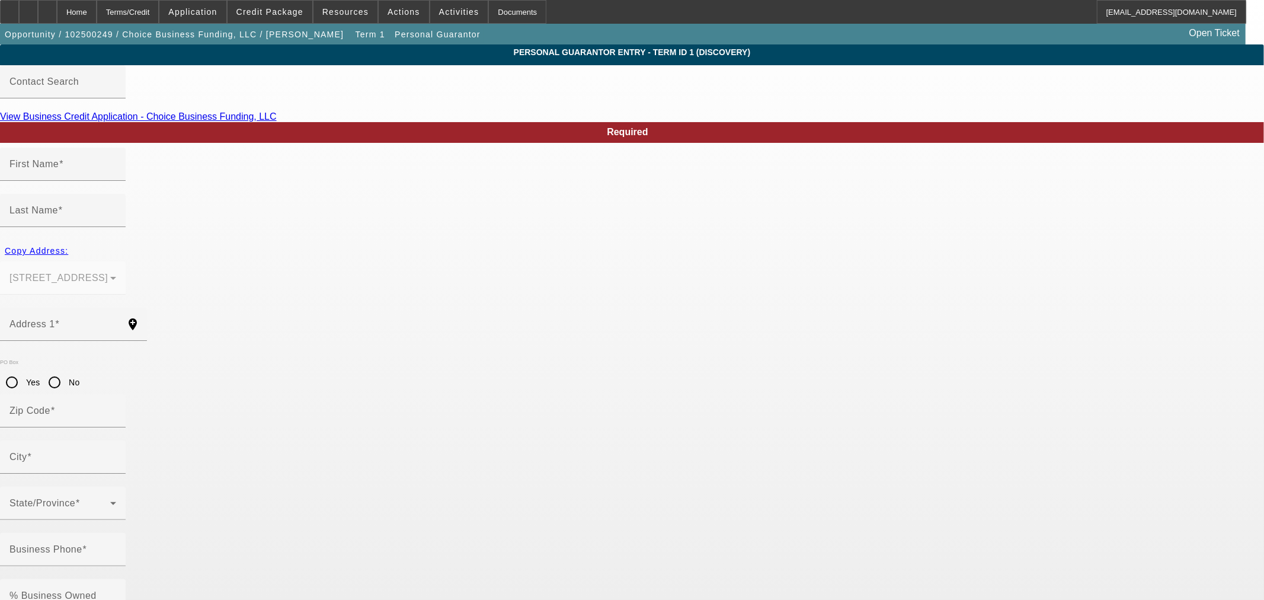
type input "(513) 334-6496"
paste input "283-50-7082"
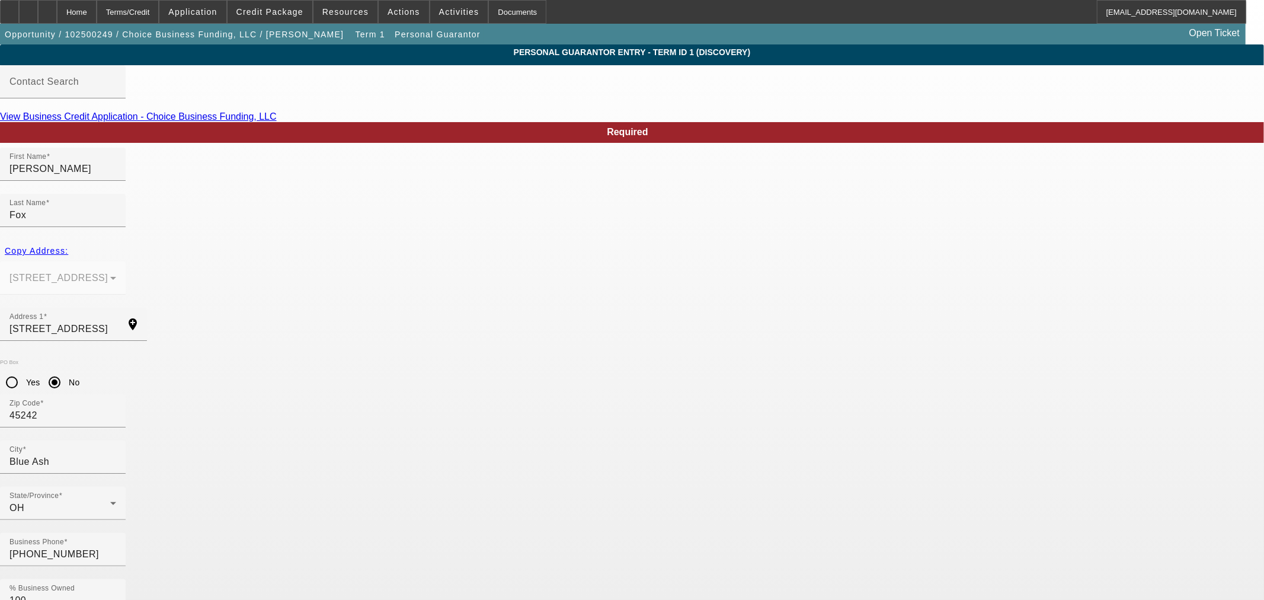
type input "283-50-7082"
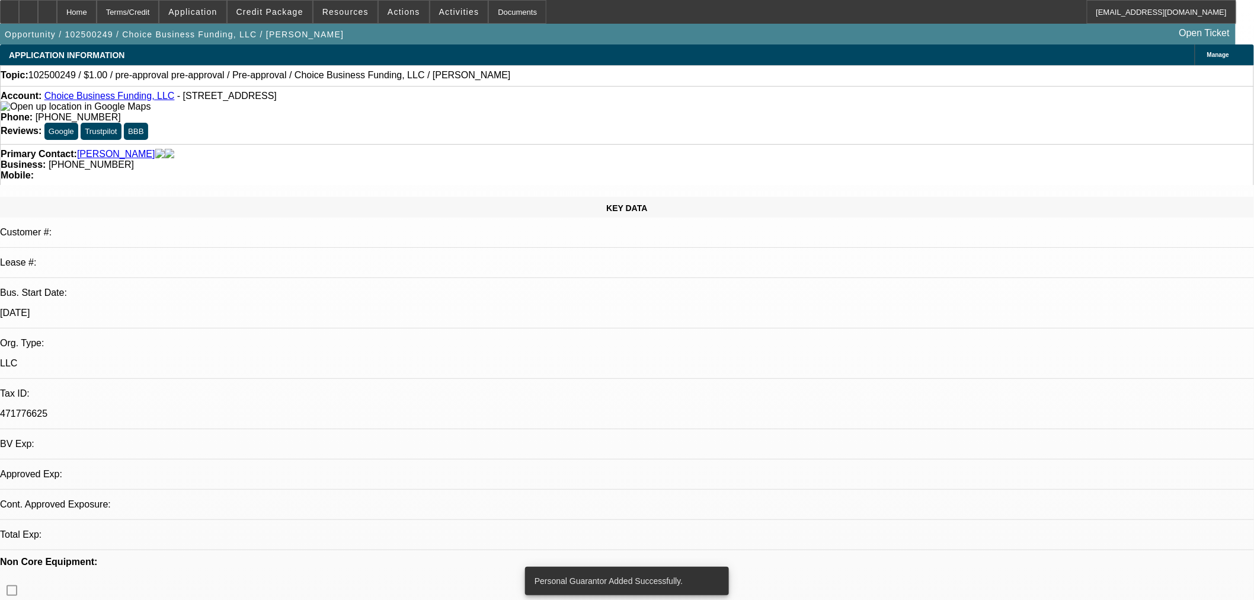
select select "0"
select select "2"
select select "0"
select select "6"
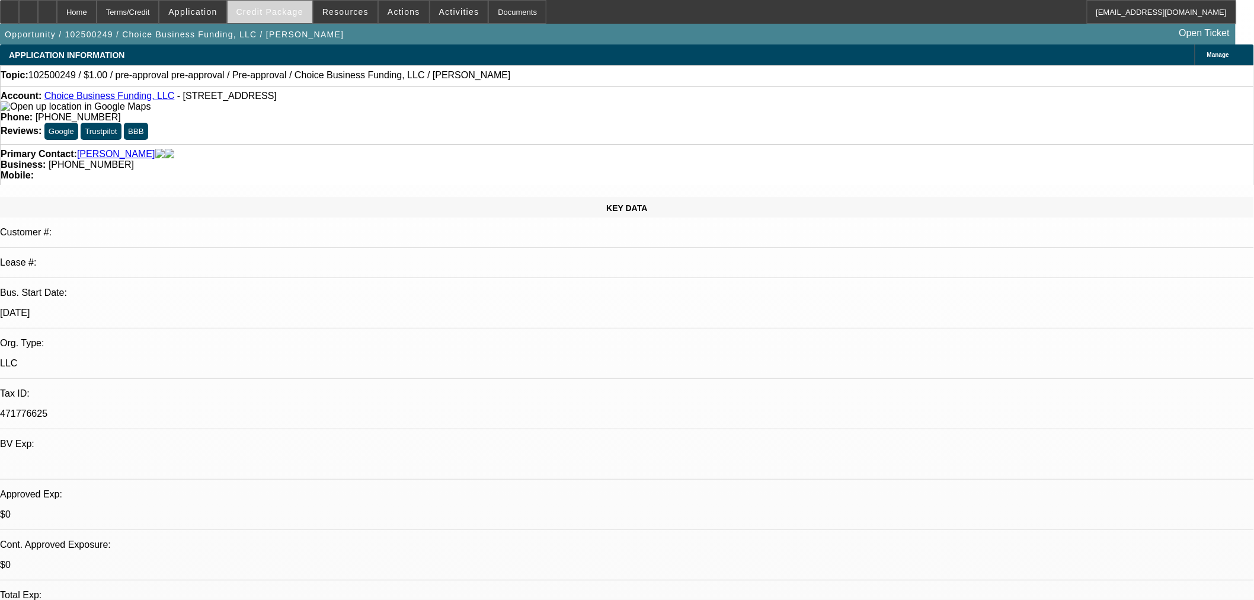
click at [264, 17] on span at bounding box center [270, 12] width 85 height 28
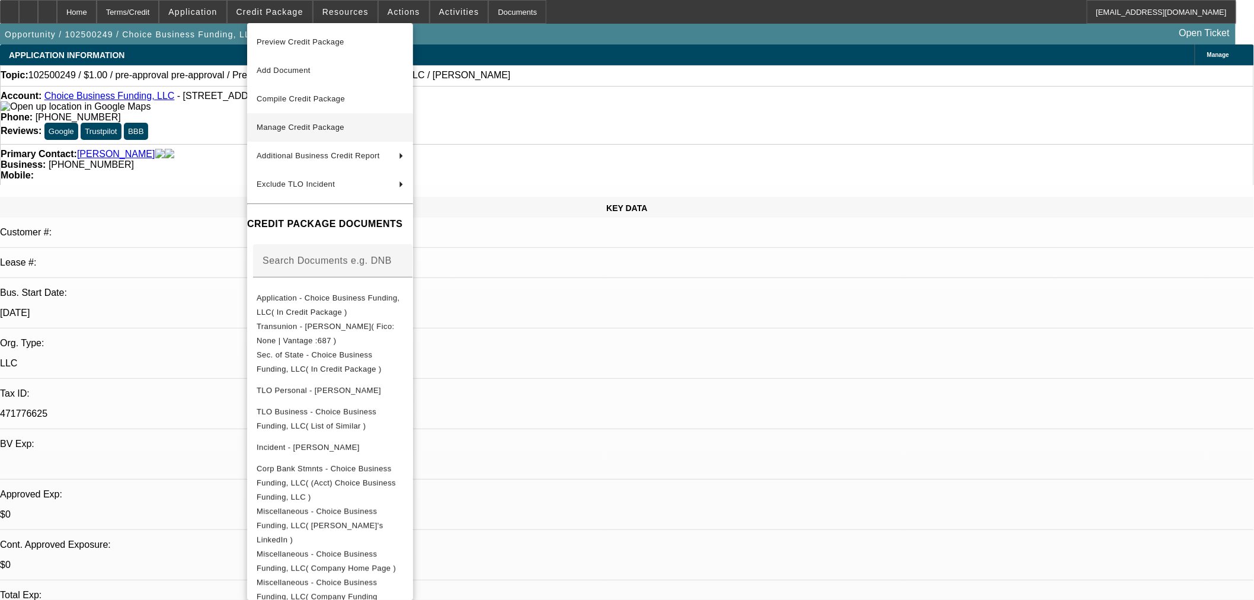
drag, startPoint x: 346, startPoint y: 121, endPoint x: 480, endPoint y: 162, distance: 140.0
click at [346, 122] on span "Manage Credit Package" at bounding box center [330, 127] width 147 height 14
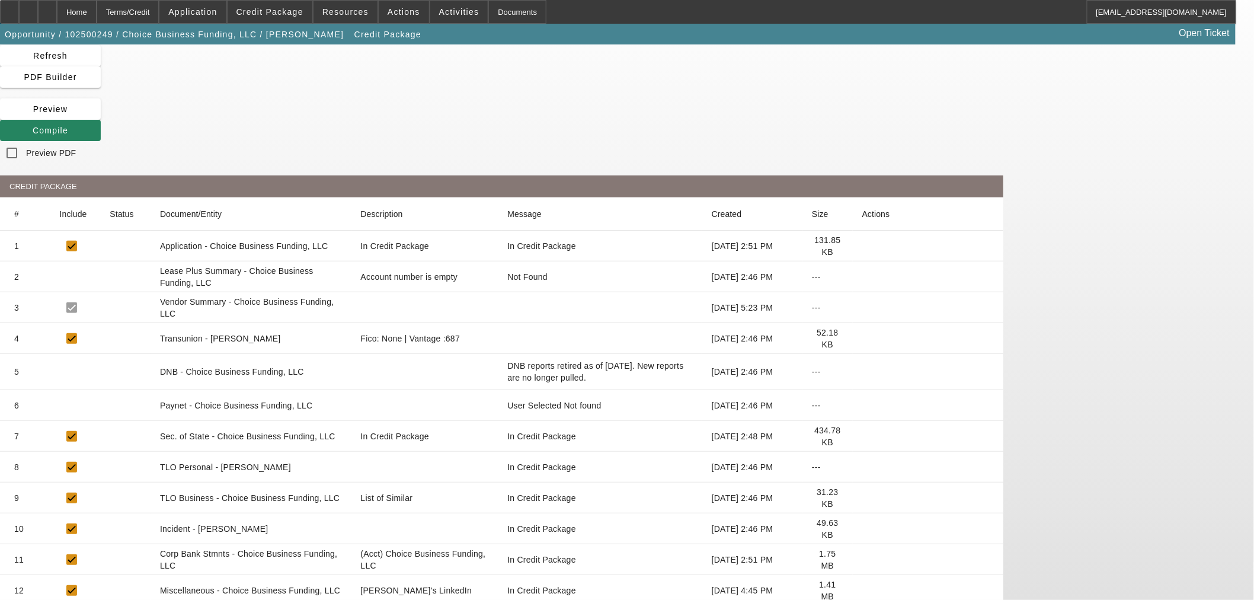
scroll to position [70, 0]
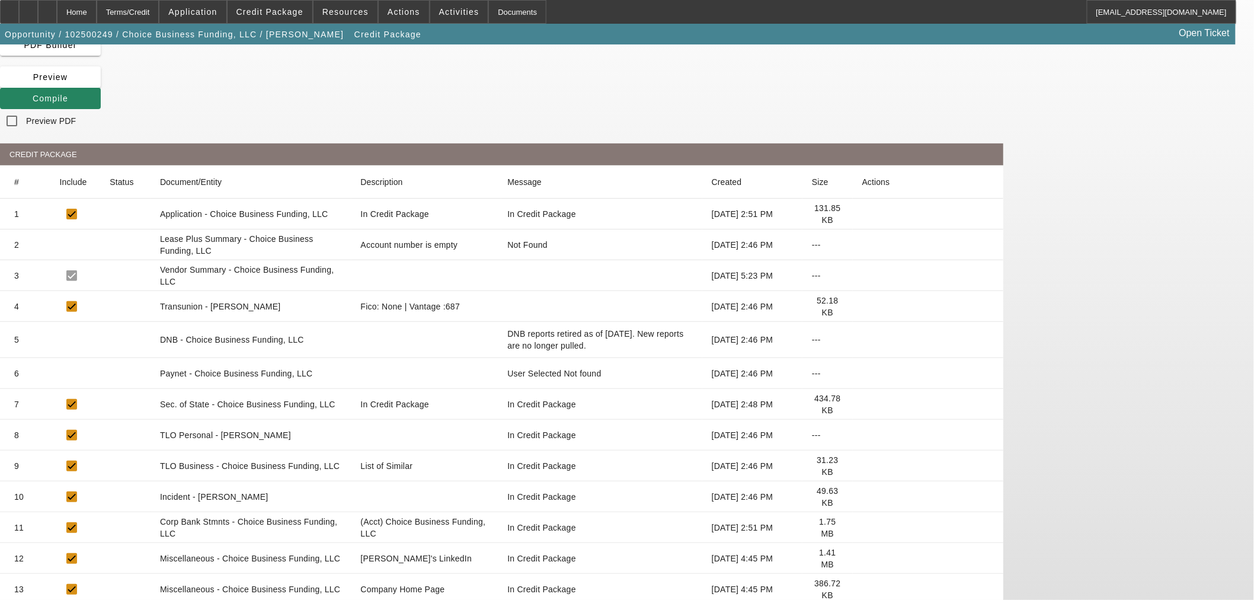
click at [862, 497] on icon at bounding box center [862, 497] width 0 height 0
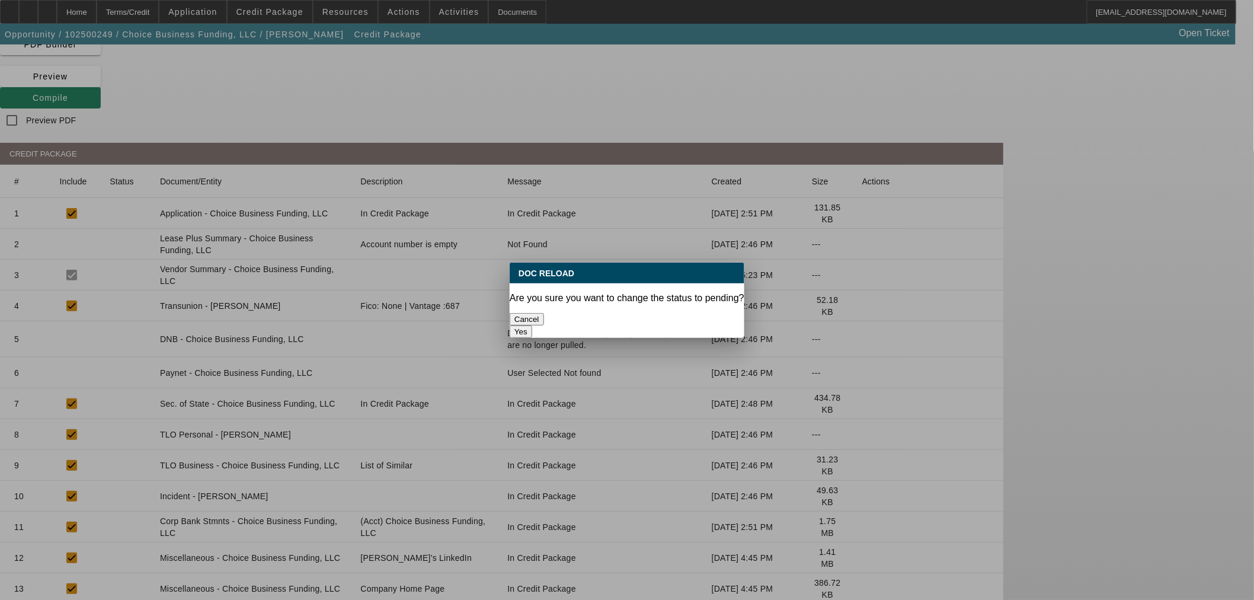
scroll to position [0, 0]
click at [532, 325] on button "Yes" at bounding box center [521, 331] width 23 height 12
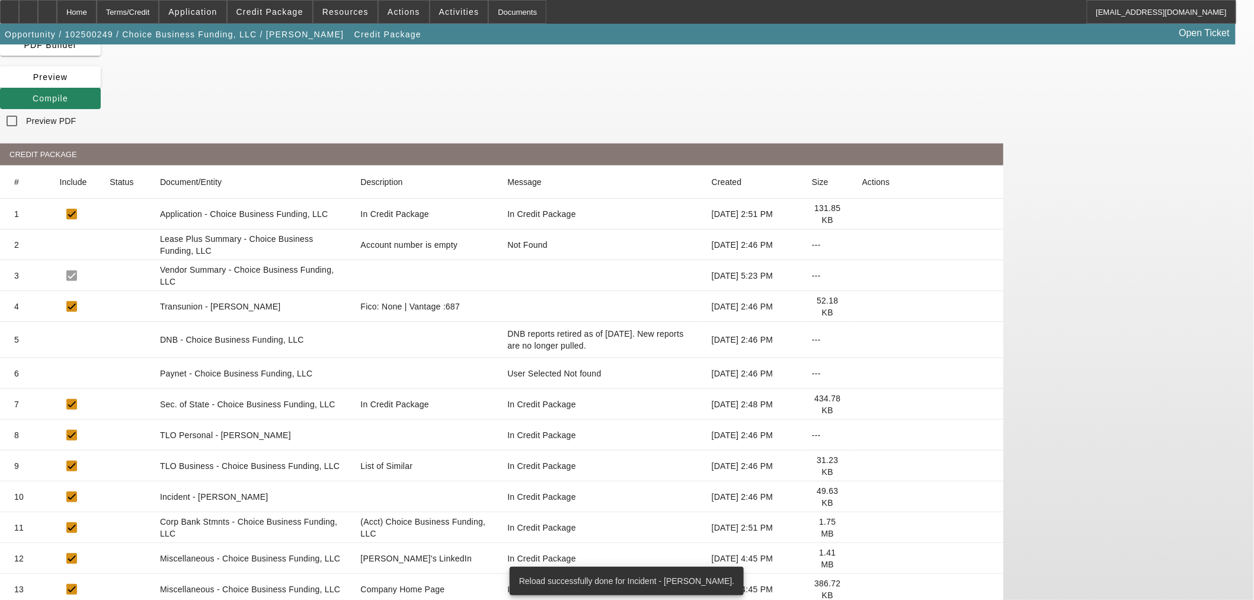
click at [862, 435] on icon at bounding box center [862, 435] width 0 height 0
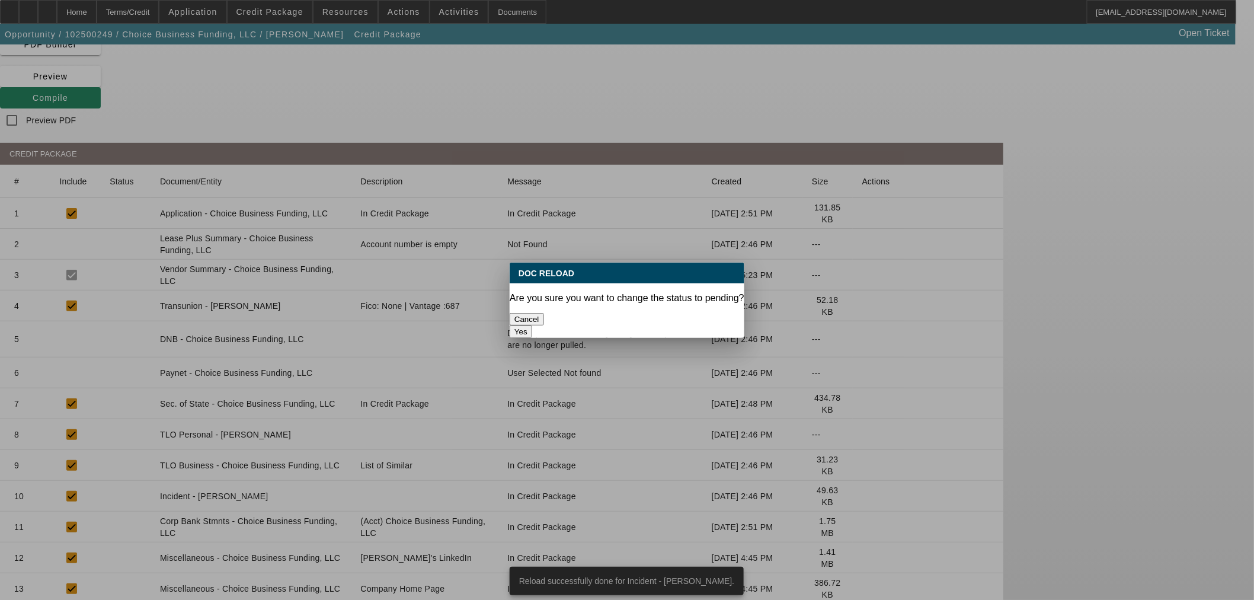
scroll to position [0, 0]
click at [532, 325] on button "Yes" at bounding box center [521, 331] width 23 height 12
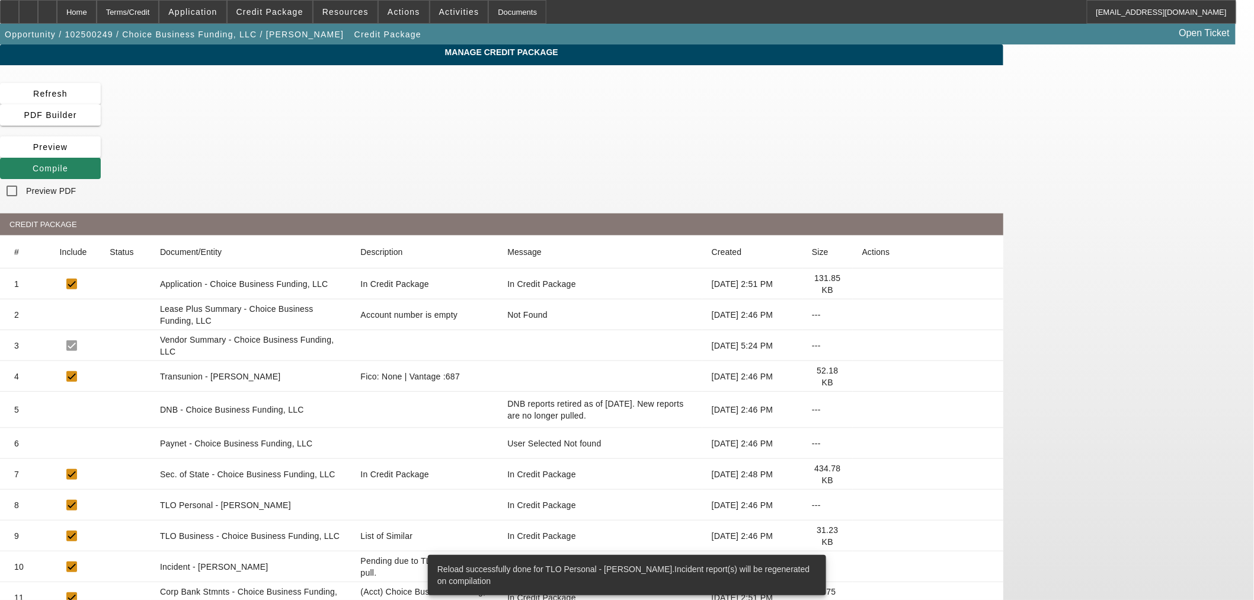
click at [862, 376] on icon at bounding box center [862, 376] width 0 height 0
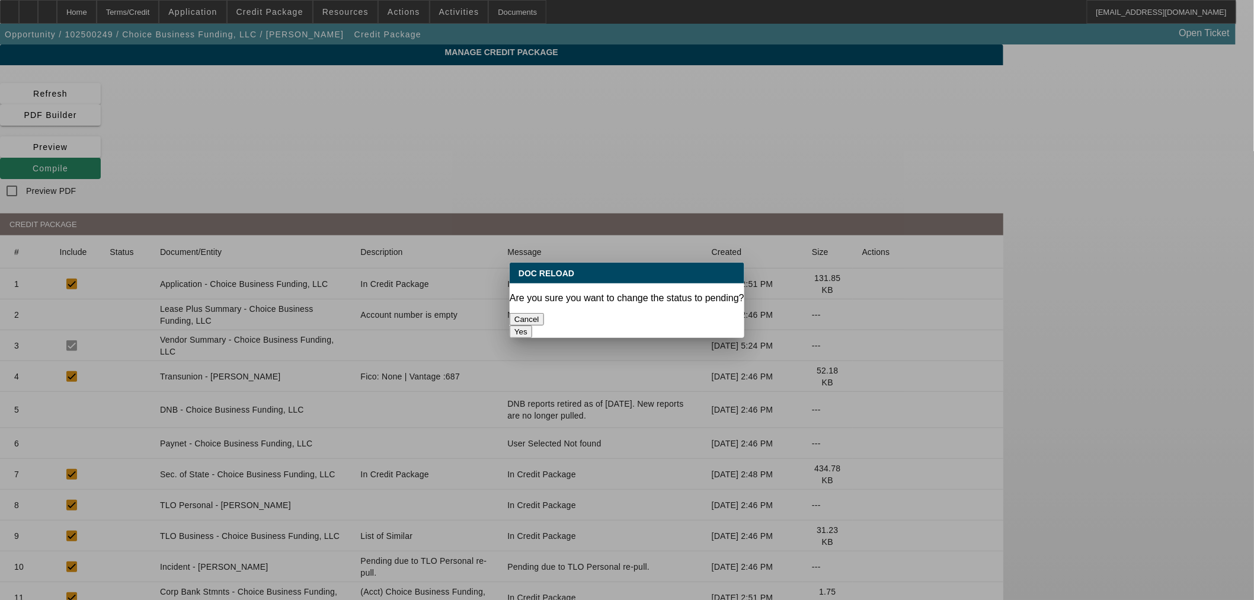
click at [532, 325] on button "Yes" at bounding box center [521, 331] width 23 height 12
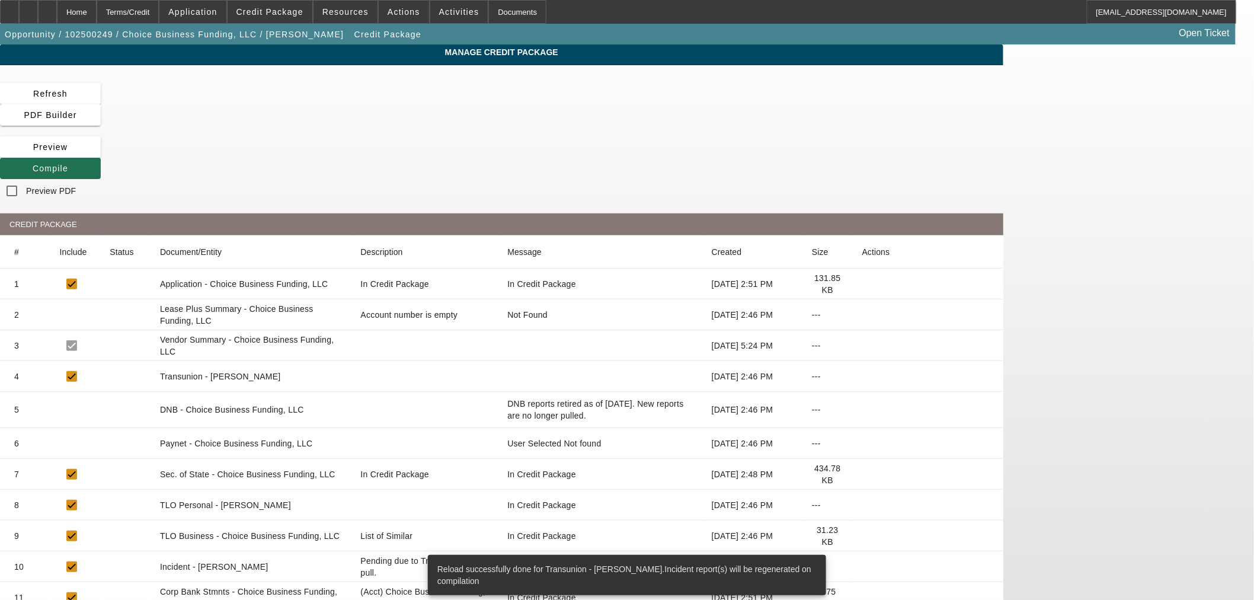
click at [33, 164] on icon at bounding box center [33, 168] width 0 height 9
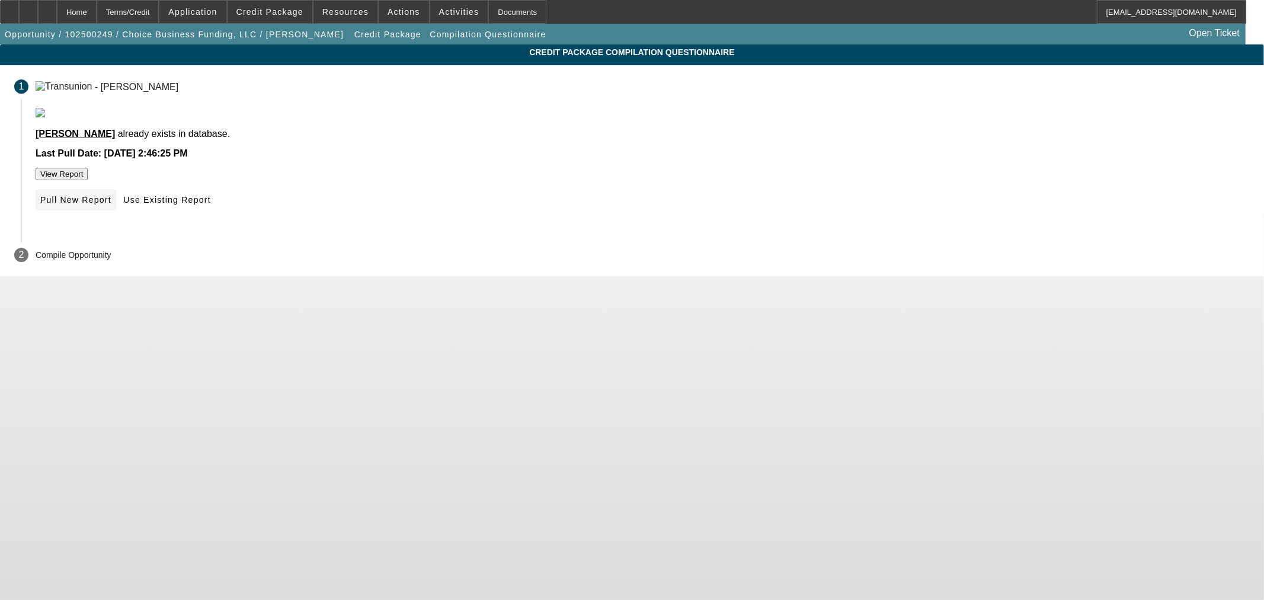
click at [111, 204] on span "Pull New Report" at bounding box center [75, 199] width 71 height 9
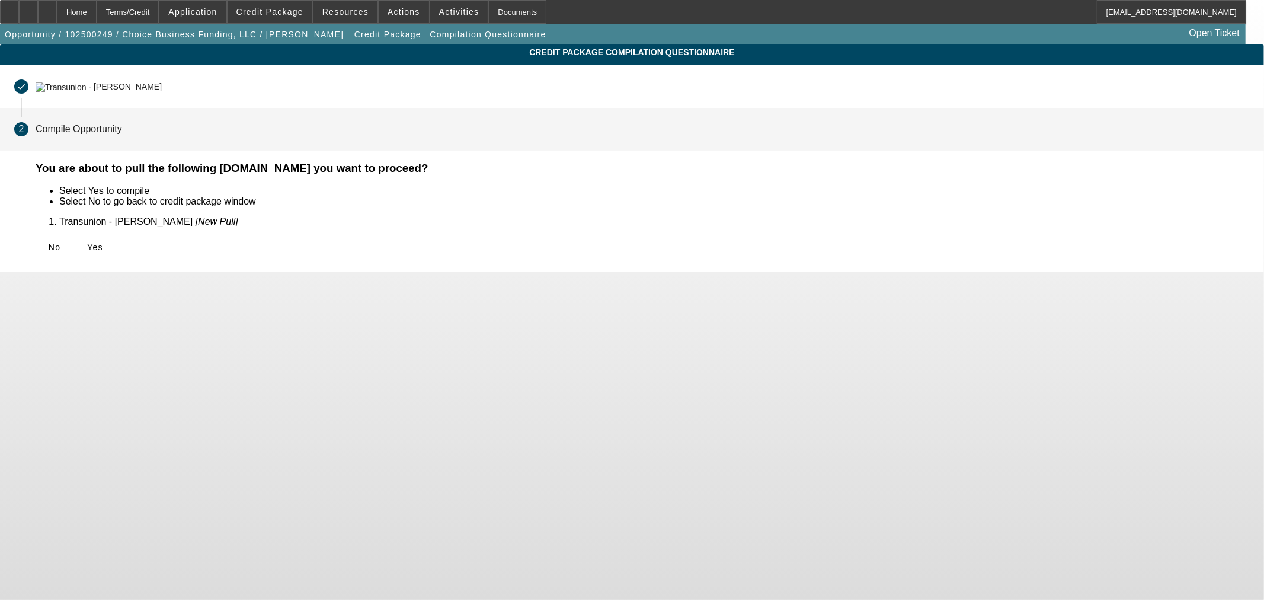
drag, startPoint x: 378, startPoint y: 244, endPoint x: 394, endPoint y: 252, distance: 17.8
click at [103, 244] on span "Yes" at bounding box center [95, 246] width 16 height 9
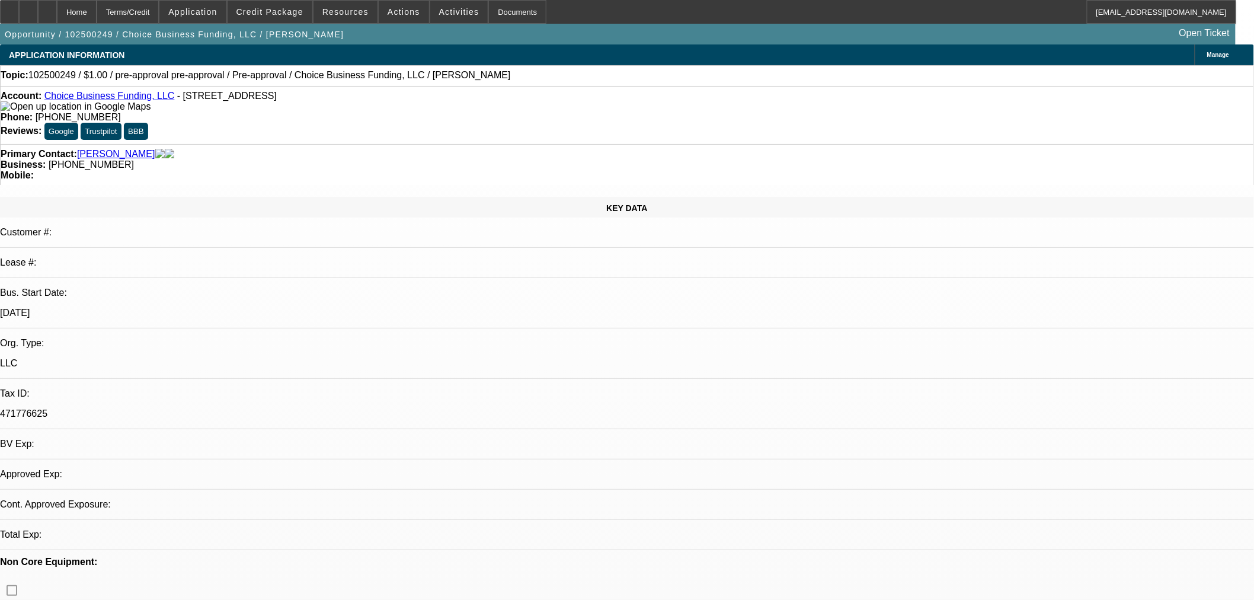
select select "0"
select select "2"
select select "0"
select select "6"
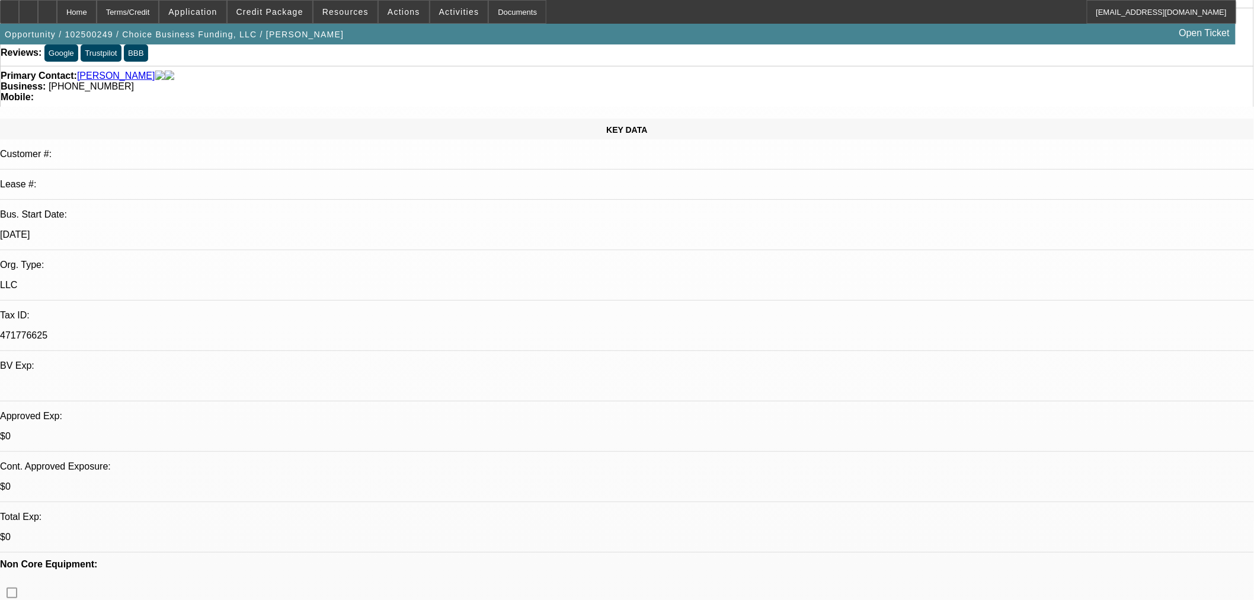
scroll to position [110, 0]
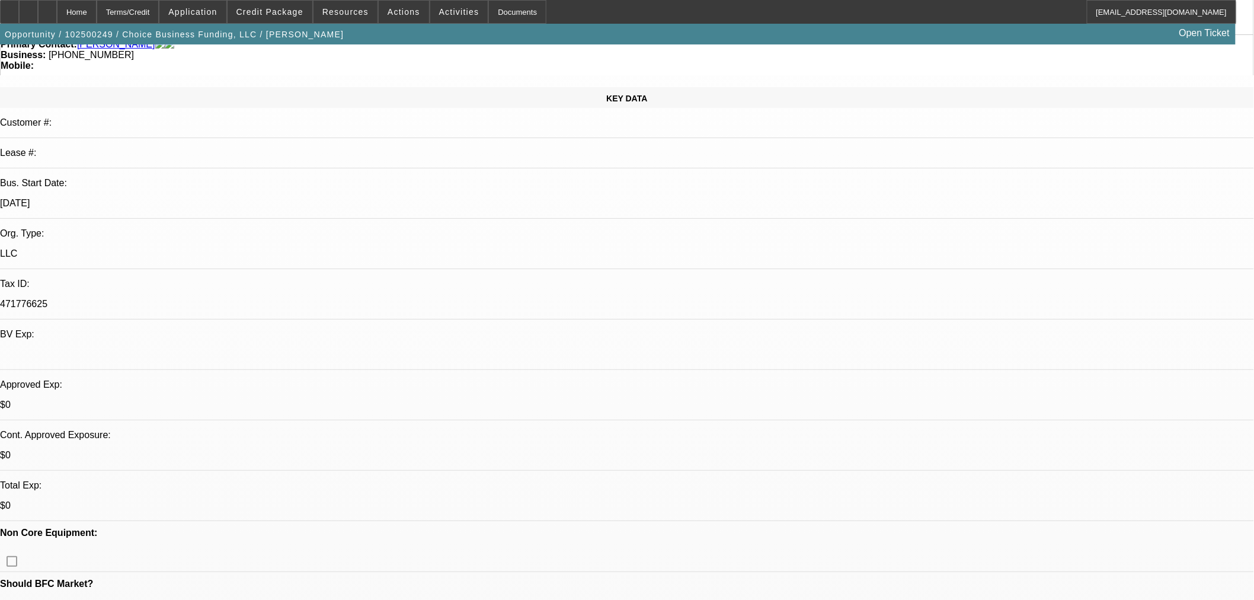
drag, startPoint x: 74, startPoint y: 13, endPoint x: 180, endPoint y: 156, distance: 177.9
click at [47, 8] on icon at bounding box center [47, 8] width 0 height 0
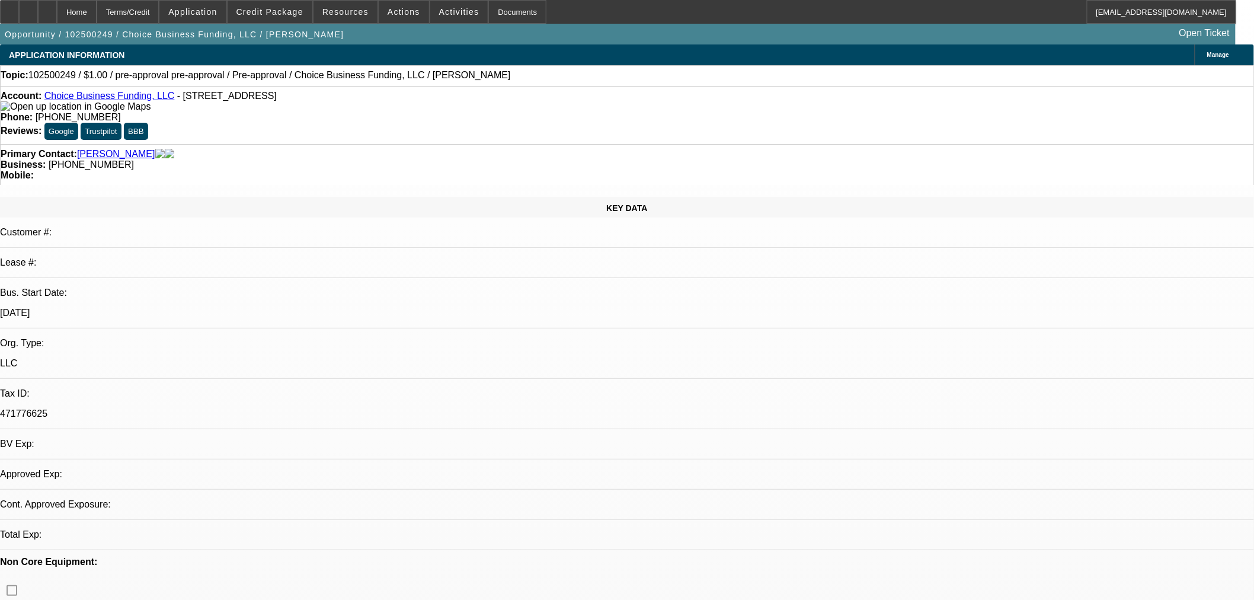
select select "0"
select select "2"
select select "0"
select select "6"
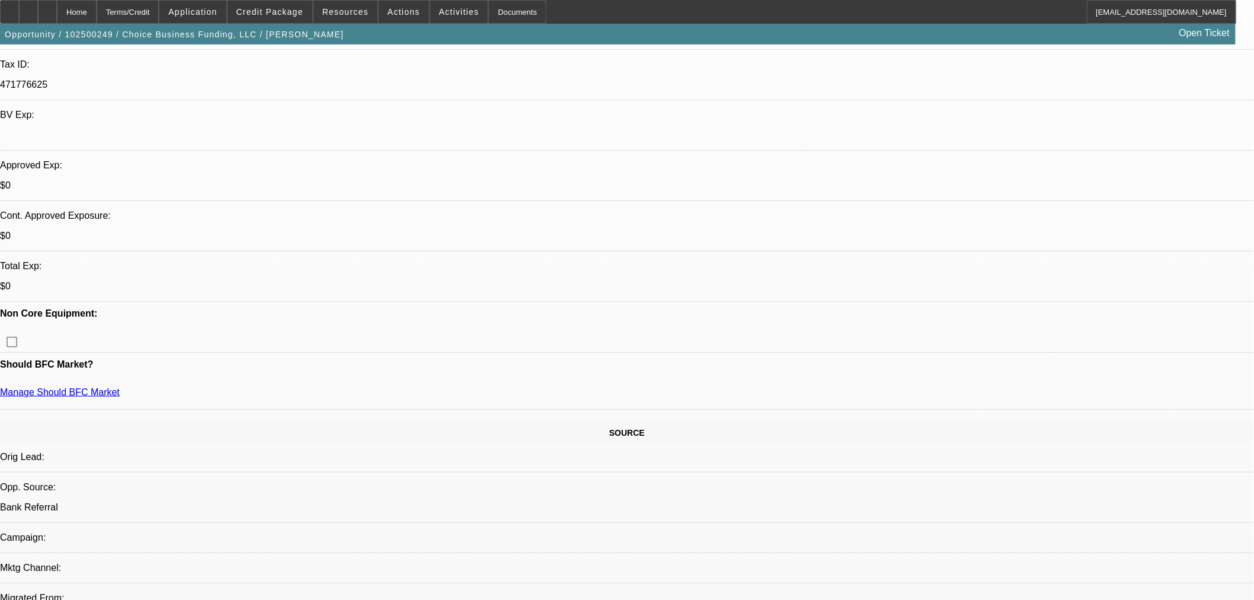
scroll to position [219, 0]
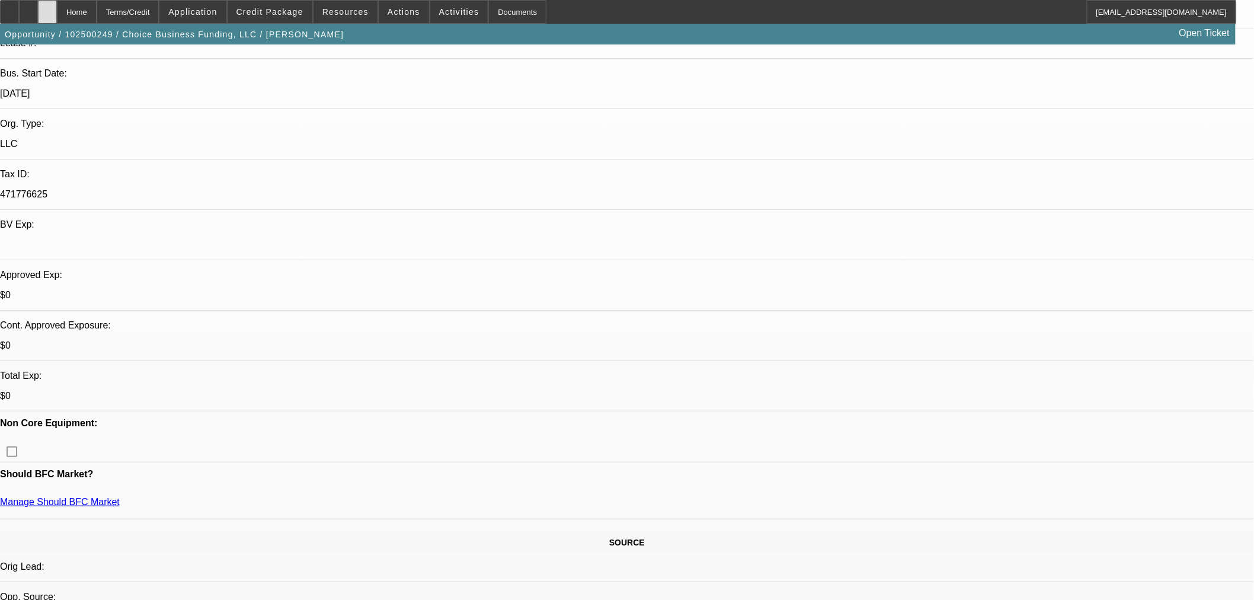
click at [57, 14] on div at bounding box center [47, 12] width 19 height 24
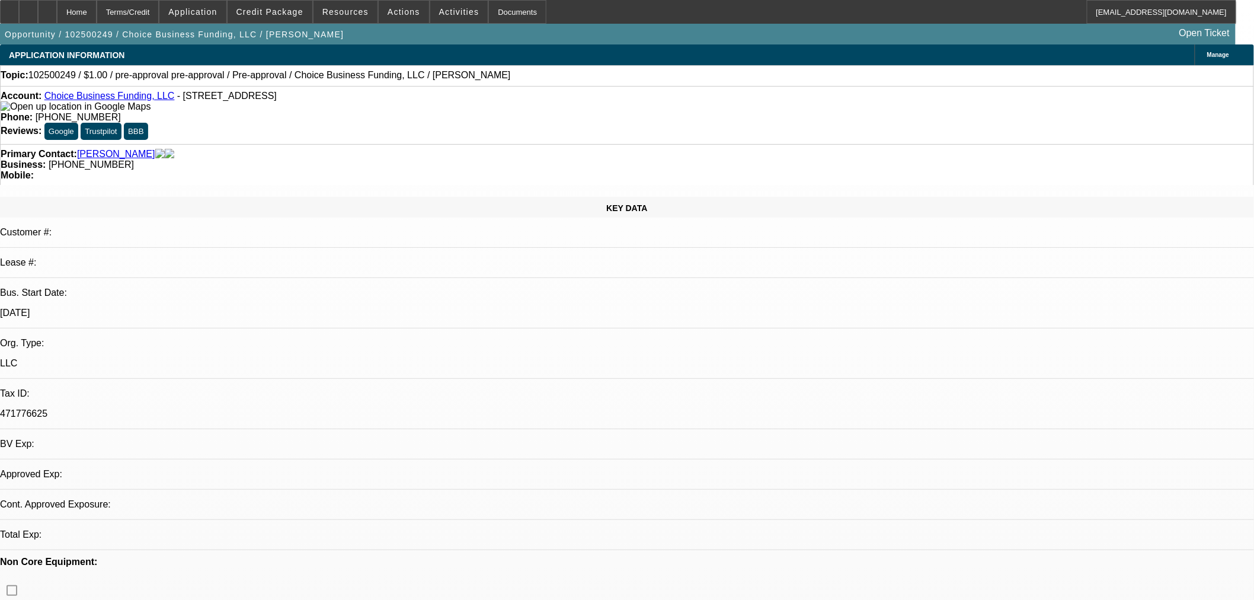
select select "0"
select select "2"
select select "0"
select select "6"
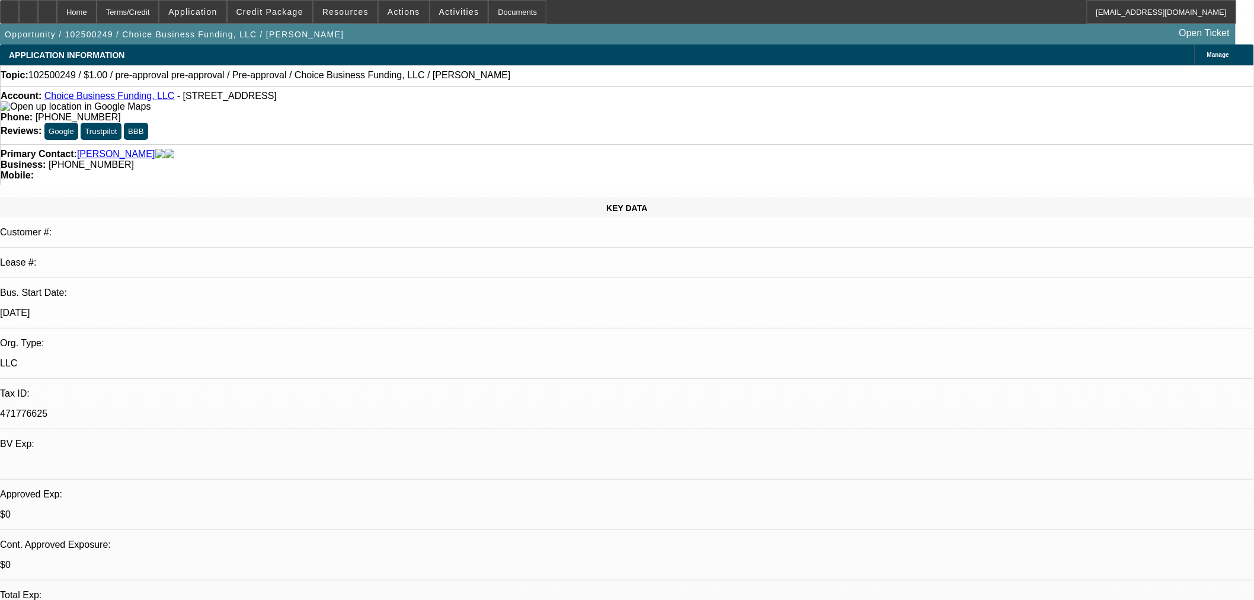
scroll to position [110, 0]
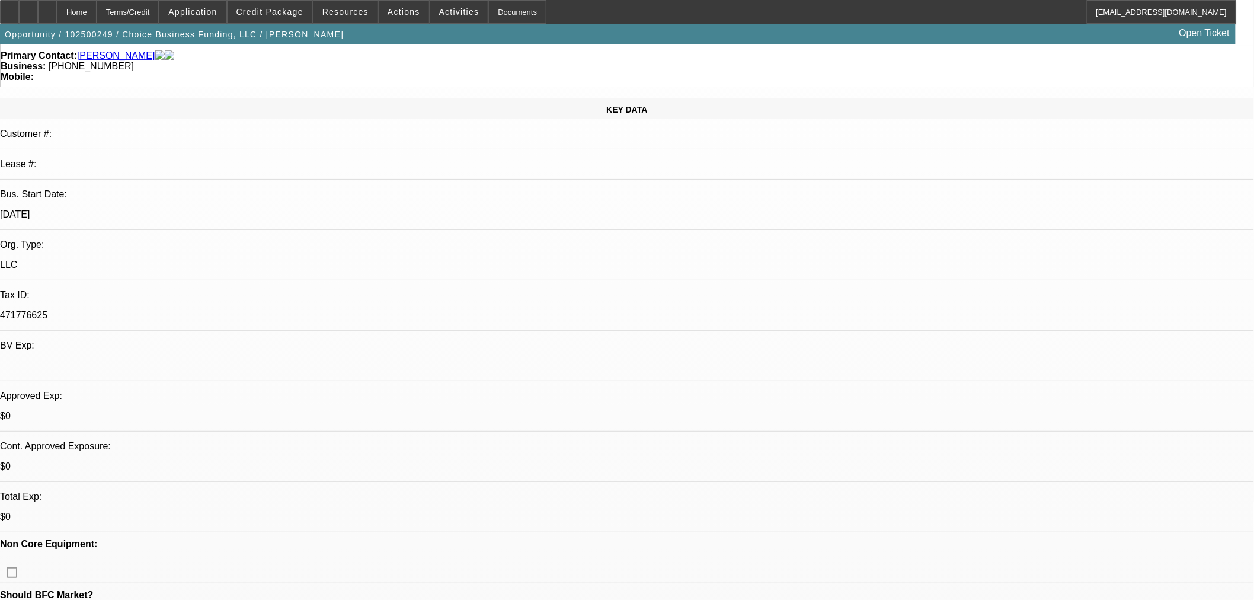
scroll to position [0, 0]
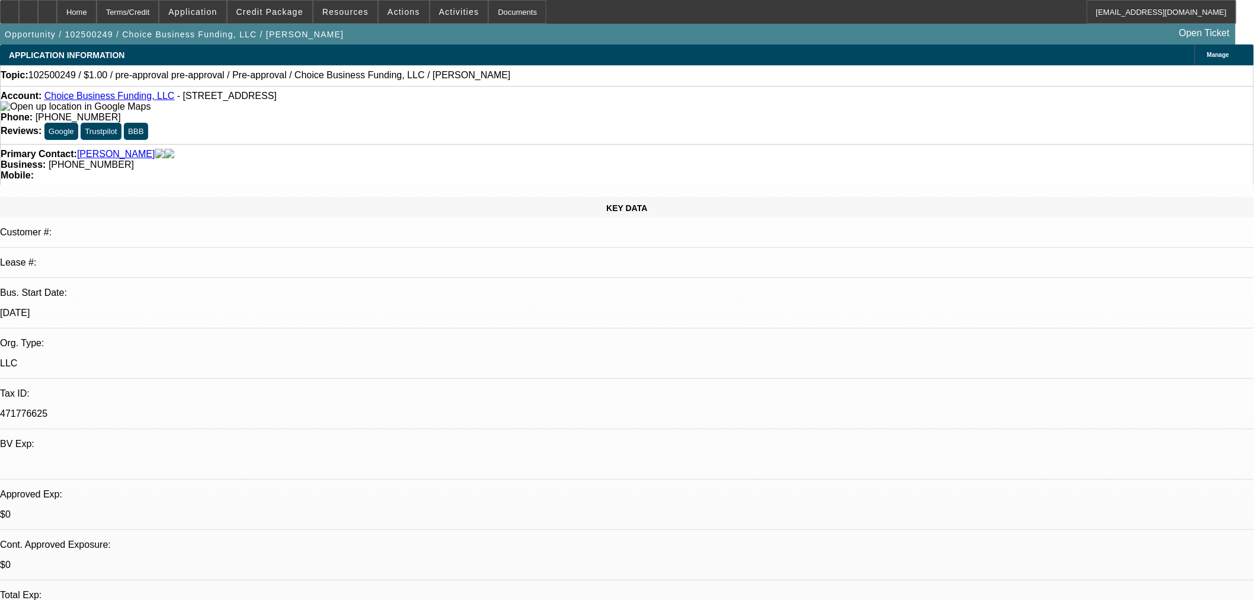
drag, startPoint x: 1055, startPoint y: 396, endPoint x: 847, endPoint y: 369, distance: 209.2
